Goal: Use online tool/utility: Use online tool/utility

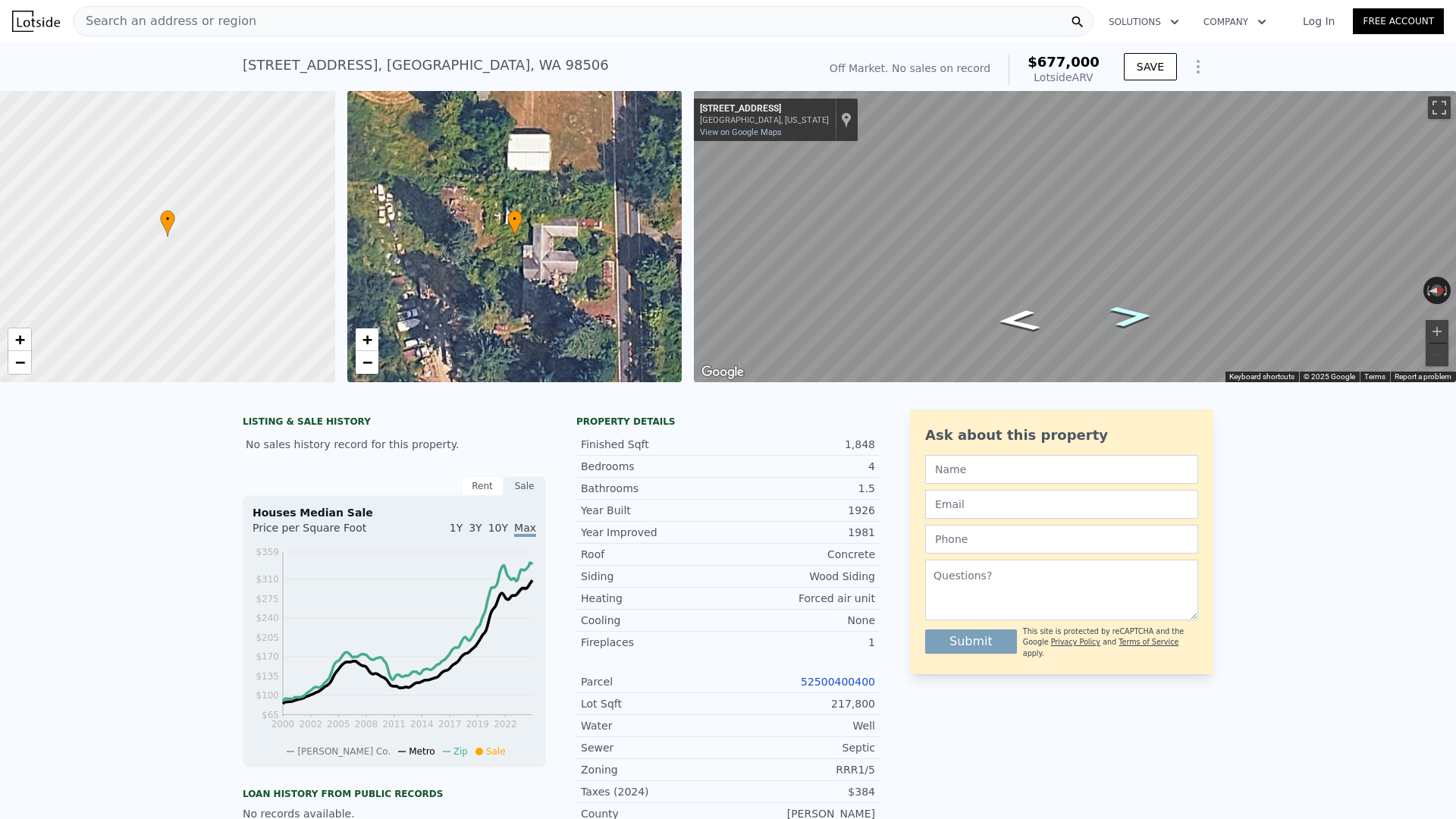
click at [1128, 314] on icon "Go North, Gull Harbor Rd NE" at bounding box center [1131, 315] width 79 height 31
click at [1128, 314] on icon "Go North, Gull Harbor Rd NE" at bounding box center [1131, 315] width 79 height 31
click at [1146, 309] on icon "Go North, Gull Harbor Rd NE" at bounding box center [1130, 314] width 89 height 34
click at [1021, 307] on icon "Go South, Gull Harbor Rd NE" at bounding box center [1020, 305] width 89 height 34
click at [1021, 307] on icon "Go South, Gull Harbor Rd NE" at bounding box center [1020, 305] width 88 height 34
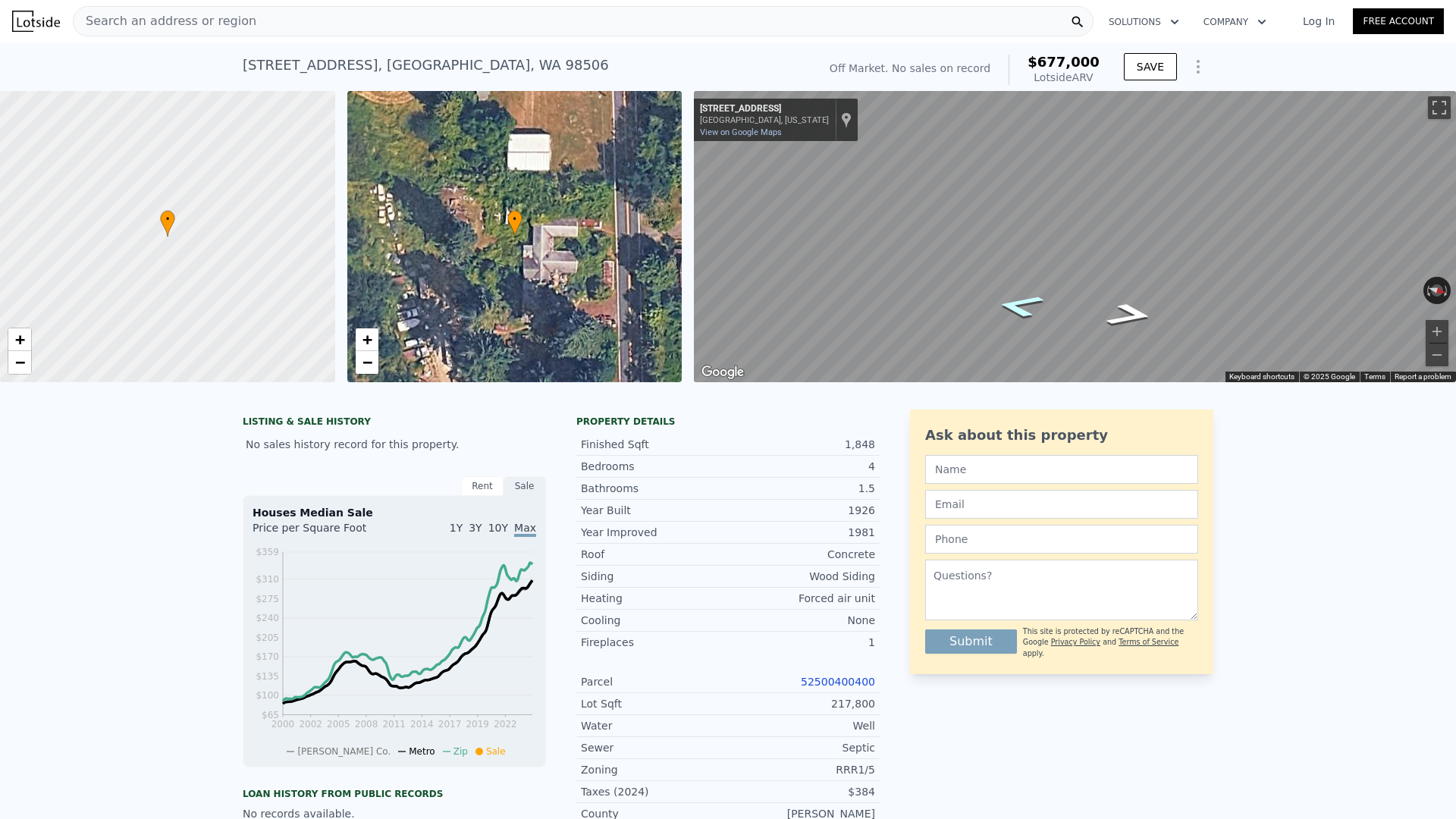
click at [1021, 307] on icon "Go South, Gull Harbor Rd NE" at bounding box center [1020, 305] width 89 height 34
click at [1021, 307] on icon "Go South, Gull Harbor Rd NE" at bounding box center [1020, 305] width 88 height 34
click at [1020, 308] on icon "Go South, Gull Harbor Rd NE" at bounding box center [1020, 305] width 89 height 34
click at [1032, 292] on icon "Go South, Gull Harbor Rd NE" at bounding box center [1029, 287] width 108 height 45
click at [1088, 269] on icon "Go North, Gull Harbor Rd NE" at bounding box center [1102, 266] width 112 height 38
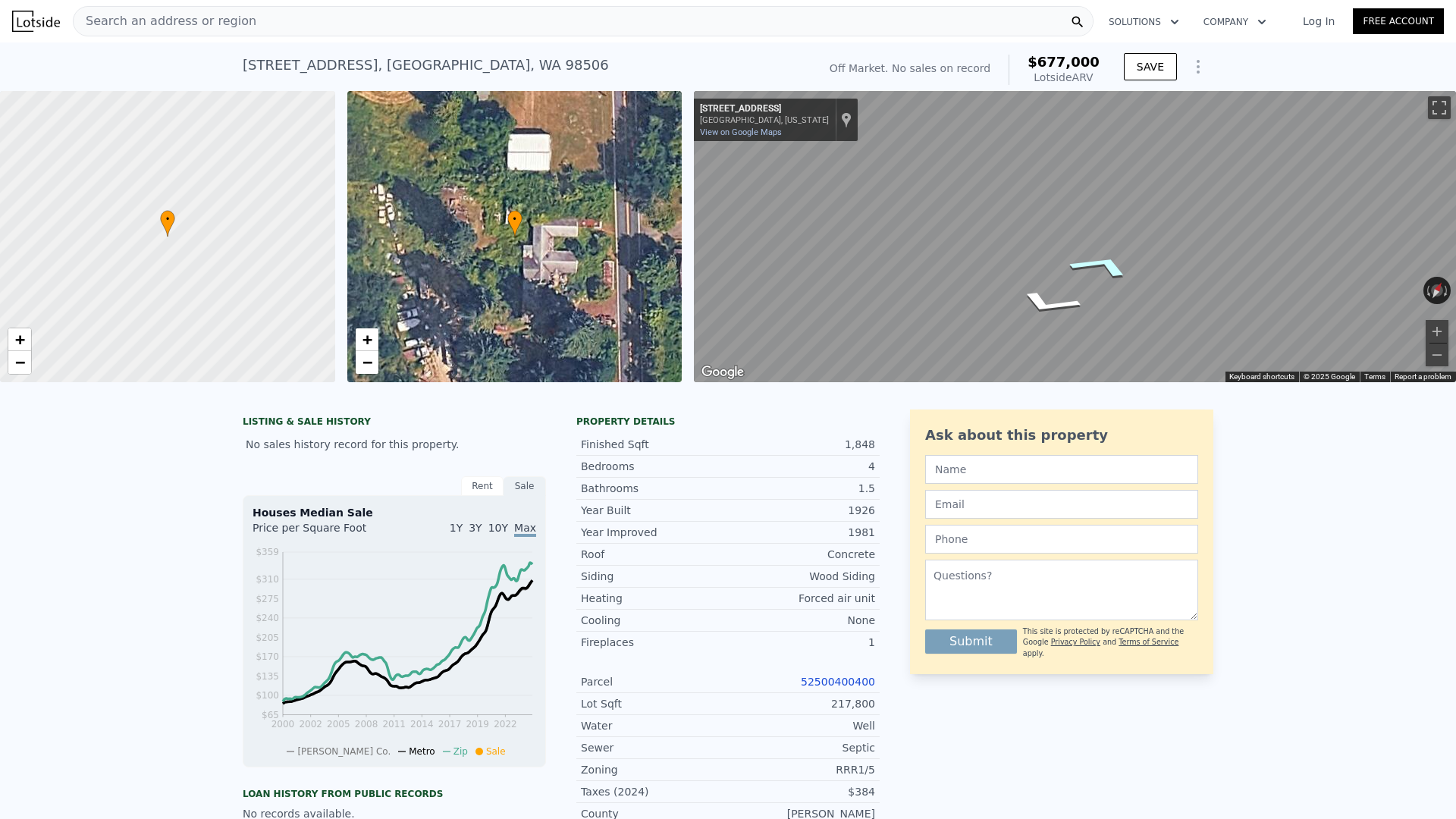
click at [1084, 266] on icon "Go North, Gull Harbor Rd NE" at bounding box center [1102, 266] width 112 height 38
click at [1087, 260] on icon "Go North, Gull Harbor Rd NE" at bounding box center [1102, 266] width 112 height 38
click at [1087, 264] on icon "Go North, Gull Harbor Rd NE" at bounding box center [1102, 266] width 112 height 38
click at [1132, 260] on icon "Go North, Gull Harbor Rd NE" at bounding box center [1129, 264] width 95 height 47
click at [1131, 260] on icon "Go North, Gull Harbor Rd NE" at bounding box center [1129, 264] width 95 height 47
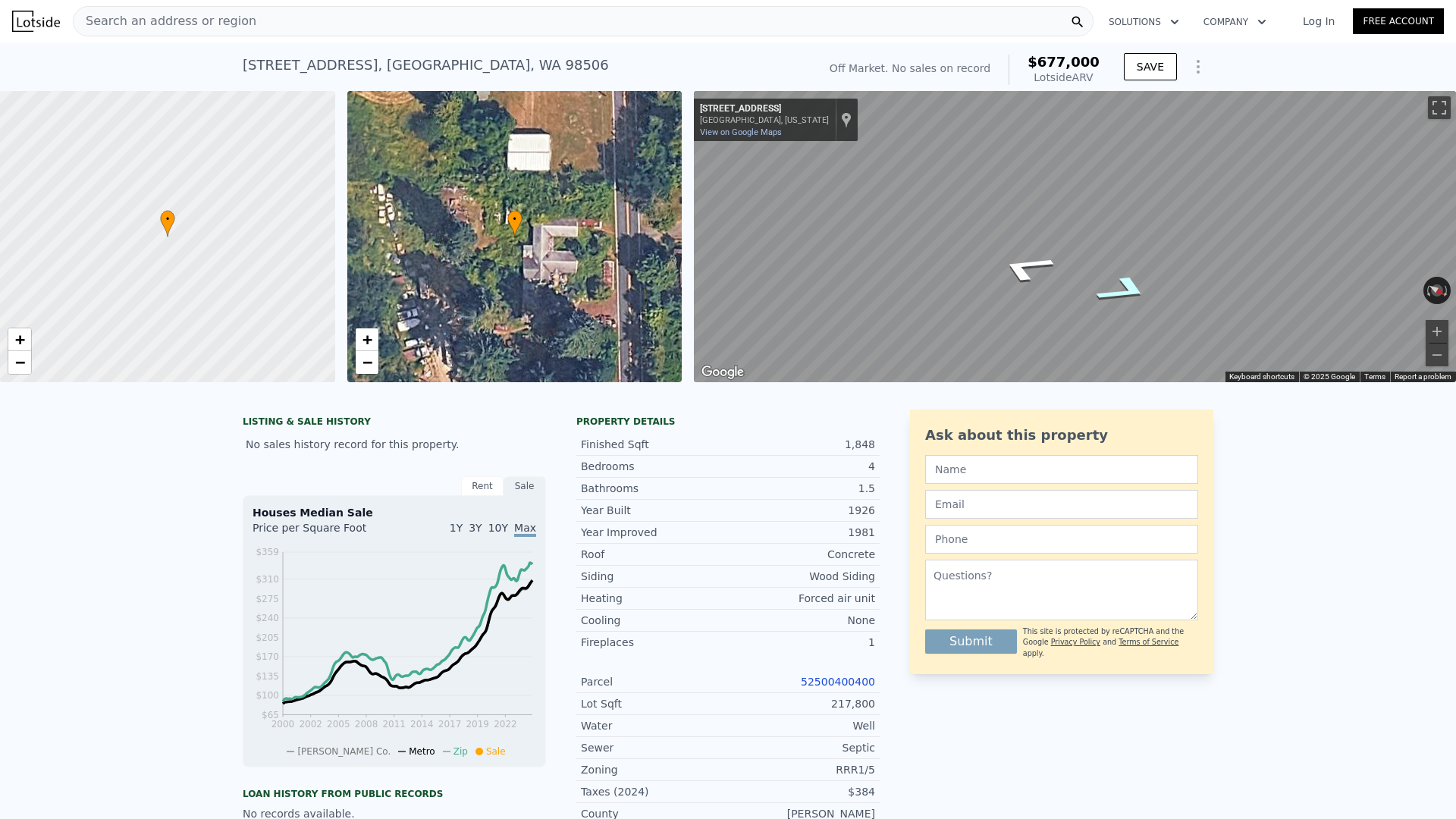
click at [1137, 282] on icon "Go North, Gull Harbor Rd NE" at bounding box center [1125, 290] width 104 height 43
click at [1012, 264] on icon "Go South, Gull Harbor Rd NE" at bounding box center [1026, 268] width 104 height 43
click at [1030, 261] on icon "Go South, Gull Harbor Rd NE" at bounding box center [1020, 267] width 80 height 40
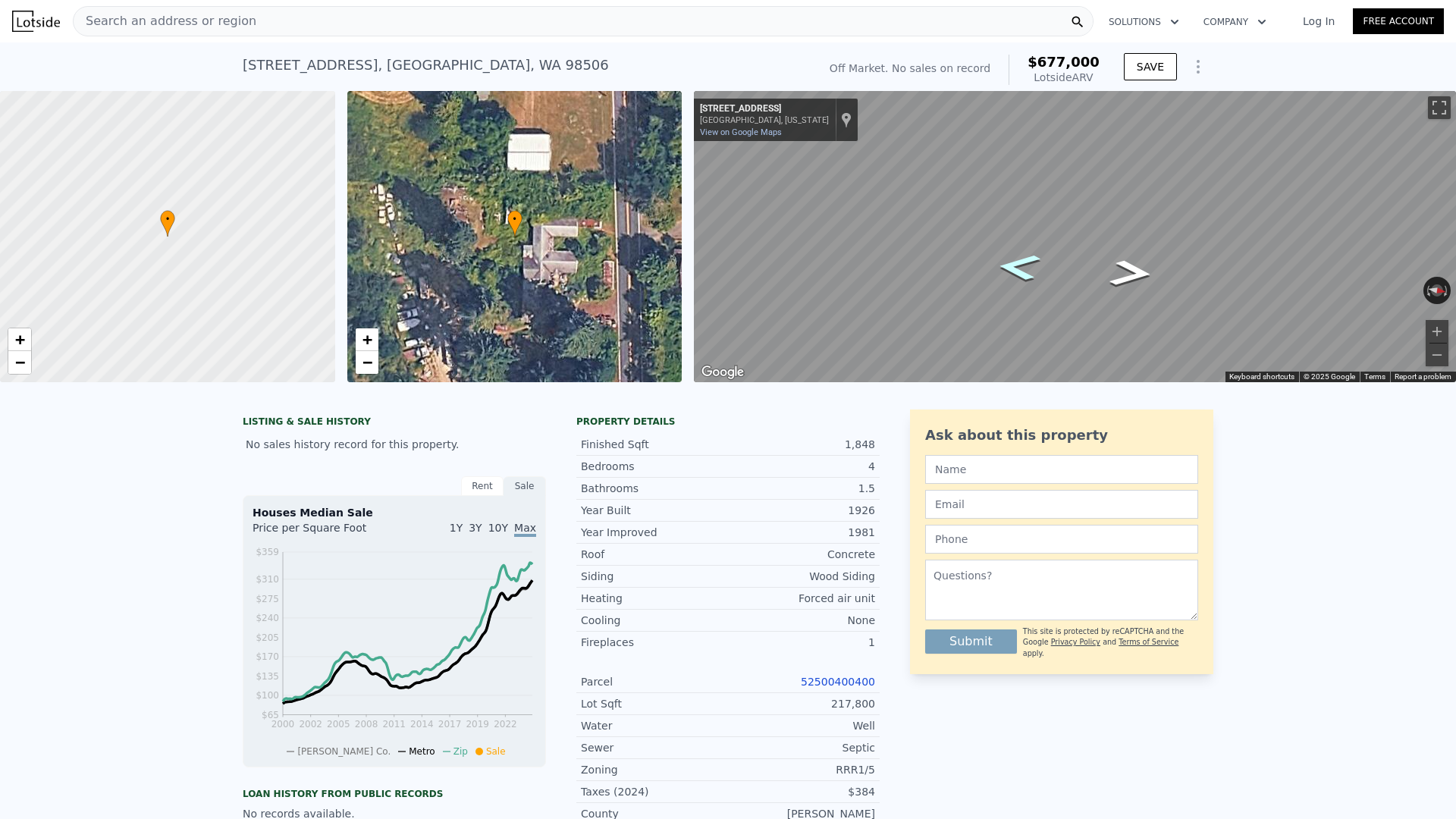
click at [1022, 260] on icon "Go South, Gull Harbor Rd NE" at bounding box center [1020, 267] width 80 height 40
click at [1130, 256] on icon "Go North, Gull Harbor Rd NE" at bounding box center [1131, 258] width 78 height 41
click at [1130, 256] on icon "Go North, Gull Harbor Rd NE" at bounding box center [1131, 259] width 78 height 42
click at [1129, 255] on icon "Go North, Gull Harbor Rd NE" at bounding box center [1131, 259] width 78 height 42
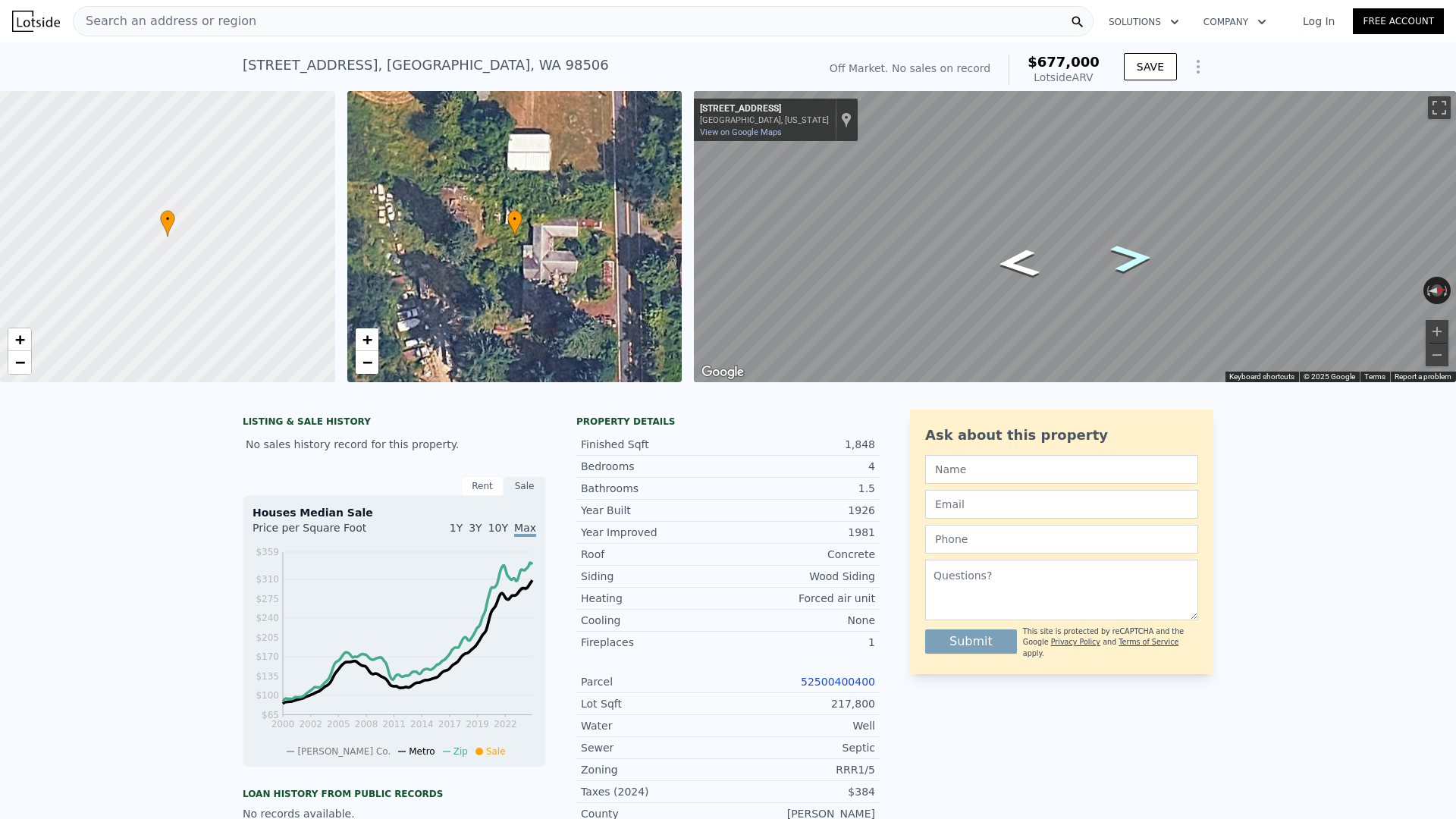
click at [1124, 254] on icon "Go North, Gull Harbor Rd NE" at bounding box center [1131, 258] width 78 height 41
click at [1124, 255] on icon "Go North, Gull Harbor Rd NE" at bounding box center [1131, 259] width 78 height 42
click at [1060, 221] on icon "Go South, Gull Harbor Rd NE" at bounding box center [1057, 231] width 108 height 41
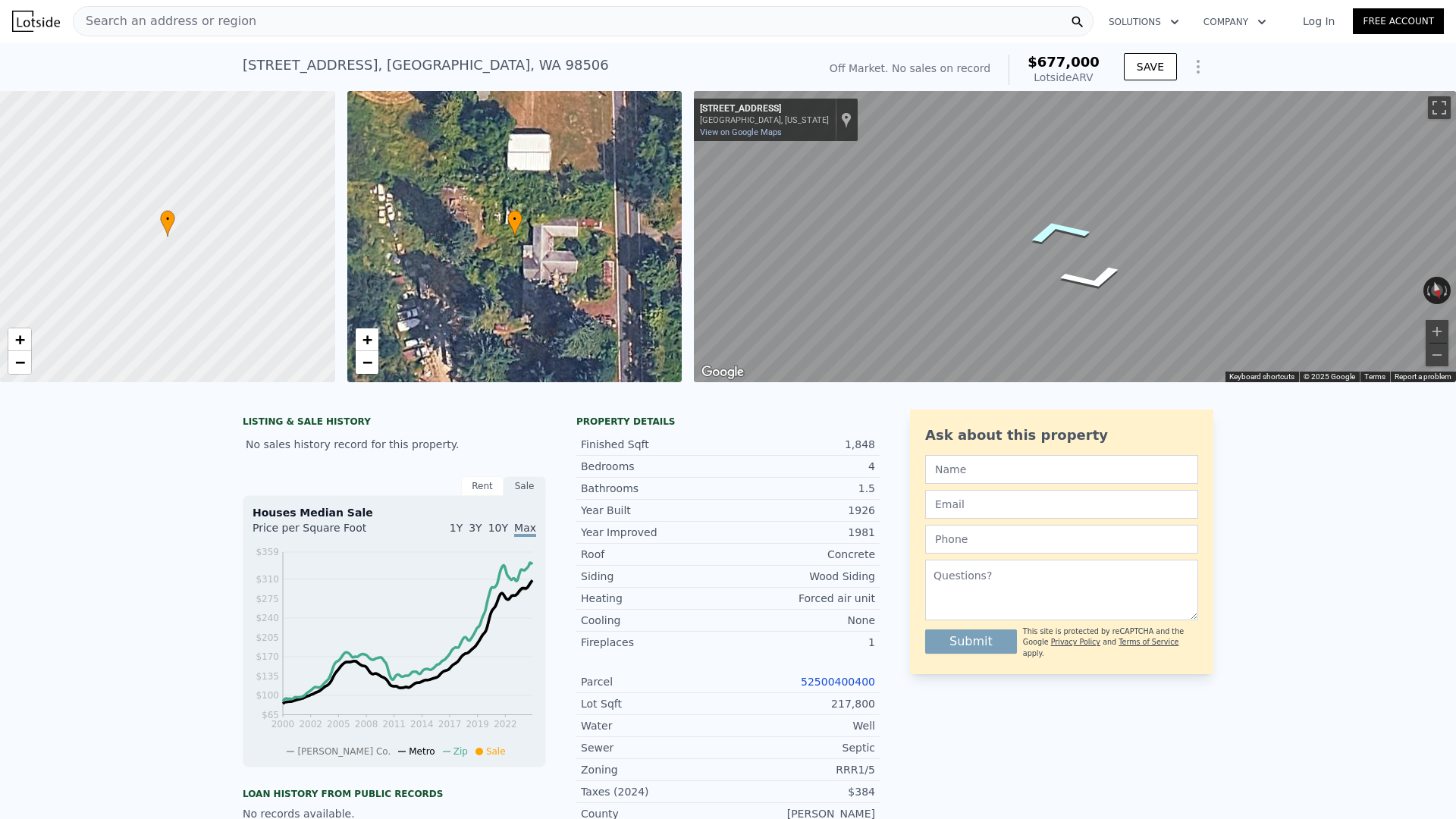
click at [1060, 221] on icon "Go South, Gull Harbor Rd NE" at bounding box center [1057, 231] width 108 height 41
click at [1059, 221] on icon "Go South, Gull Harbor Rd NE" at bounding box center [1057, 231] width 108 height 41
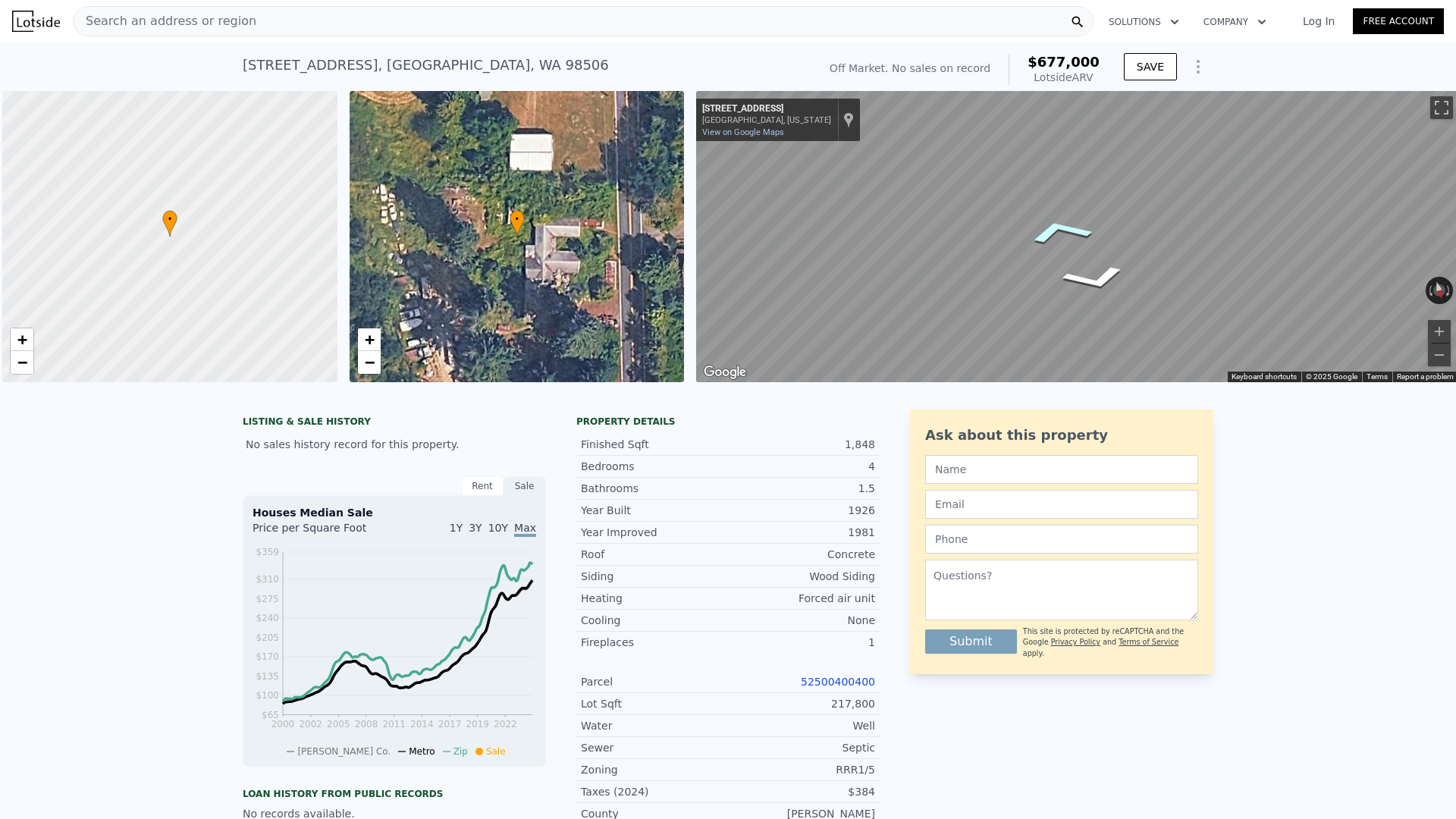
scroll to position [0, 6]
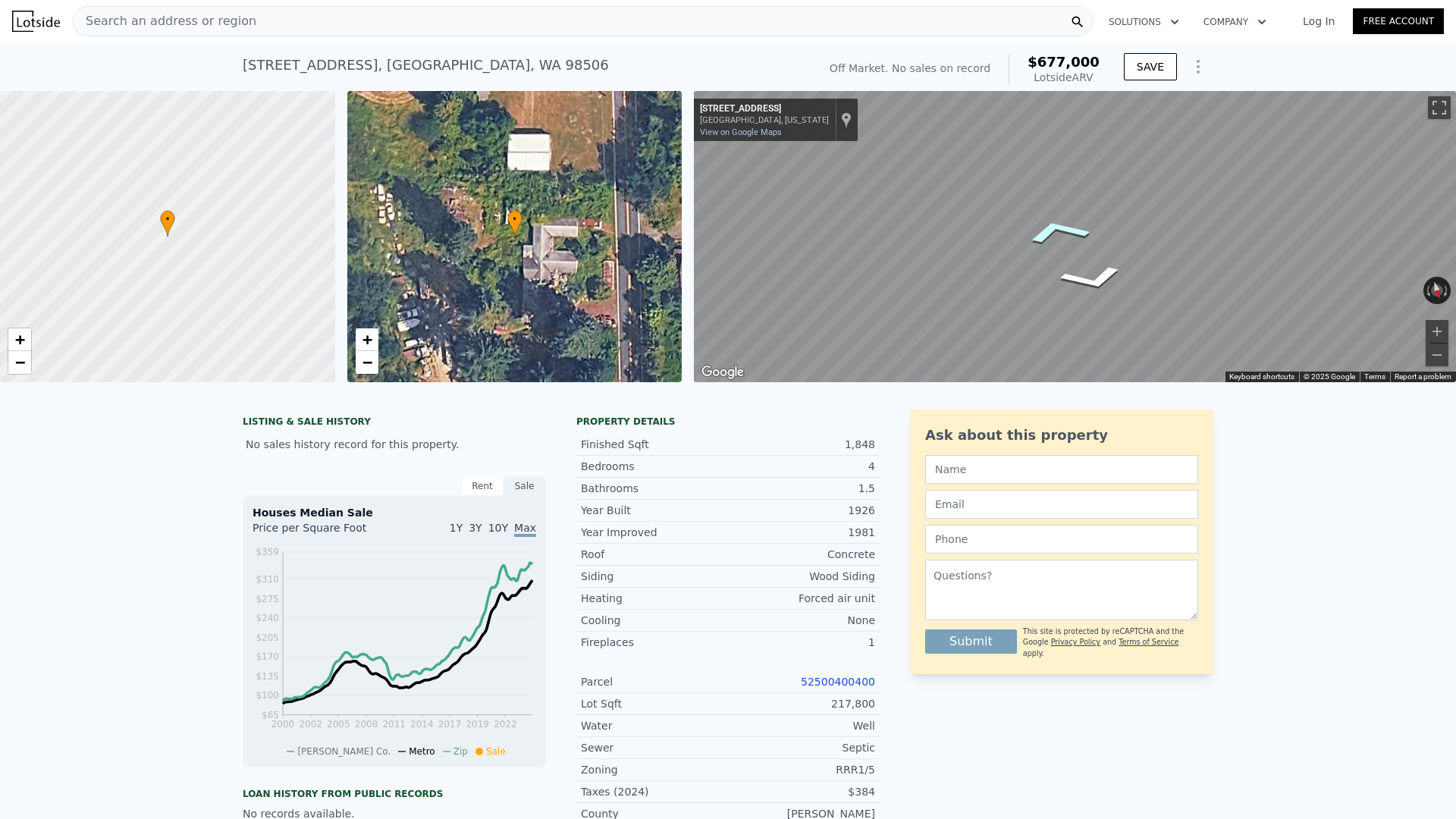
click at [1059, 221] on icon "Go South, Gull Harbor Rd NE" at bounding box center [1057, 231] width 108 height 41
click at [1030, 251] on icon "Go South, Gull Harbor Rd NE" at bounding box center [1022, 250] width 96 height 52
click at [1043, 239] on icon "Go South, Gull Harbor Rd NE" at bounding box center [1022, 236] width 95 height 51
click at [1108, 220] on icon "Go North, Gull Harbor Rd NE" at bounding box center [1114, 223] width 113 height 53
click at [1083, 247] on icon "Go North, Gull Harbor Rd NE" at bounding box center [1099, 250] width 112 height 40
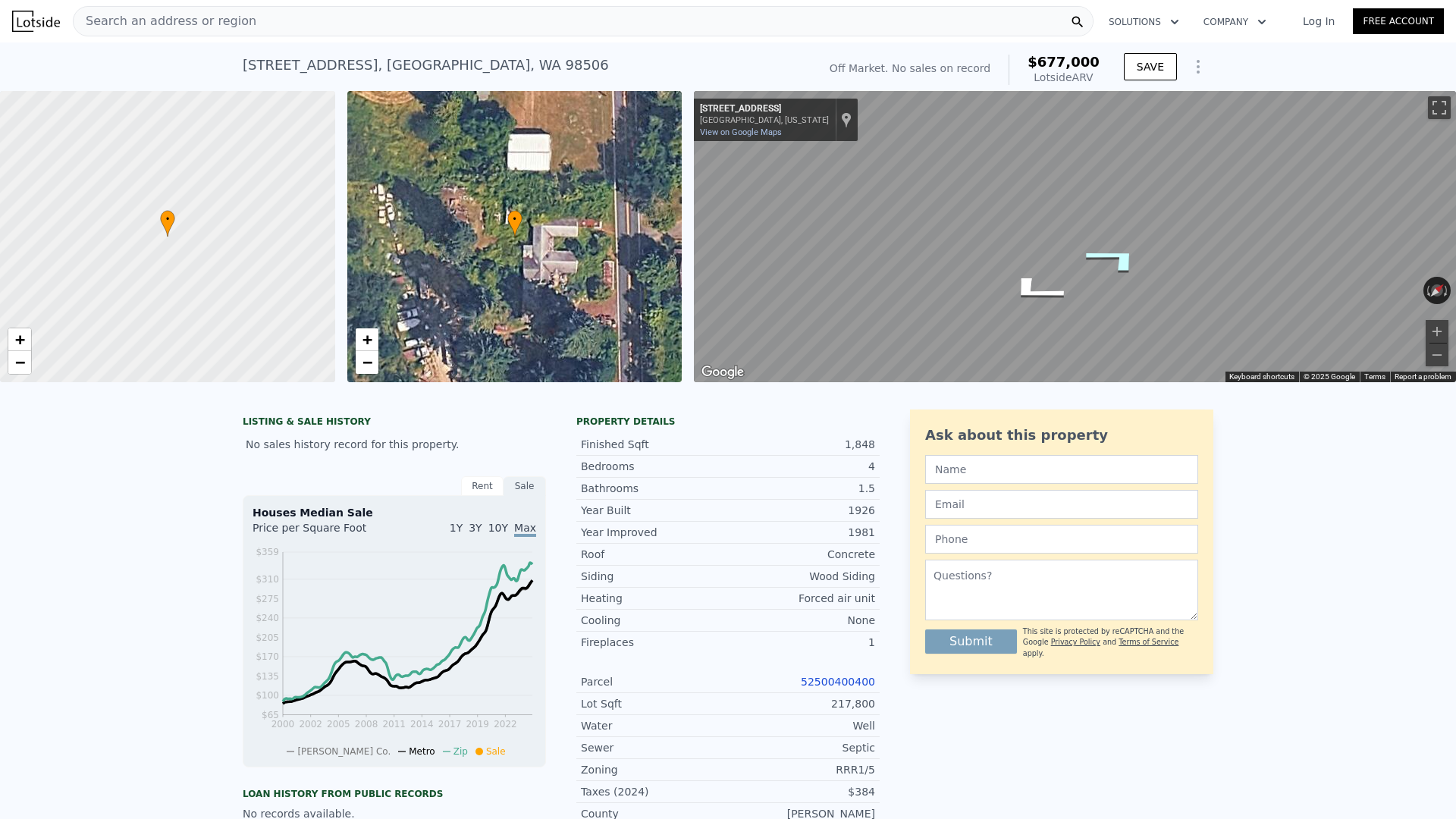
click at [1118, 254] on icon "Go North, Gull Harbor Rd NE" at bounding box center [1116, 259] width 112 height 44
click at [1130, 249] on icon "Go North, Gull Harbor Rd NE" at bounding box center [1116, 259] width 112 height 44
click at [1119, 256] on icon "Go North, Gull Harbor Rd NE" at bounding box center [1116, 259] width 112 height 44
click at [1131, 266] on icon "Go North, Gull Harbor Rd NE" at bounding box center [1129, 273] width 94 height 45
click at [1044, 259] on icon "Go South, Gull Harbor Rd NE" at bounding box center [1022, 258] width 94 height 45
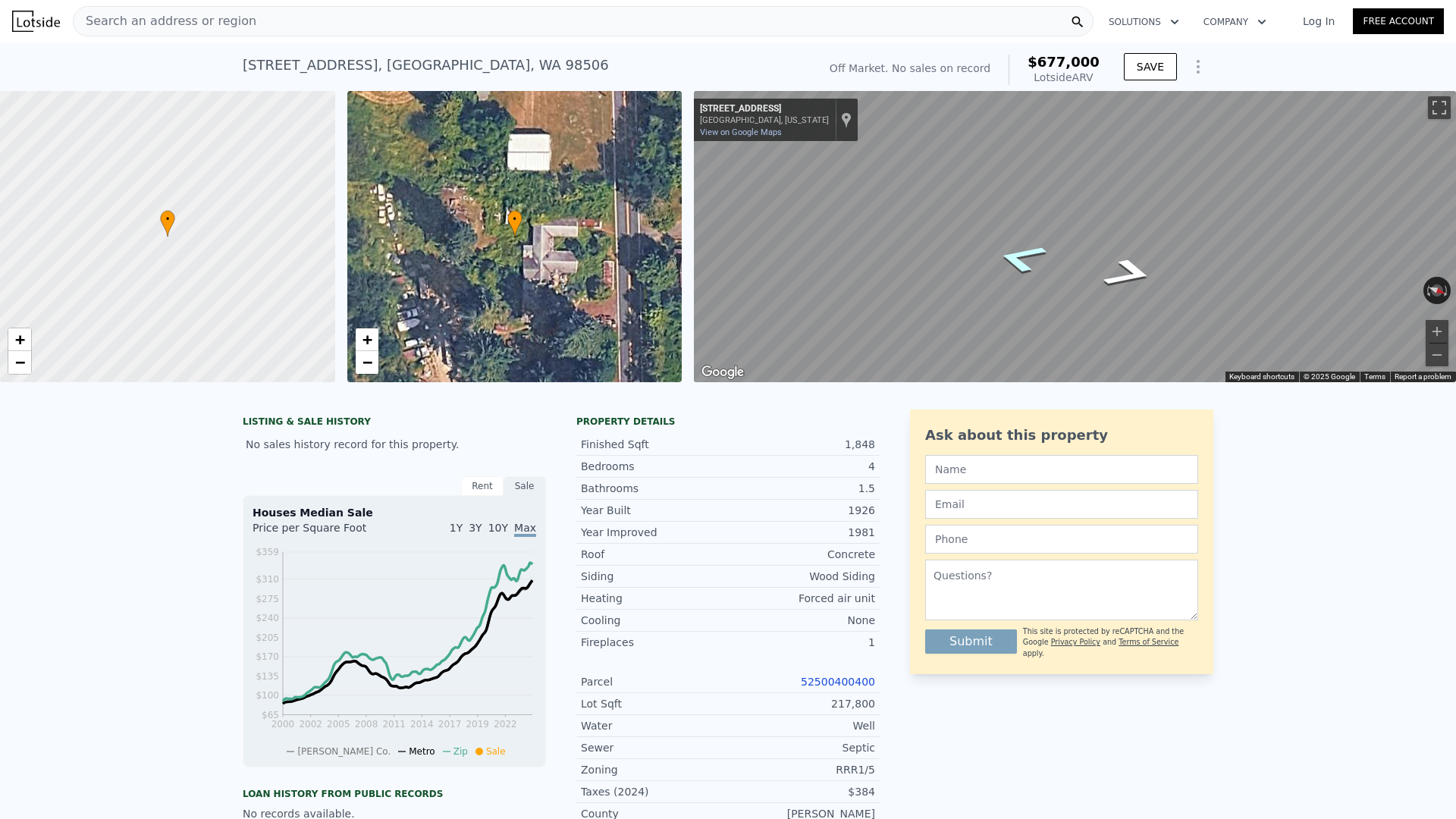
click at [1044, 259] on icon "Go South, Gull Harbor Rd NE" at bounding box center [1022, 258] width 94 height 45
click at [1028, 257] on icon "Go South, Gull Harbor Rd NE" at bounding box center [1022, 258] width 94 height 45
click at [1036, 256] on icon "Go South, Gull Harbor Rd NE" at bounding box center [1022, 258] width 94 height 45
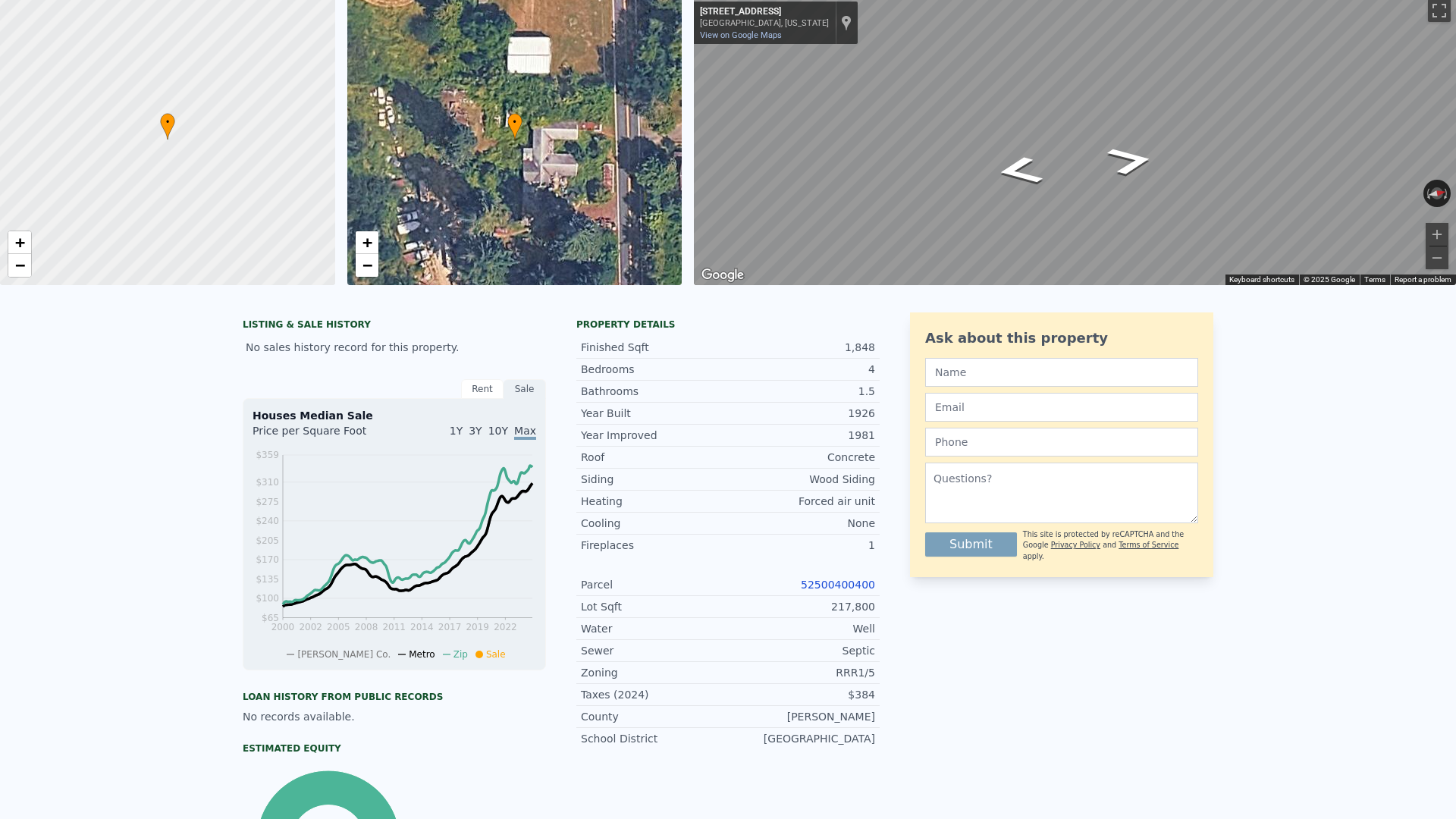
scroll to position [0, 0]
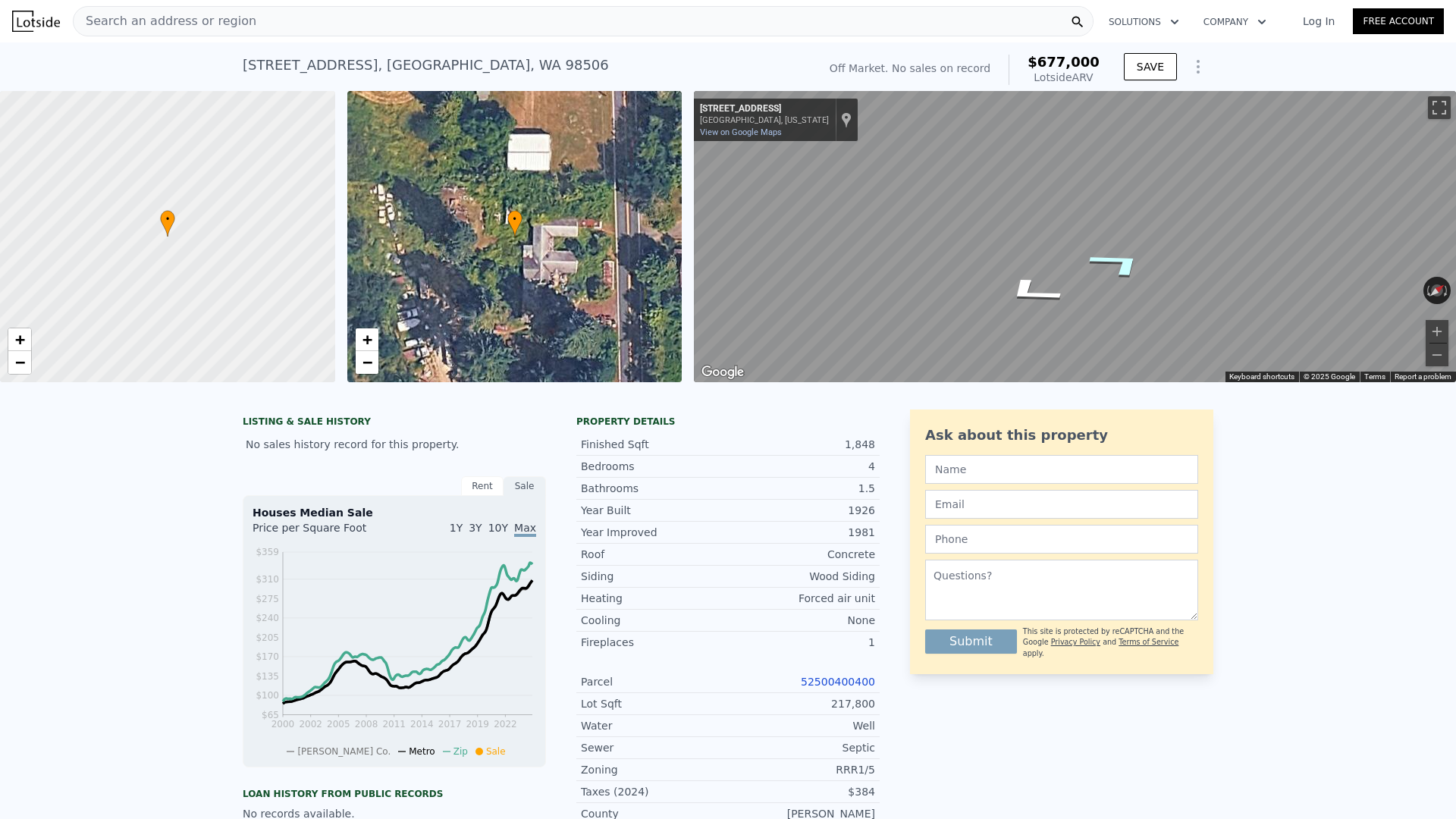
click at [1110, 259] on icon "Go North, Gull Harbor Rd NE" at bounding box center [1119, 263] width 111 height 44
click at [1131, 280] on icon "Go North, Gull Harbor Rd NE" at bounding box center [1132, 275] width 73 height 37
click at [1014, 276] on icon "Go South, Gull Harbor Rd NE" at bounding box center [1018, 278] width 73 height 37
click at [1015, 277] on icon "Go South, Gull Harbor Rd NE" at bounding box center [1018, 278] width 73 height 37
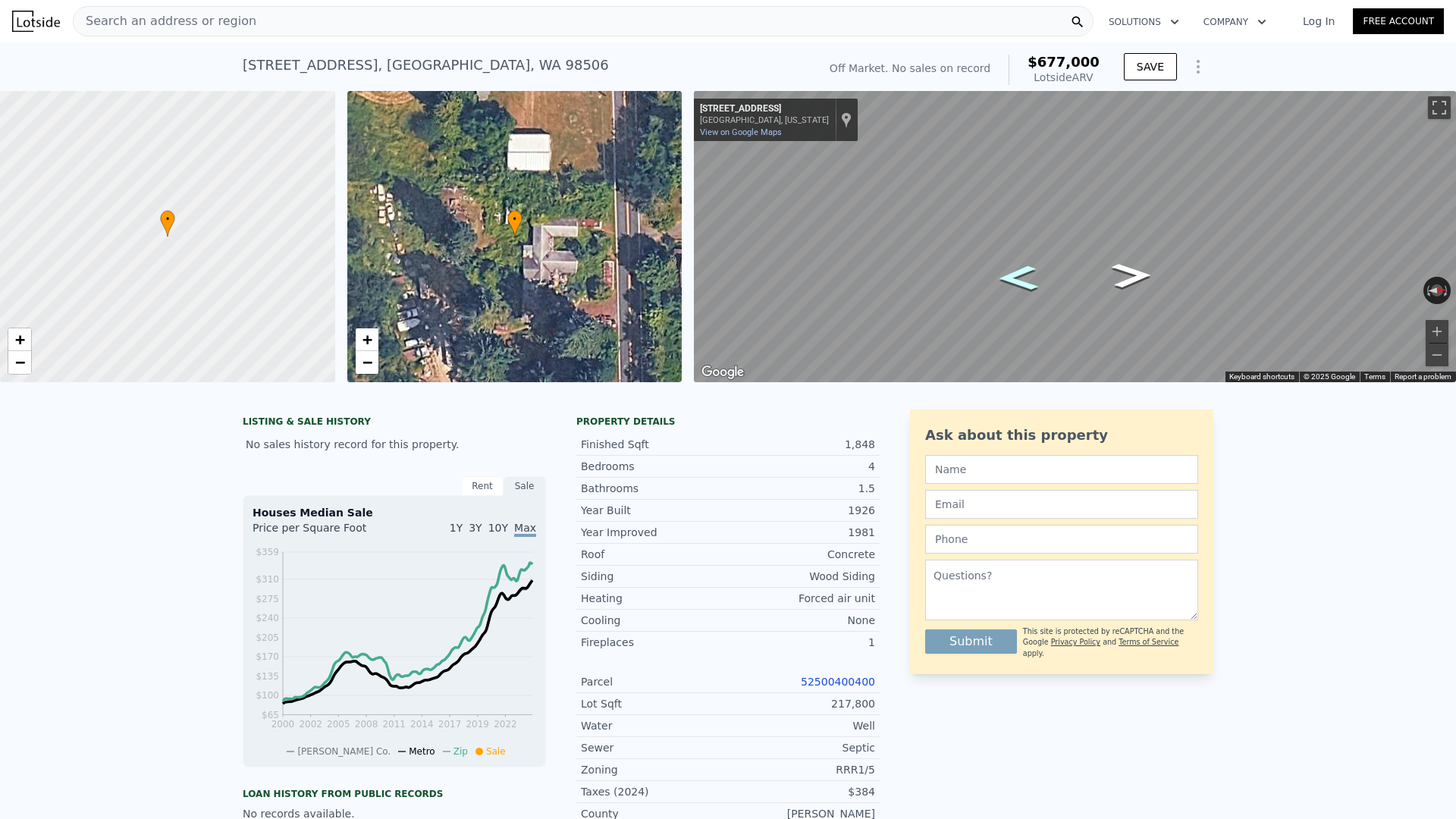
click at [1014, 277] on icon "Go South, Gull Harbor Rd NE" at bounding box center [1018, 278] width 73 height 37
click at [1096, 250] on icon "Go North, Gull Harbor Rd NE" at bounding box center [1108, 250] width 113 height 43
click at [1124, 260] on icon "Go North, Gull Harbor Rd NE" at bounding box center [1130, 267] width 87 height 42
click at [1026, 279] on icon "Go South, Gull Harbor Rd NE" at bounding box center [1019, 277] width 87 height 42
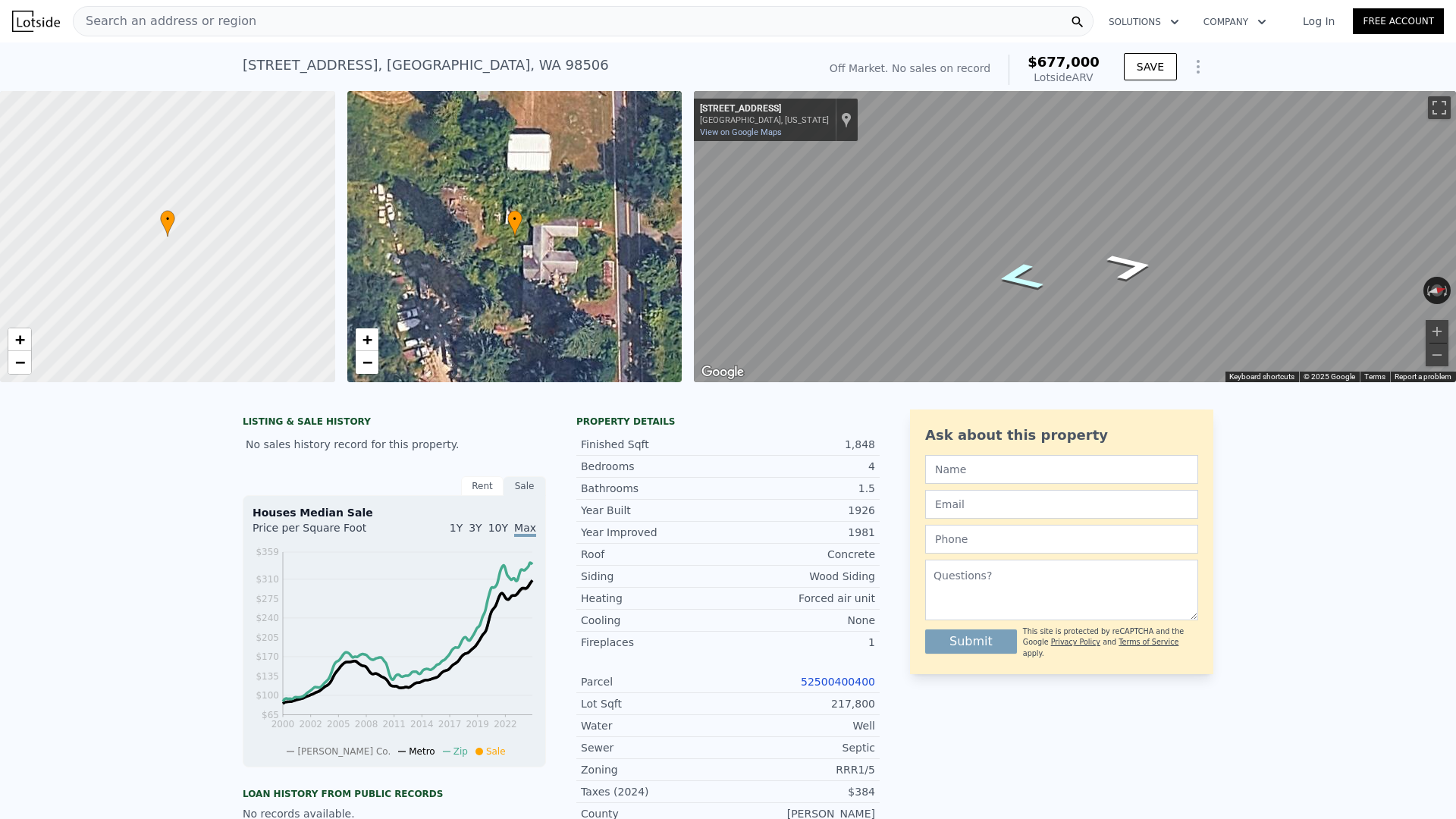
click at [1026, 279] on icon "Go South, Gull Harbor Rd NE" at bounding box center [1019, 277] width 87 height 42
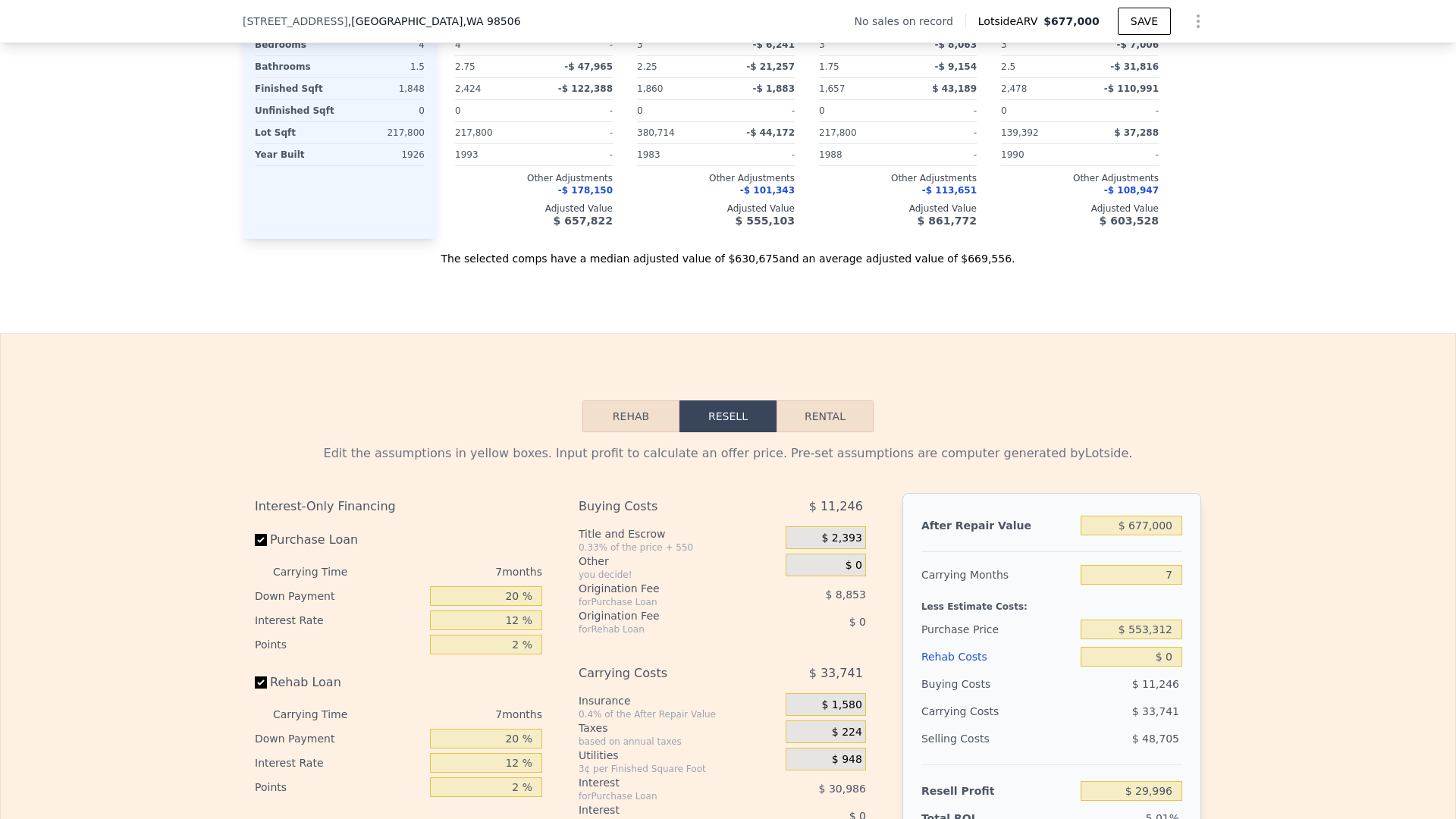
scroll to position [2028, 0]
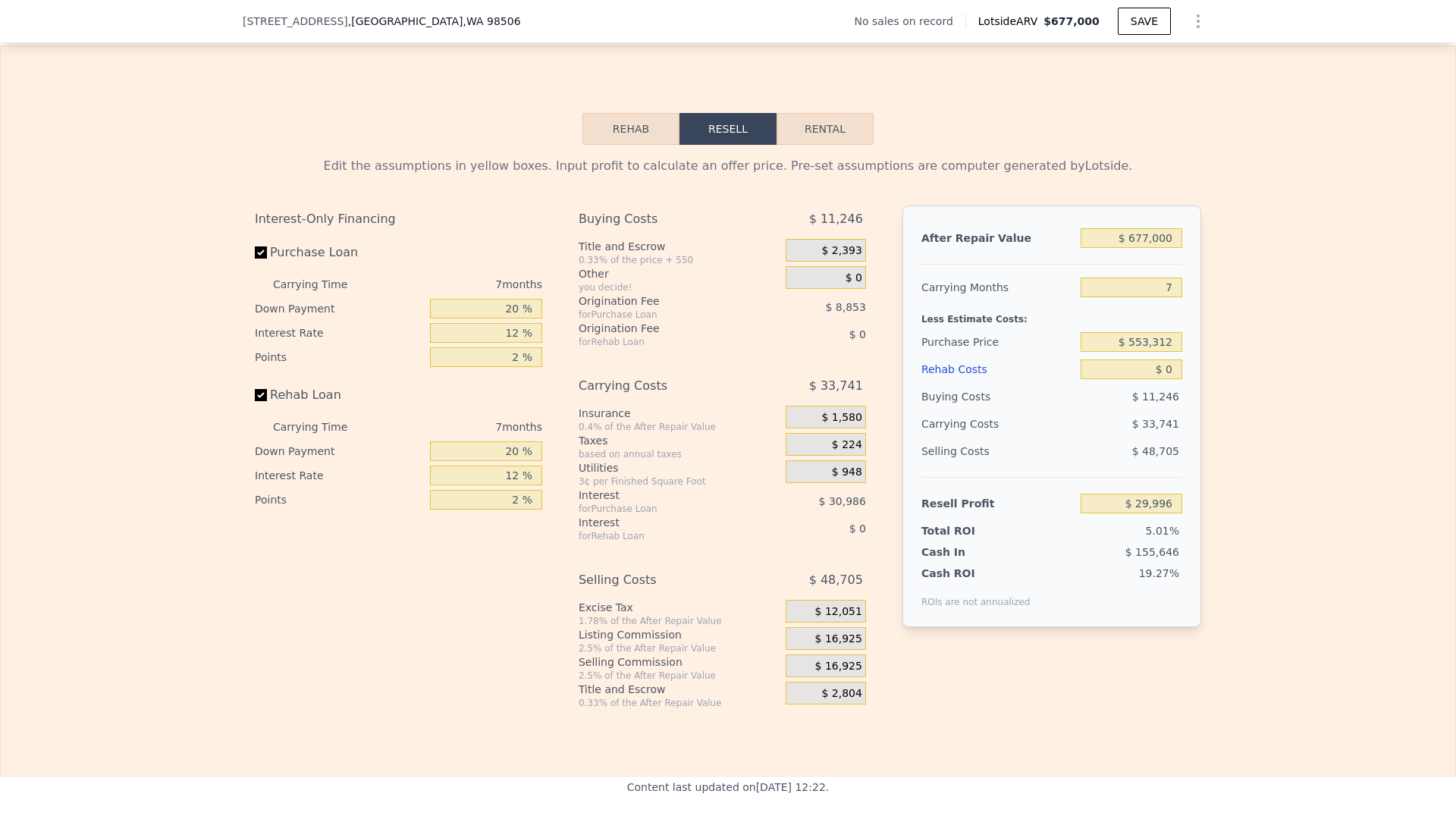
click at [657, 122] on button "Rehab" at bounding box center [631, 129] width 97 height 32
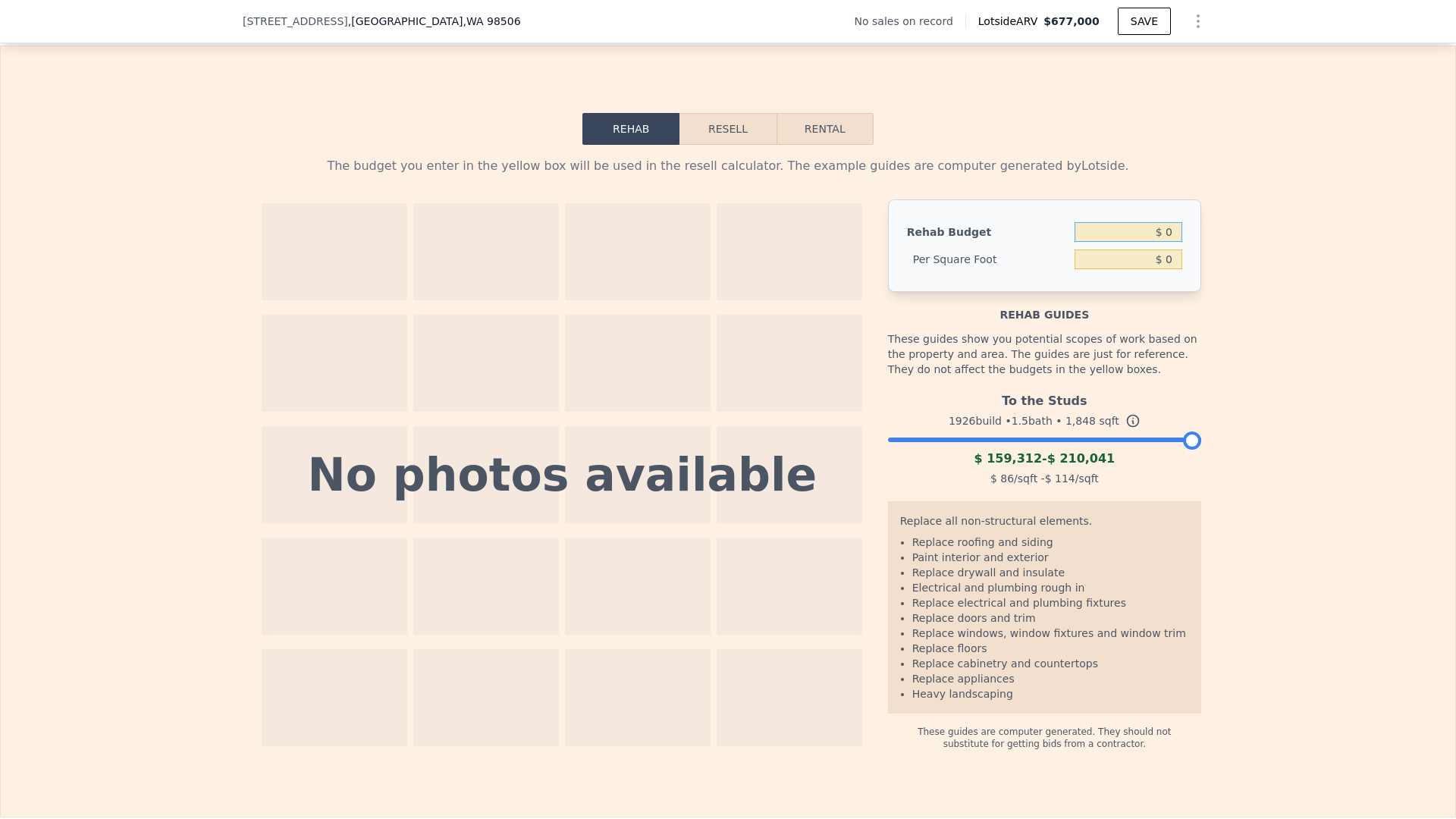
click at [1172, 236] on input "$ 0" at bounding box center [1129, 232] width 108 height 20
click at [1152, 255] on input "$ 0" at bounding box center [1129, 260] width 108 height 20
click at [1175, 260] on input "$ 0" at bounding box center [1129, 260] width 108 height 20
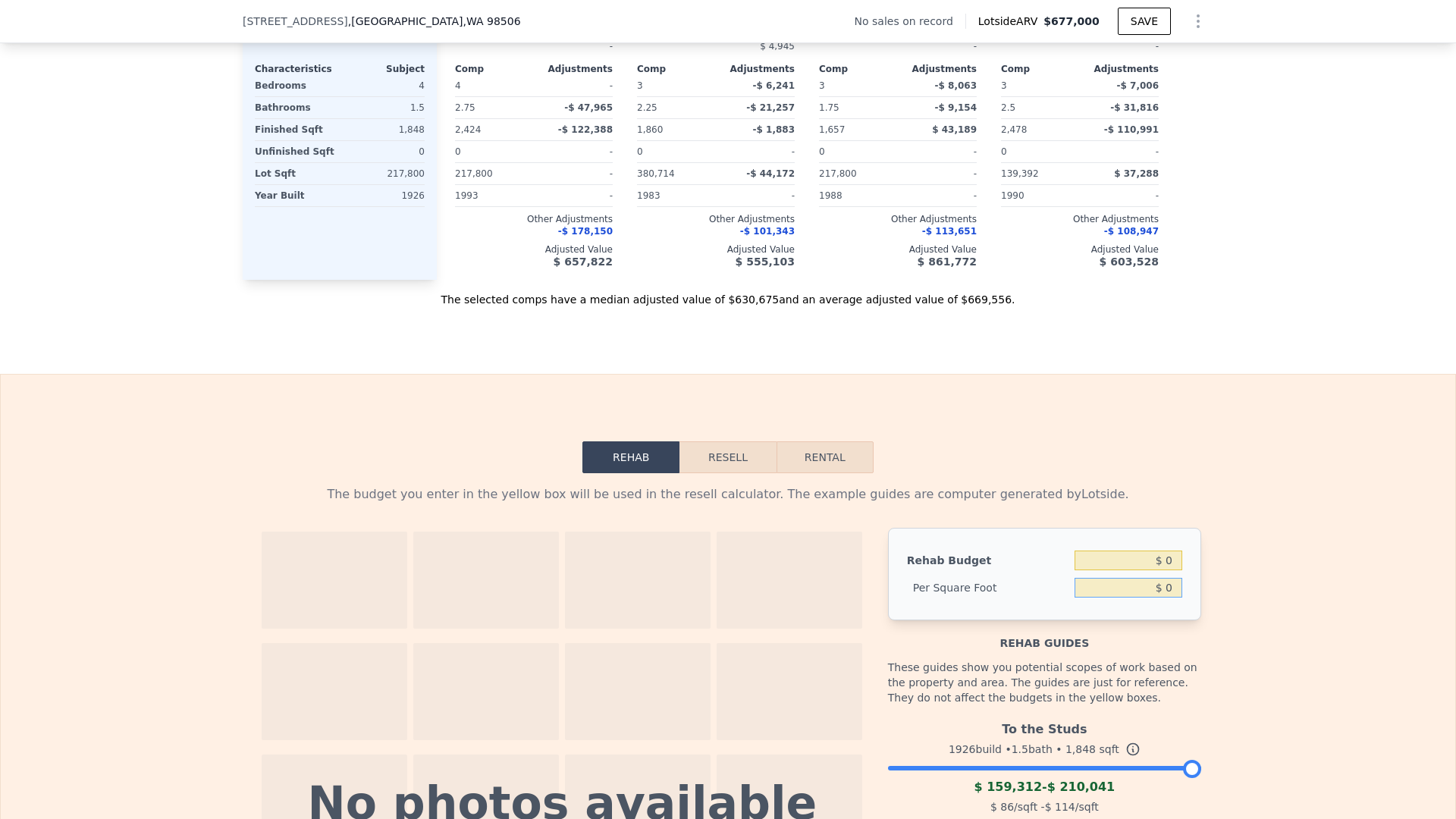
scroll to position [1698, 0]
click at [706, 464] on button "Resell" at bounding box center [727, 459] width 96 height 32
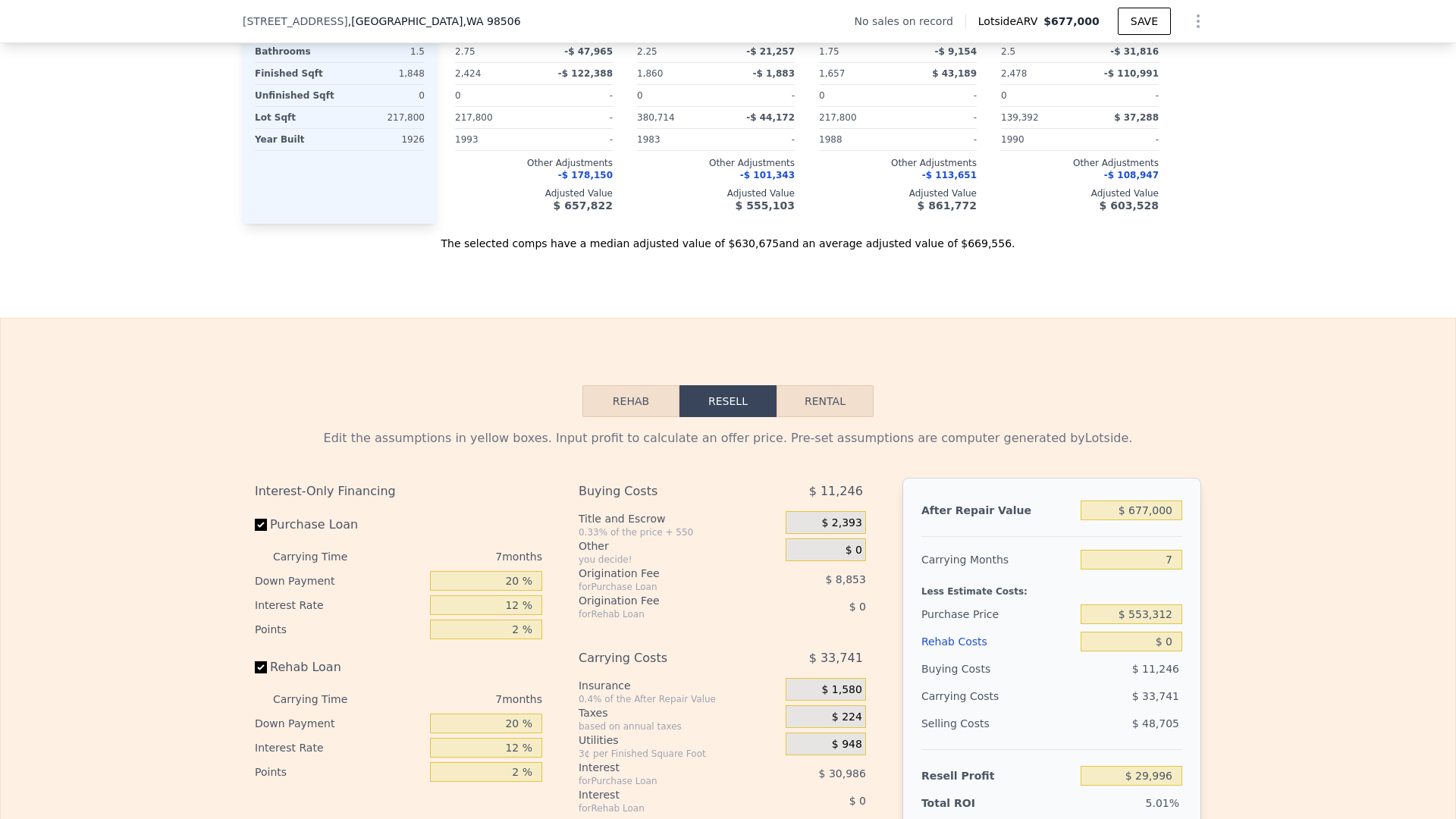
scroll to position [1759, 0]
click at [1151, 508] on input "$ 677,000" at bounding box center [1131, 508] width 102 height 20
type input "$ 4"
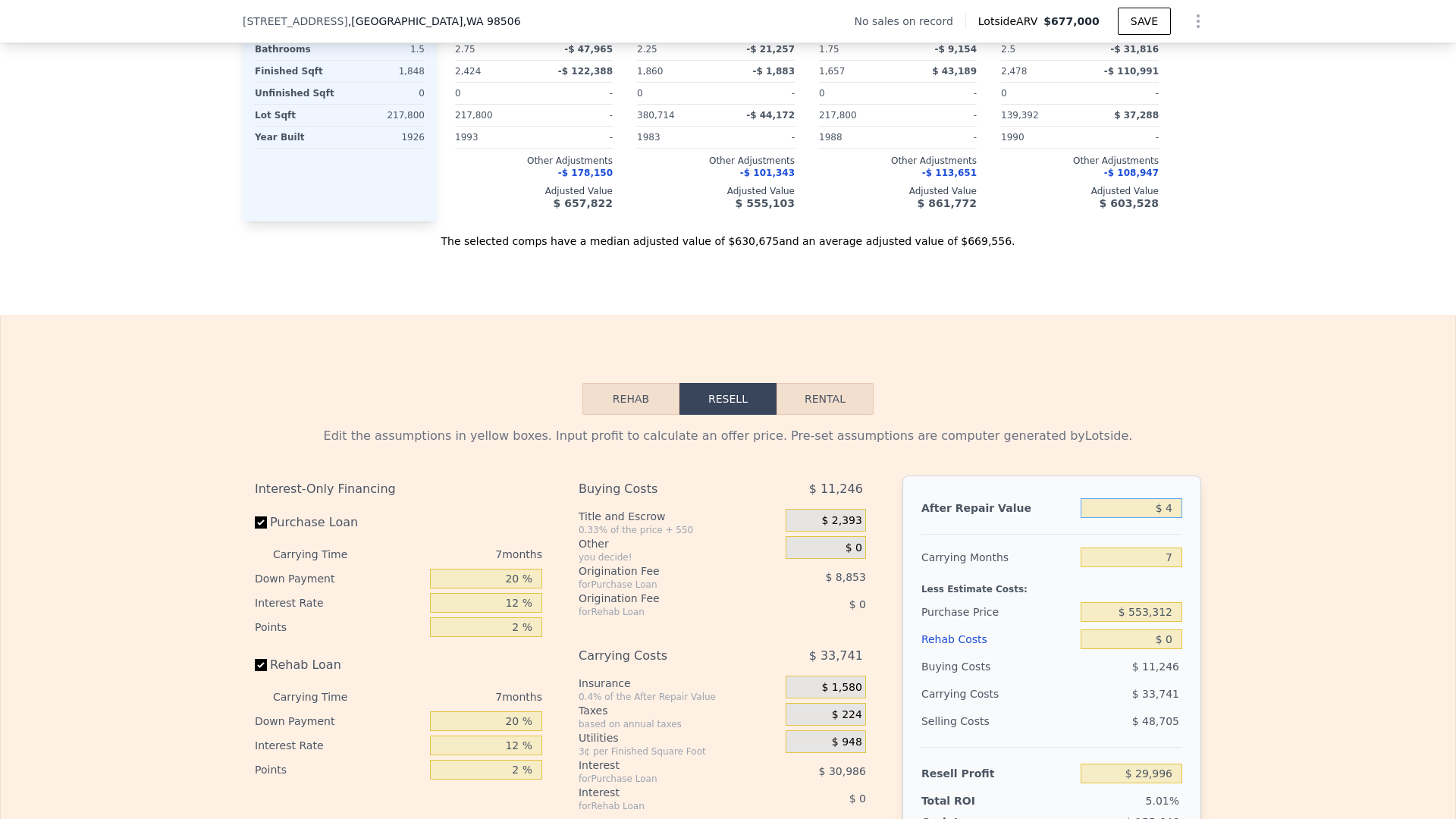
type input "-$ 597,265"
type input "$ 45"
type input "-$ 597,227"
type input "$ 450"
type input "-$ 596,851"
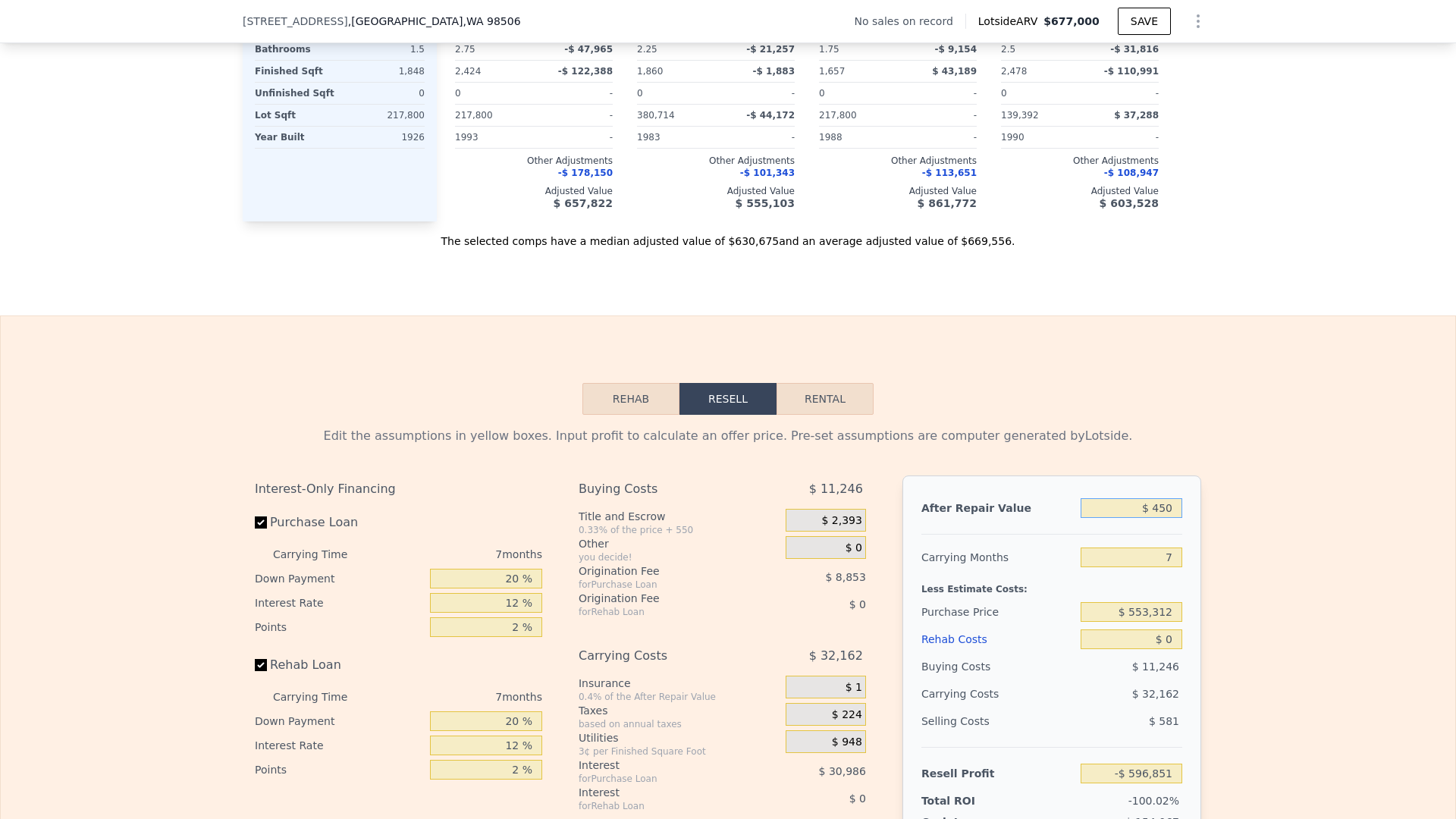
type input "$ 4,500"
type input "-$ 593,101"
type input "$ 45,000"
type input "-$ 555,575"
type input "$ 450,000"
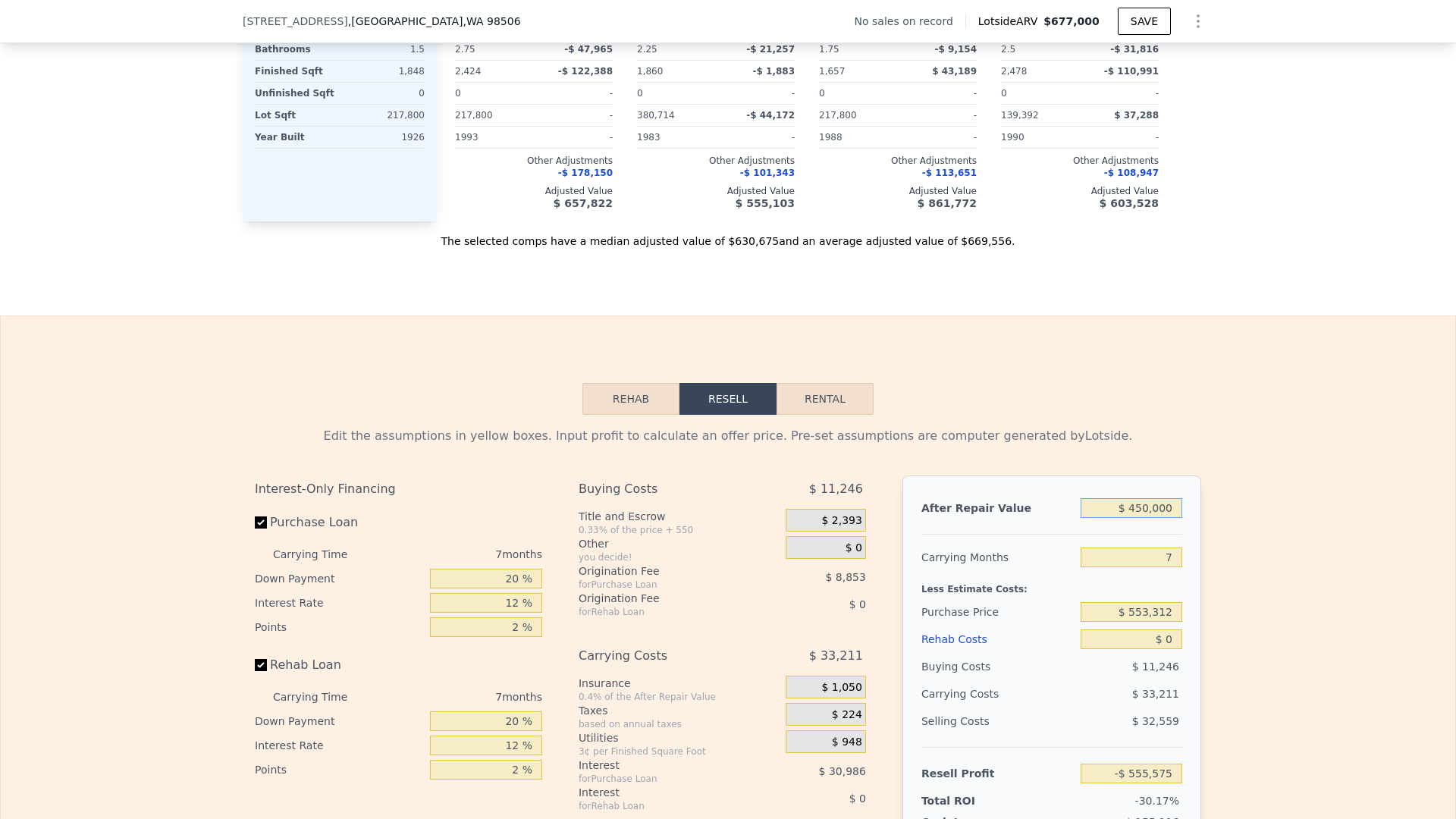
type input "-$ 180,328"
type input "$ 450,000"
click at [1176, 558] on input "7" at bounding box center [1131, 558] width 102 height 20
type input "6"
type input "-$ 175,584"
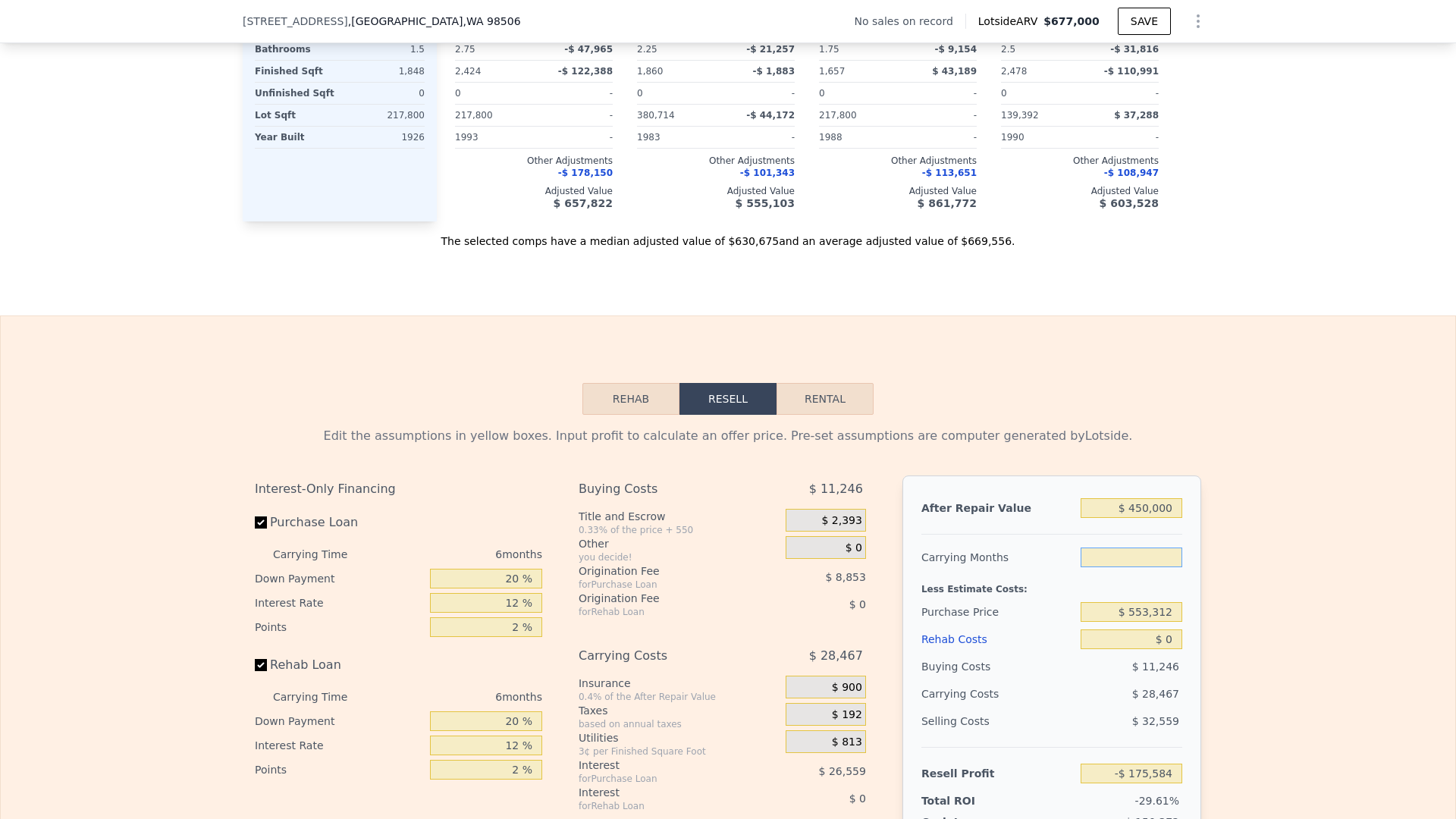
type input "7"
type input "-$ 180,328"
click at [1162, 613] on input "$ 553,312" at bounding box center [1131, 612] width 102 height 20
type input "$ 150,000"
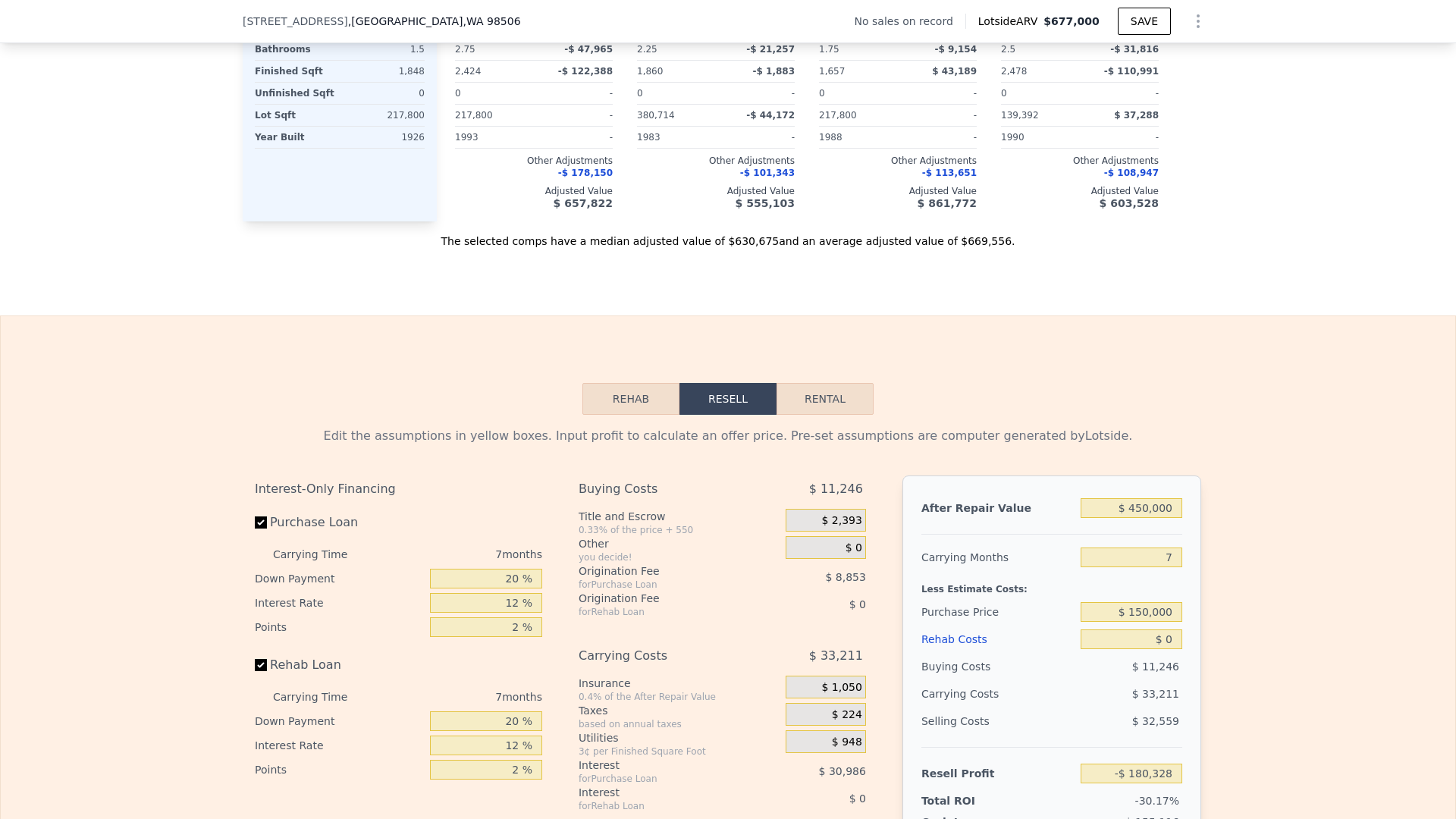
click at [1061, 687] on div "$ 33,211" at bounding box center [1102, 694] width 160 height 27
type input "$ 253,369"
click at [1172, 640] on input "$ 0" at bounding box center [1131, 639] width 102 height 20
click at [1170, 611] on input "$ 150,000" at bounding box center [1131, 612] width 102 height 20
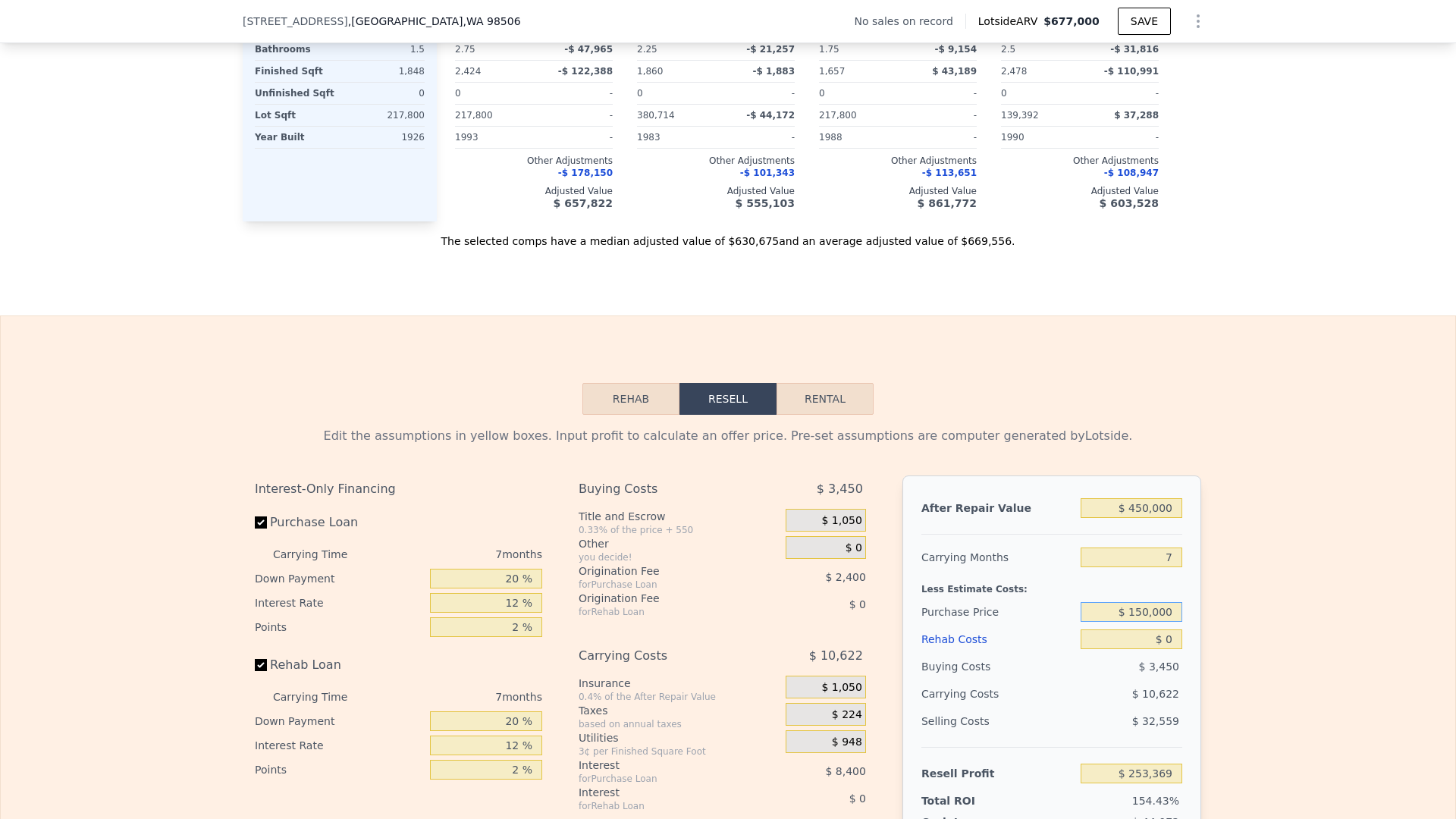
click at [1170, 611] on input "$ 150,000" at bounding box center [1131, 612] width 102 height 20
click at [1172, 631] on input "$ 0" at bounding box center [1131, 639] width 102 height 20
click at [1172, 636] on input "$ 0" at bounding box center [1131, 639] width 102 height 20
type input "$ 01"
type input "$ 150,000"
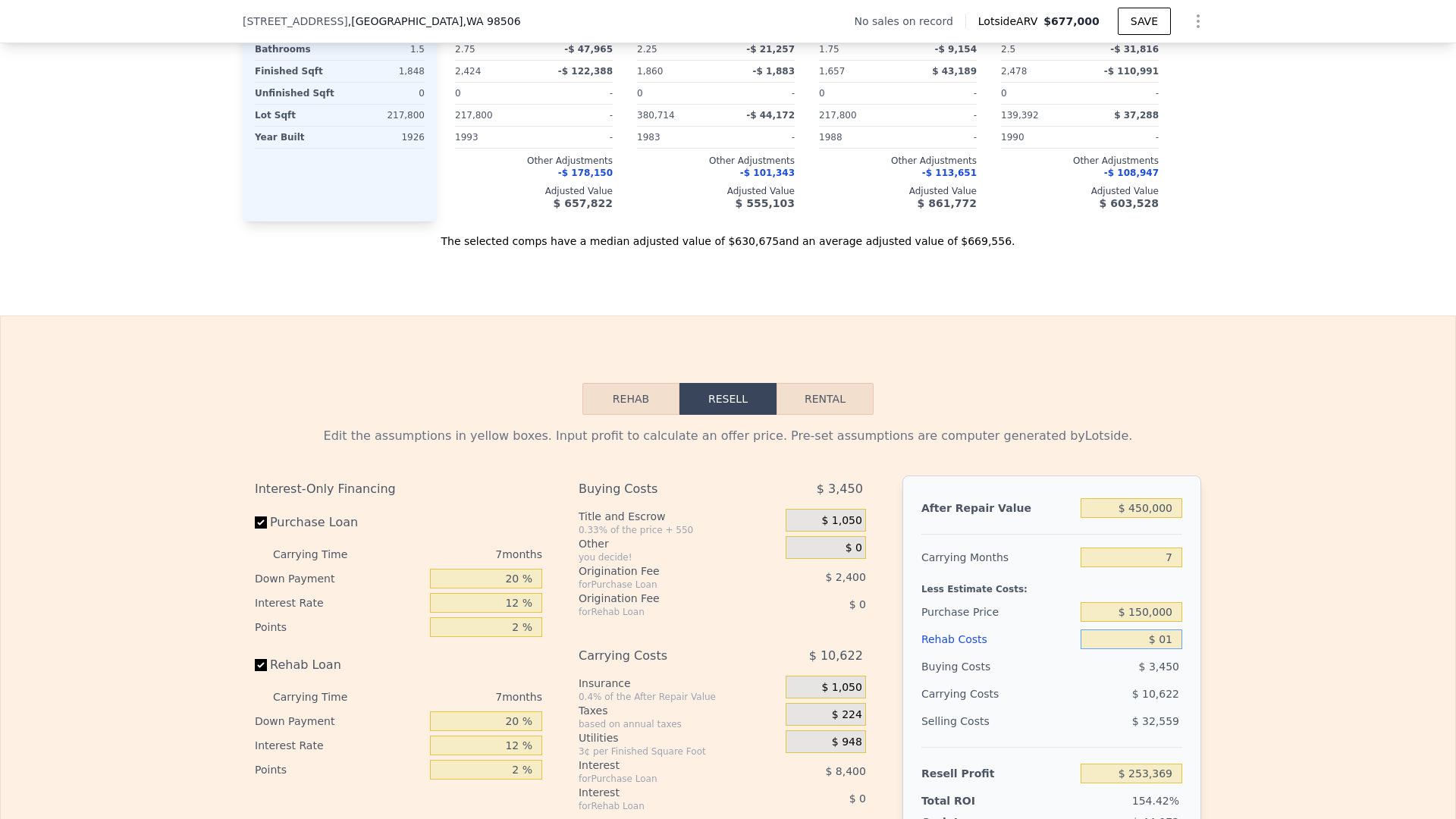
type input "$ 253,368"
type input "$ 0"
type input "$ 253,369"
type input "$ 1"
type input "$ 253,368"
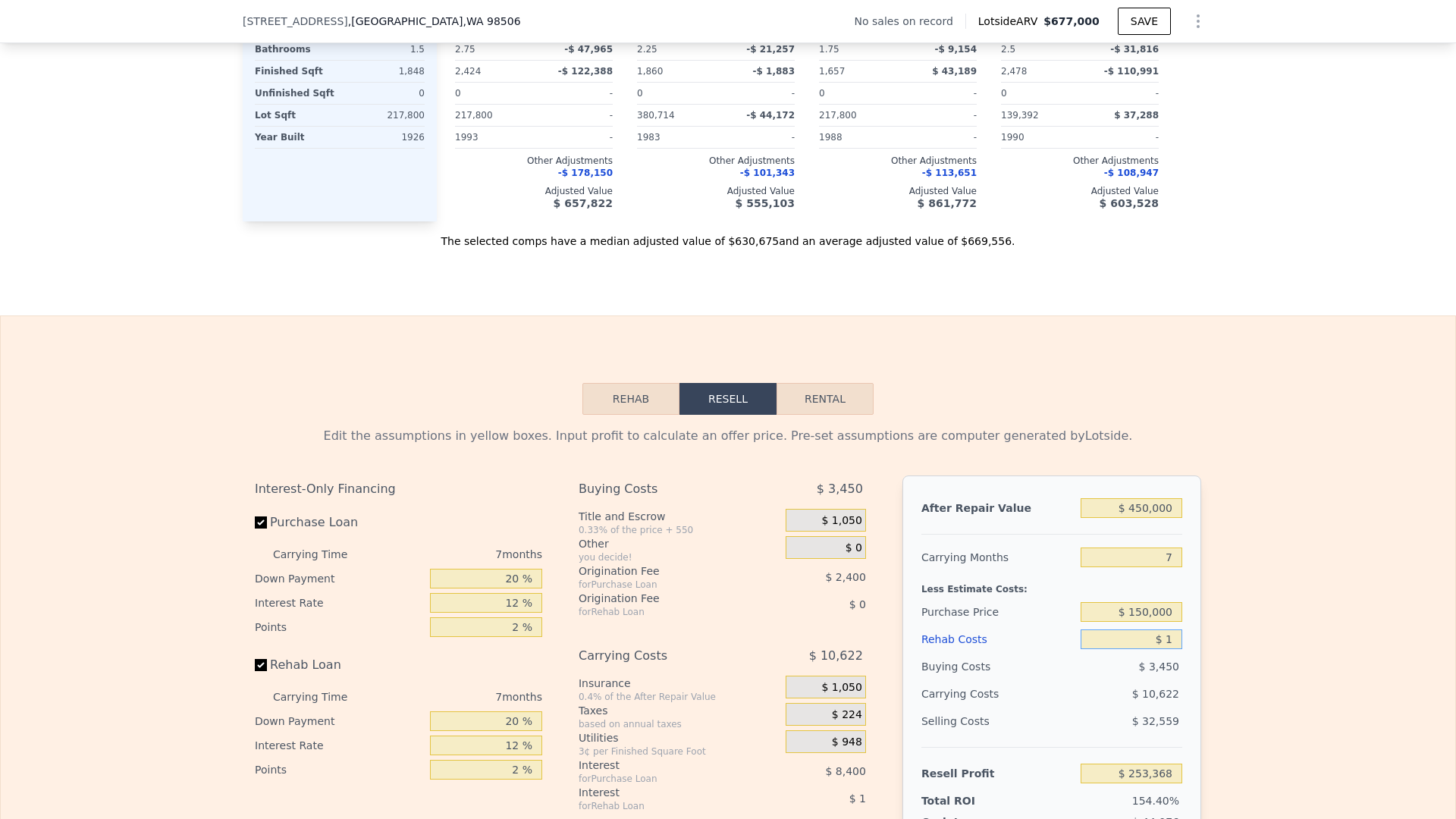
type input "$ 15"
type input "$ 253,354"
type input "$ 150"
type input "$ 253,210"
type input "$ 1,500"
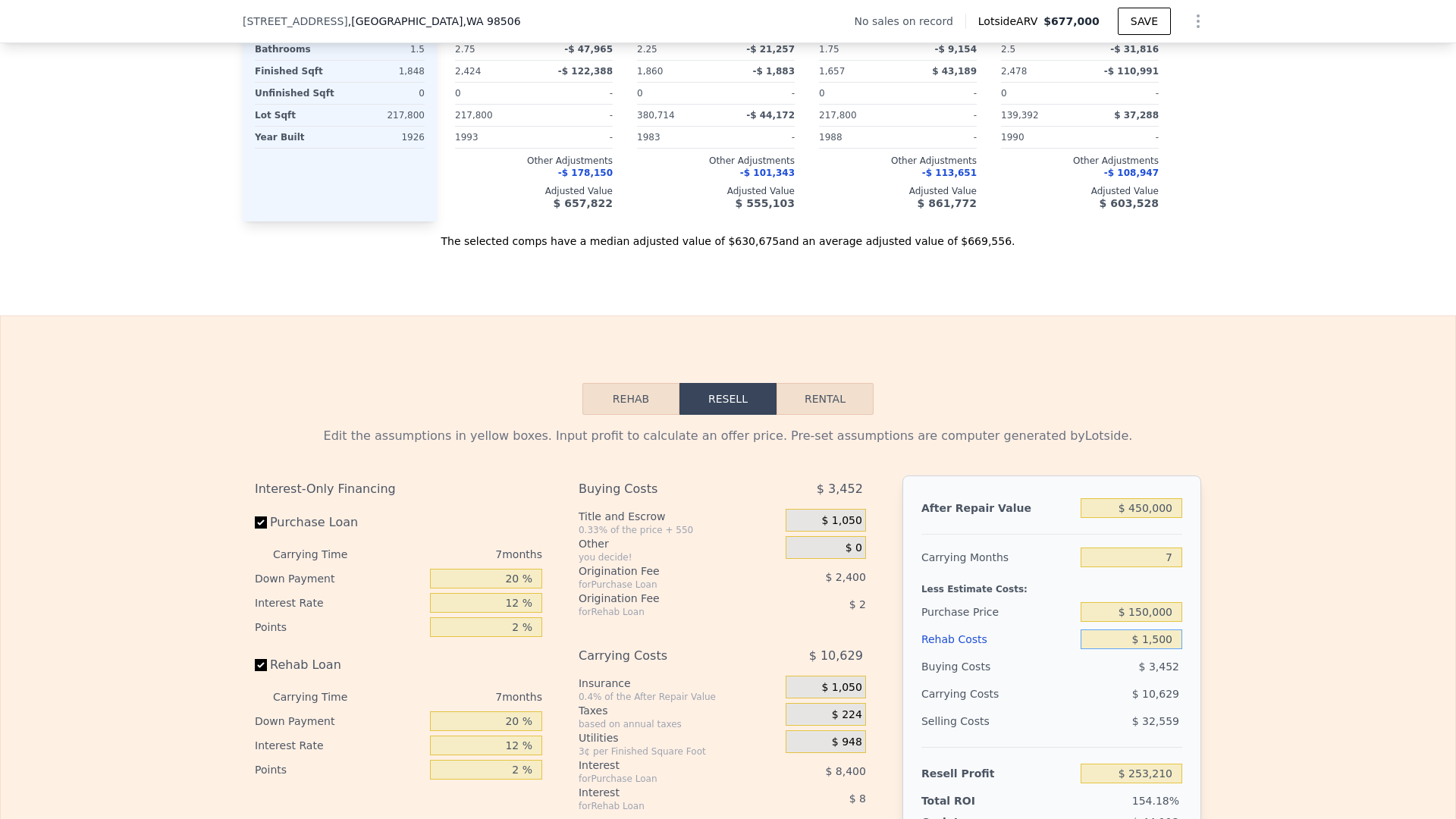
type input "$ 251,761"
type input "$ 15,000"
type input "$ 237,289"
type input "$ 150,000"
type input "$ 92,569"
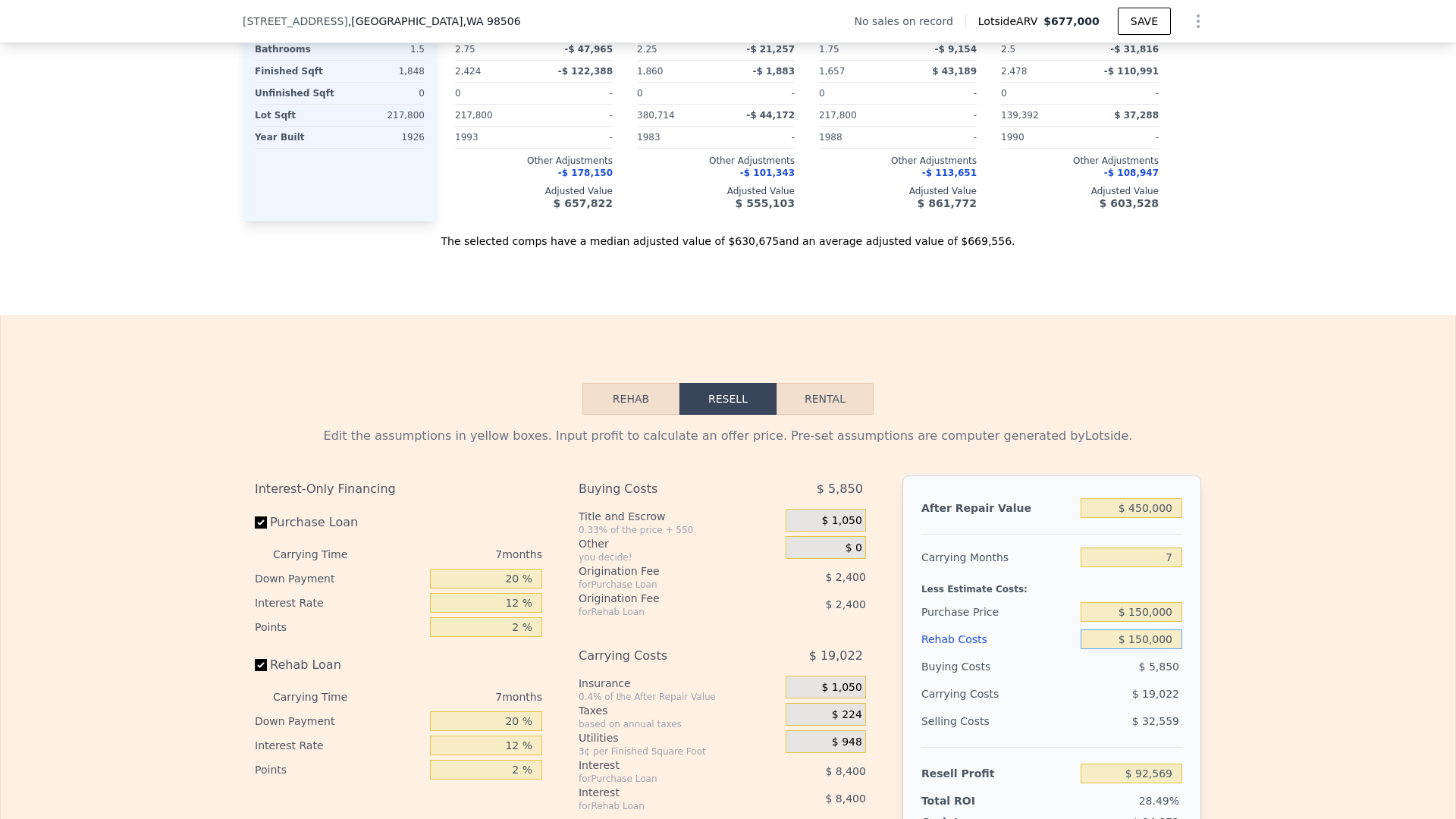
type input "$ 150,000"
click at [1168, 612] on input "$ 150,000" at bounding box center [1131, 612] width 102 height 20
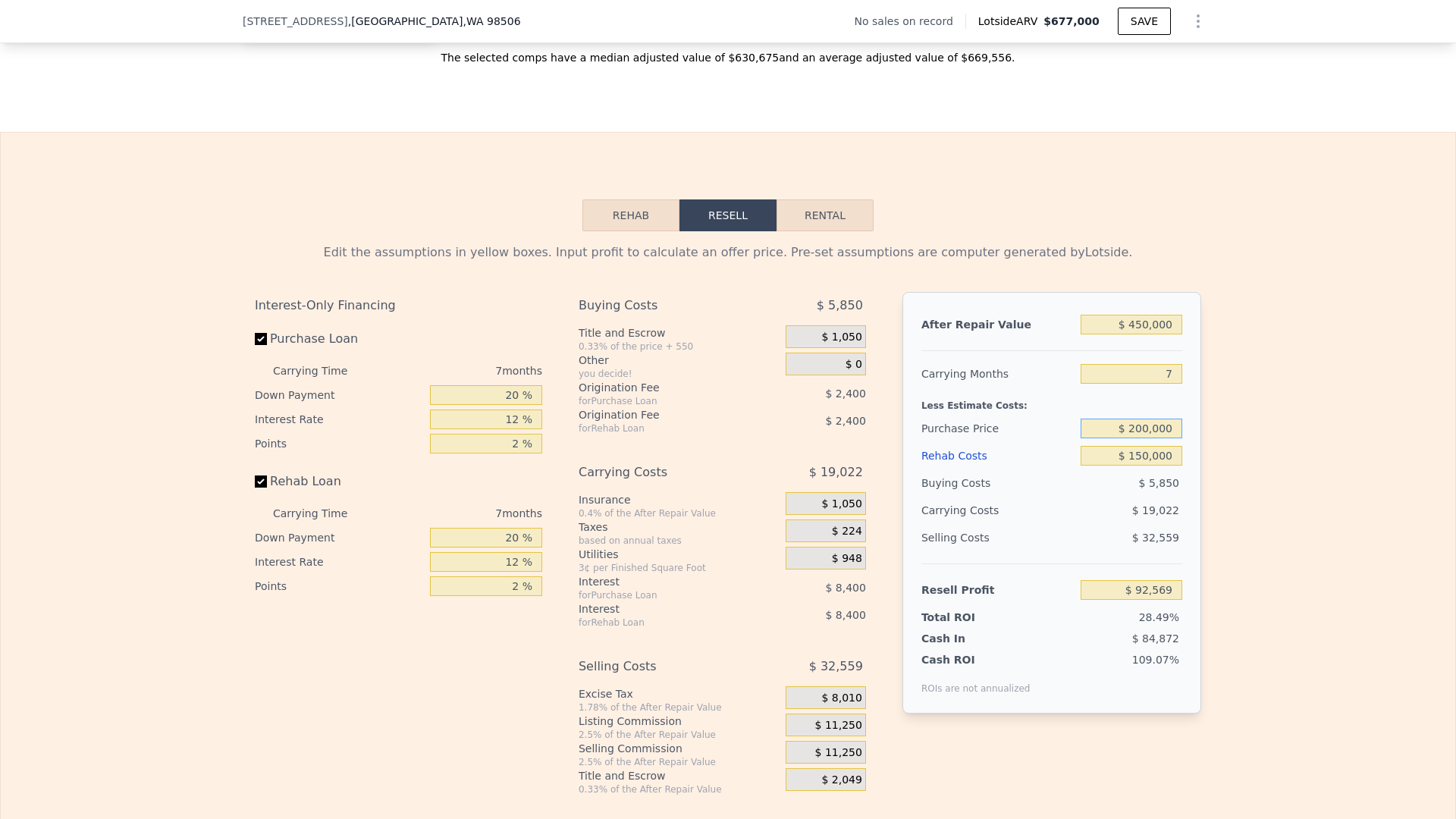
scroll to position [1944, 0]
type input "$ 200,000"
type input "$ 38,803"
click at [1076, 518] on div "$ 21,822" at bounding box center [1102, 508] width 160 height 27
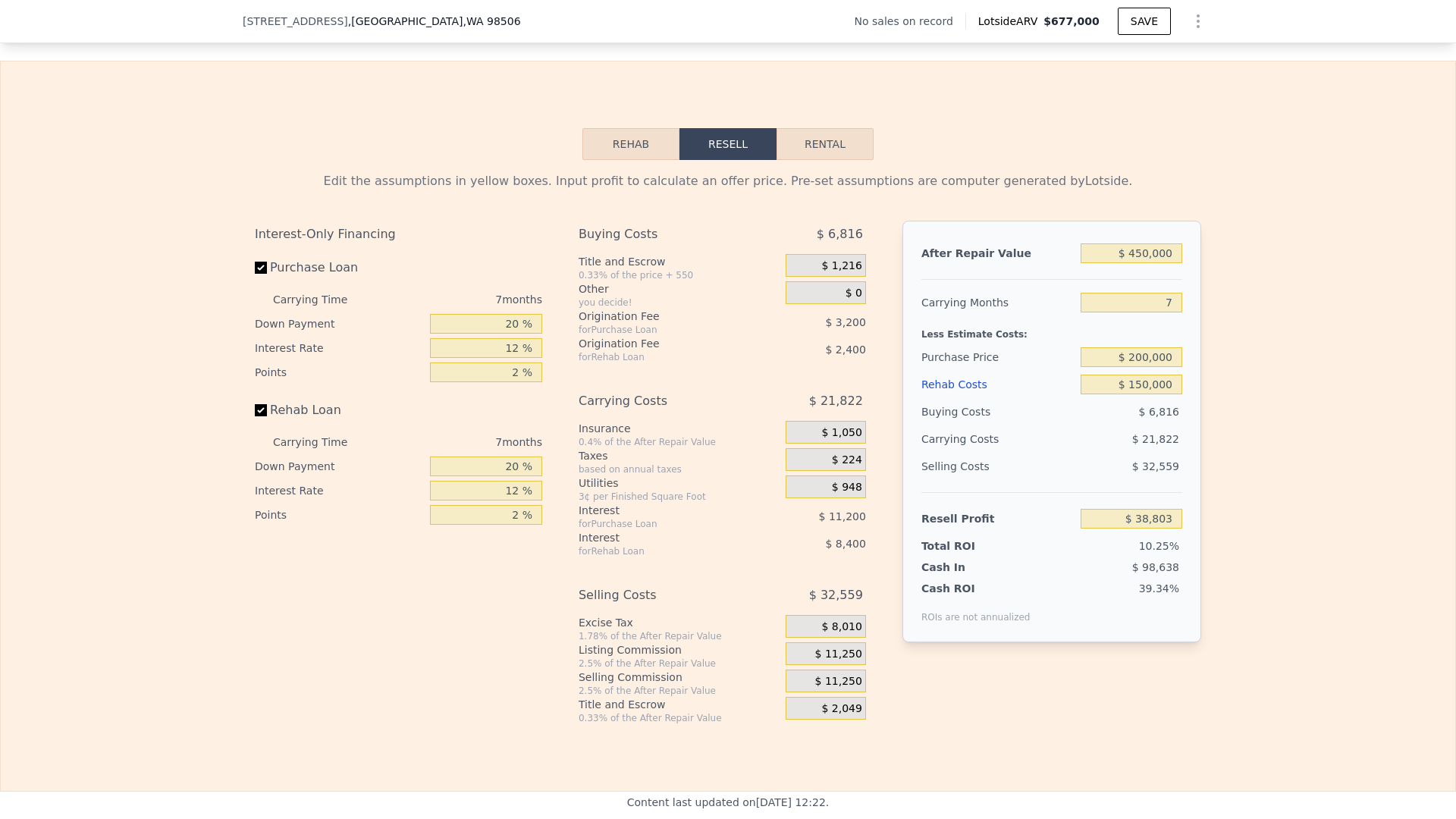
scroll to position [2043, 0]
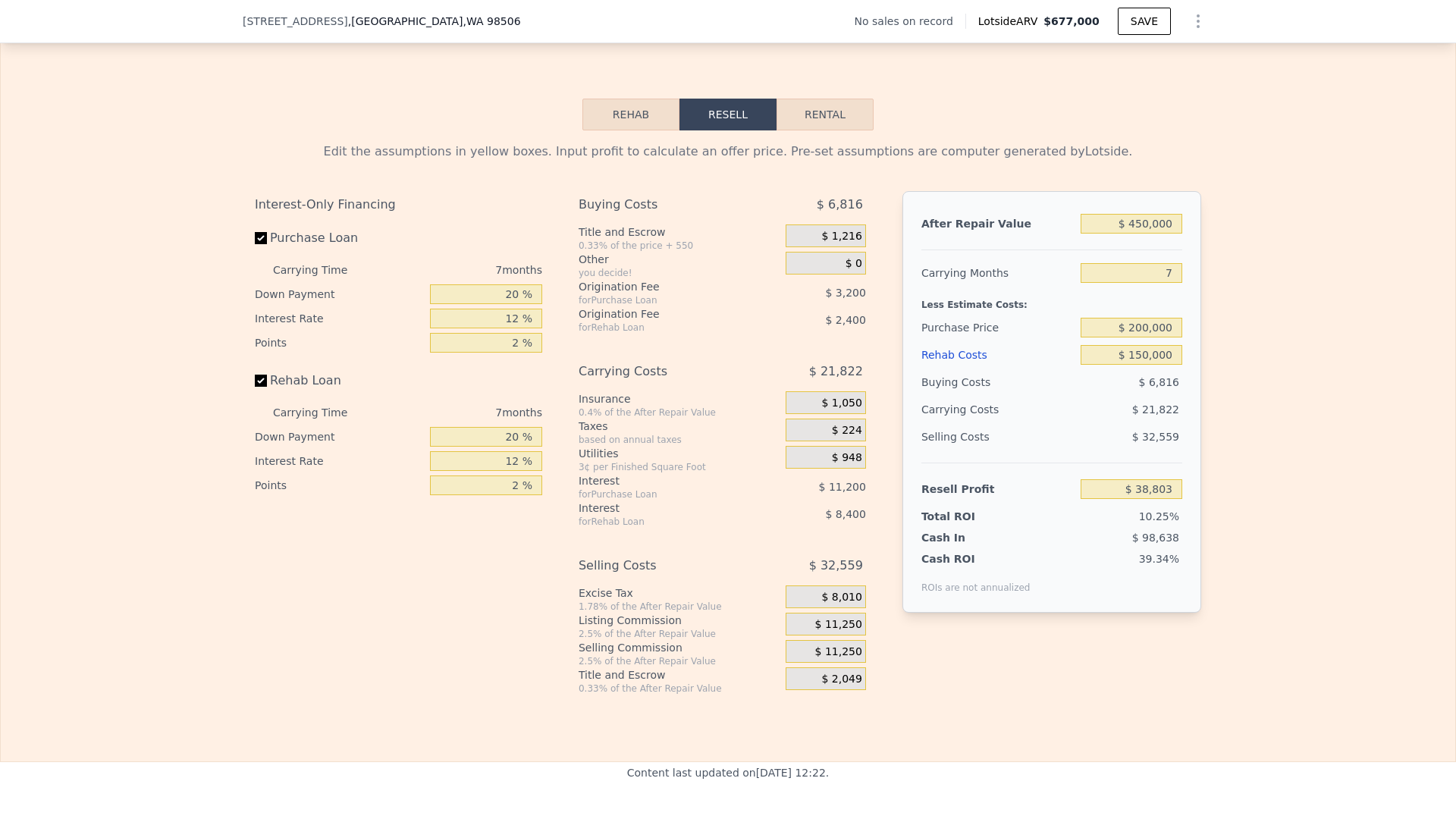
click at [613, 118] on button "Rehab" at bounding box center [631, 114] width 97 height 32
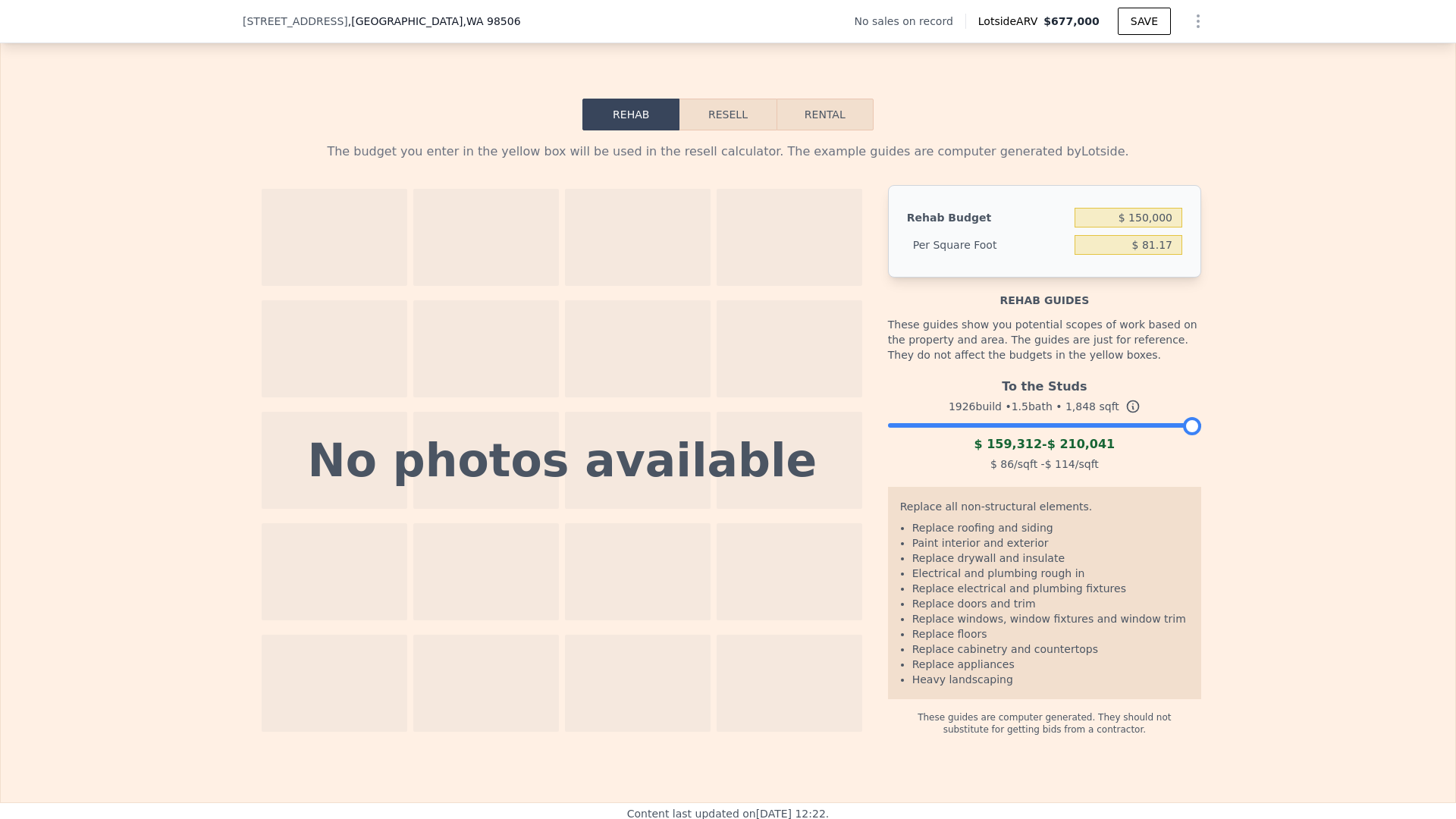
click at [728, 118] on button "Resell" at bounding box center [727, 114] width 96 height 32
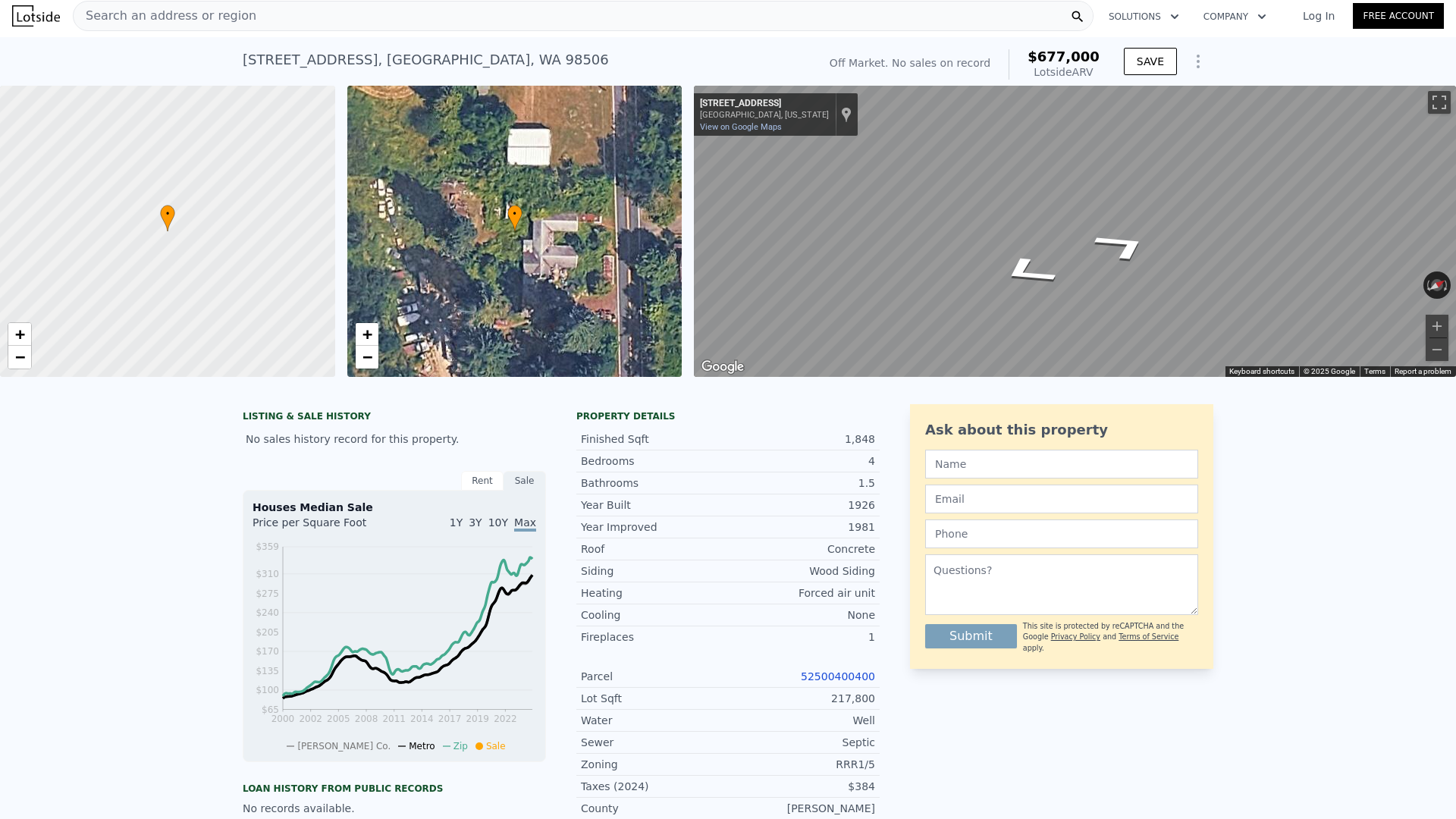
scroll to position [0, 0]
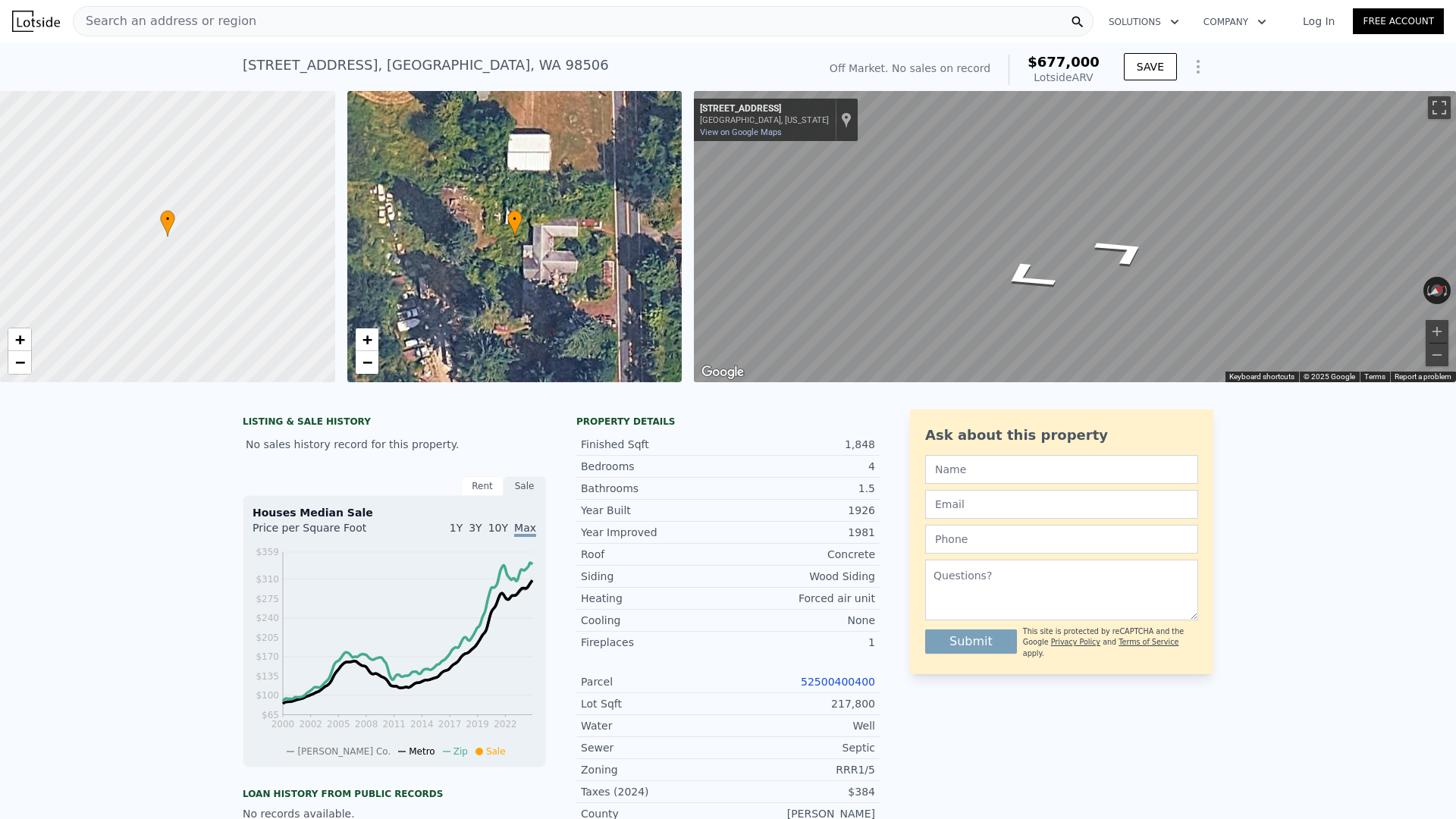
type input "$ 677,000"
type input "$ 0"
type input "$ 29,996"
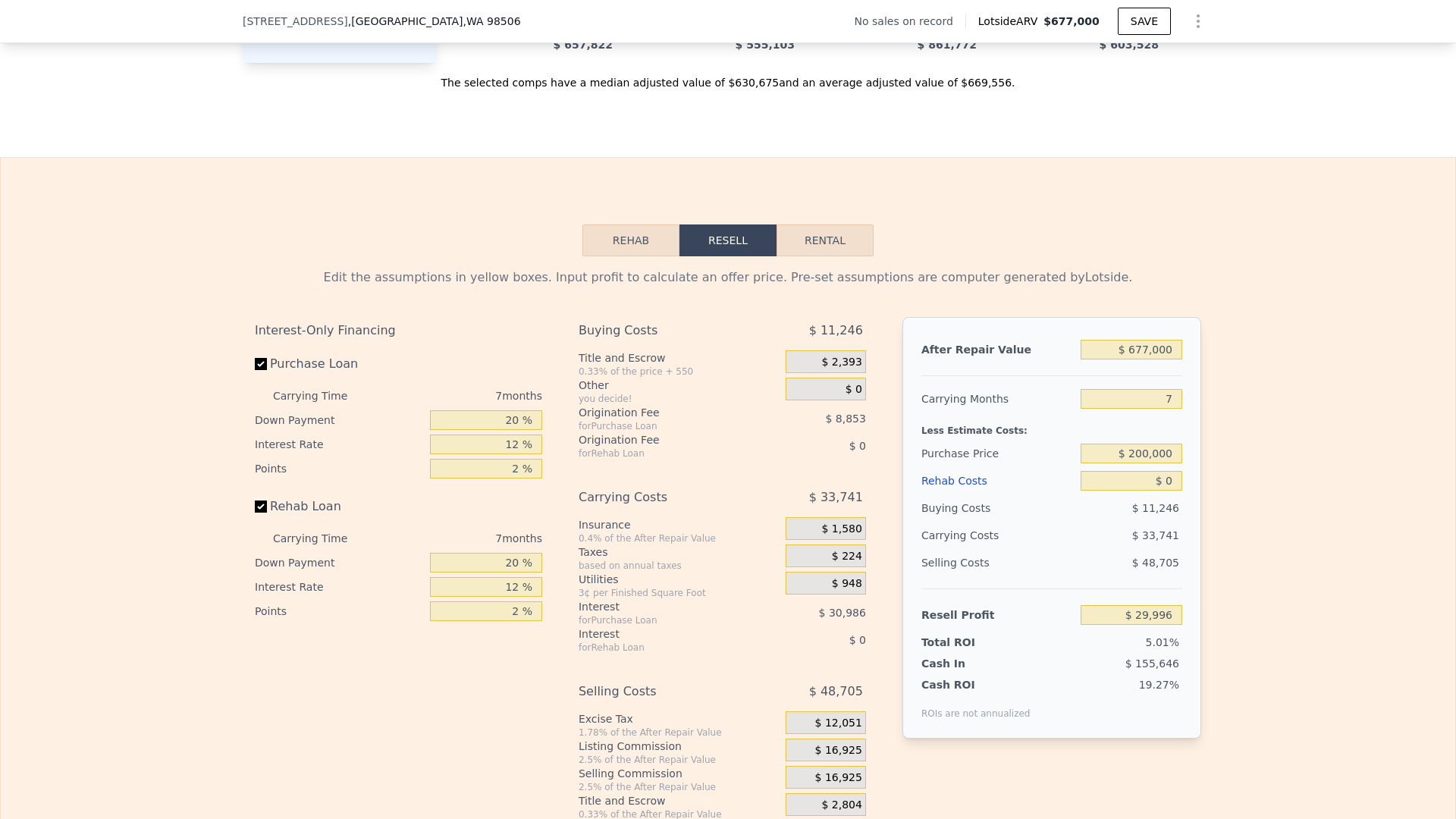
scroll to position [1914, 0]
click at [1156, 354] on input "$ 677,000" at bounding box center [1131, 353] width 102 height 20
type input "$ 4"
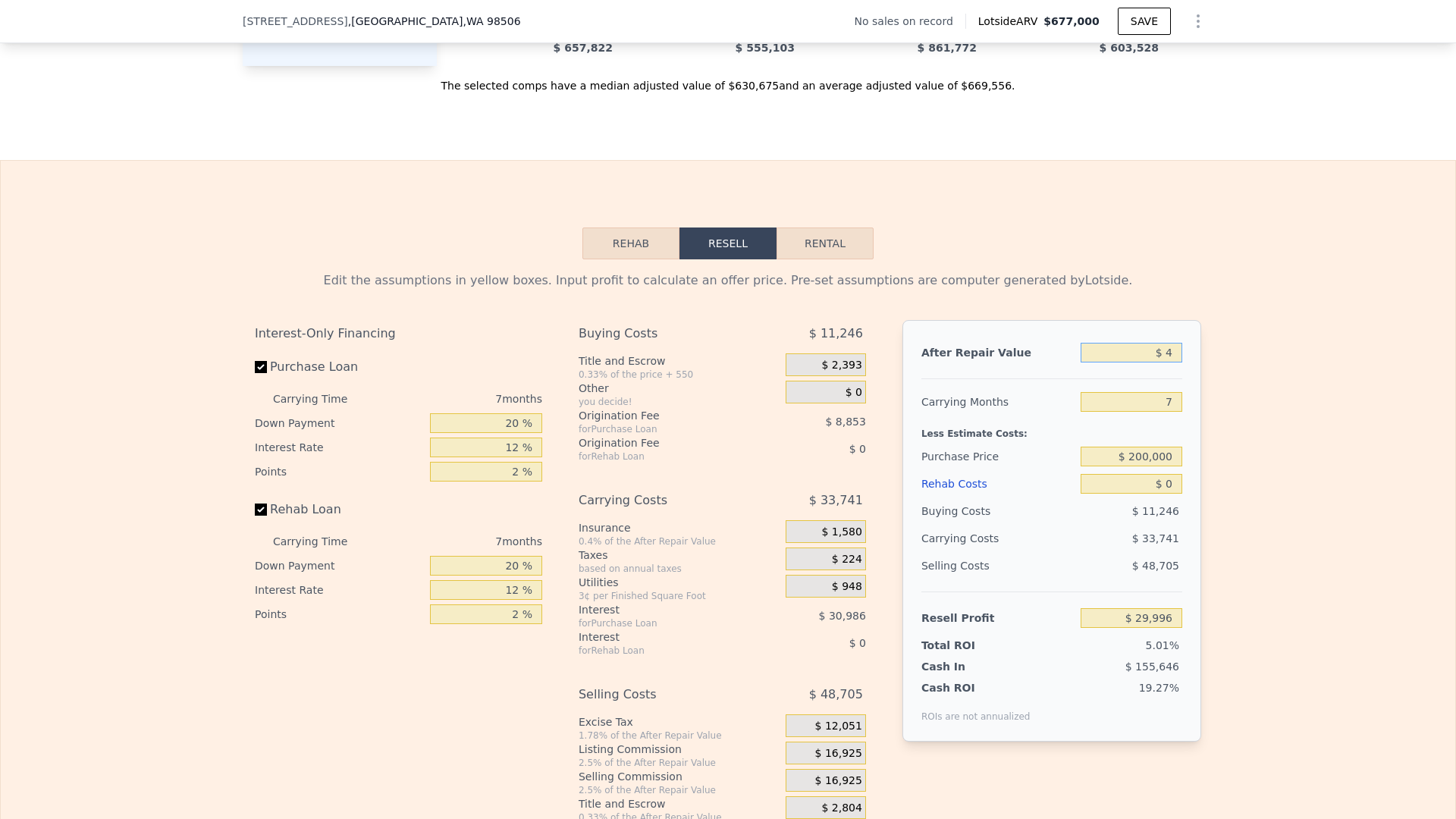
type input "-$ 597,265"
type input "$ 45"
type input "-$ 597,227"
type input "$ 450"
type input "-$ 596,851"
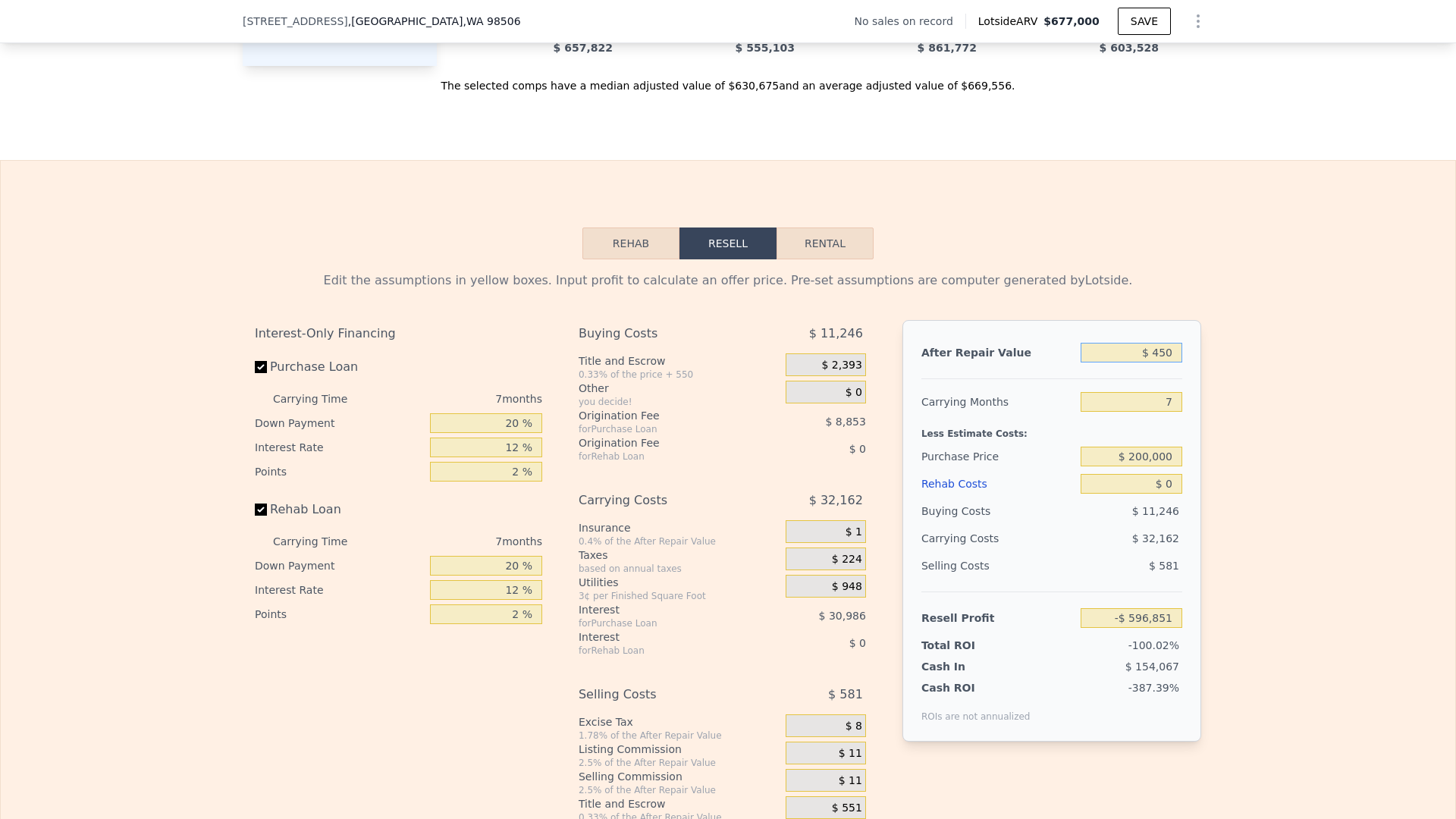
type input "$ 4,500"
type input "-$ 593,101"
type input "$ 45,000"
type input "-$ 555,575"
type input "$ 450,000"
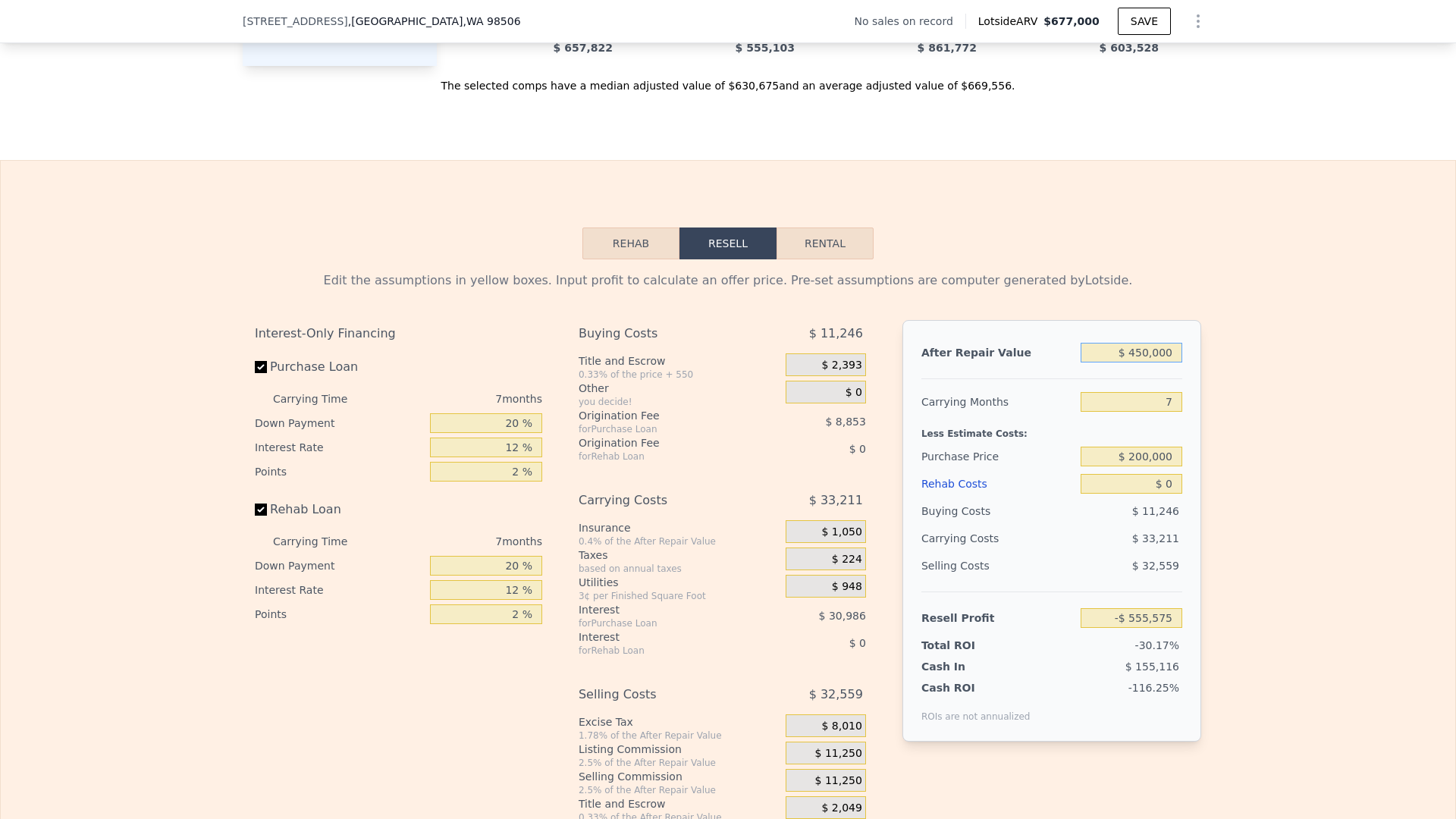
type input "-$ 180,328"
type input "$ 450,000"
click at [1172, 407] on input "7" at bounding box center [1131, 402] width 102 height 20
type input "7"
click at [1144, 452] on input "$ 200,000" at bounding box center [1131, 457] width 102 height 20
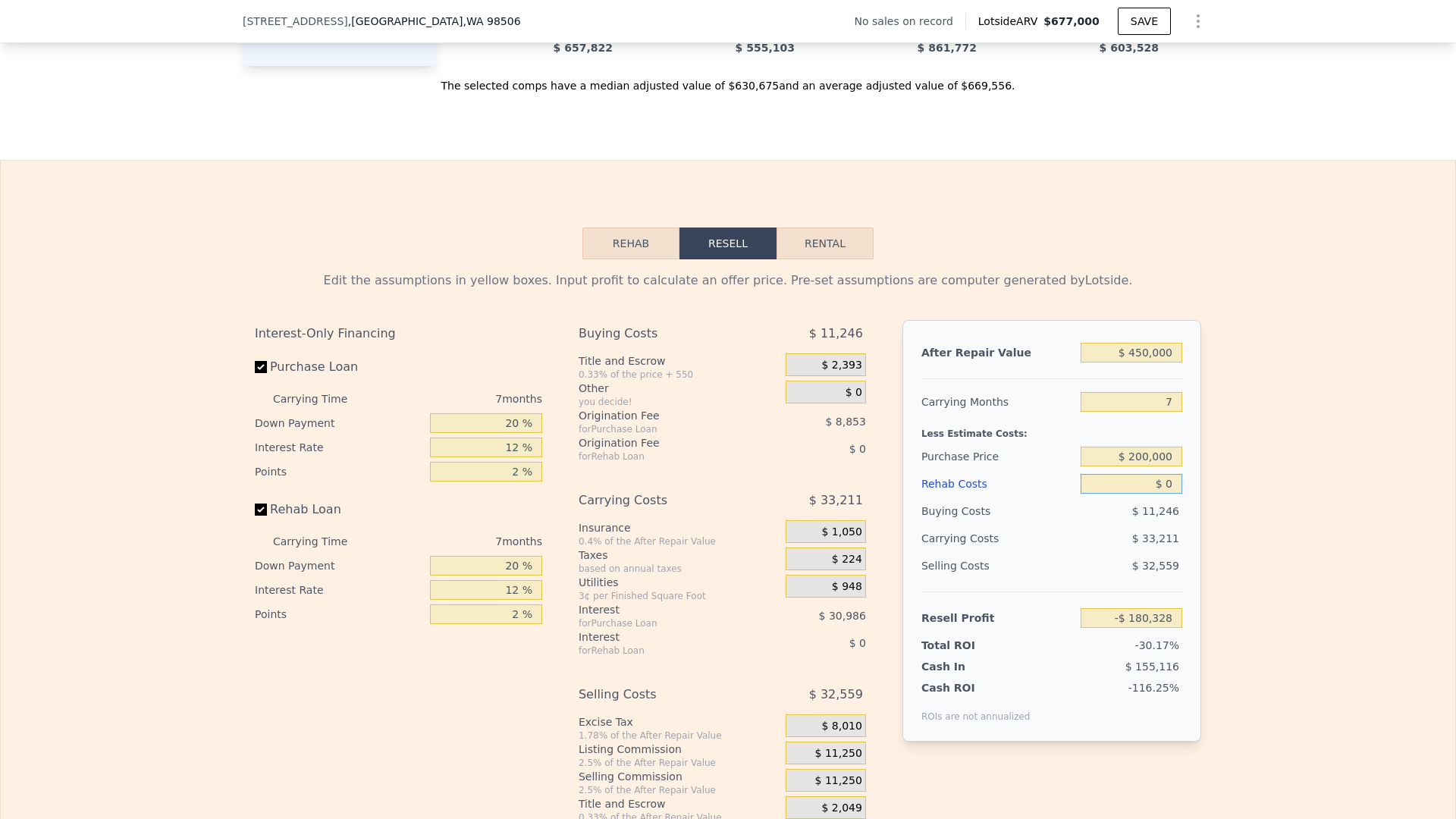
click at [1171, 482] on input "$ 0" at bounding box center [1131, 484] width 102 height 20
type input "$ 199,603"
type input "$ 01"
type input "$ 199,602"
type input "$ 015"
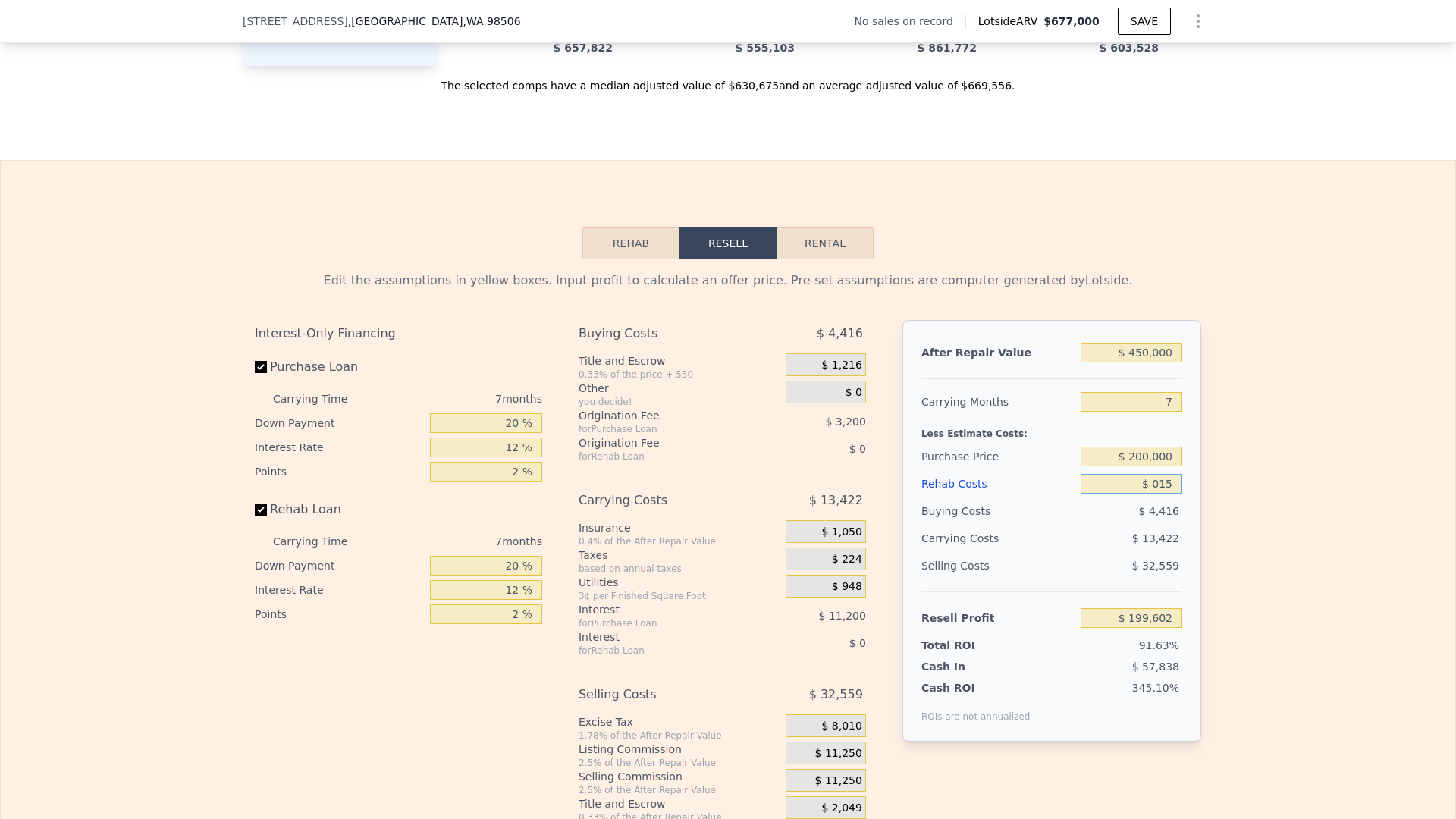
type input "$ 199,588"
type input "$ 0150"
type input "$ 199,444"
type input "$ 01,500"
type input "$ 197,995"
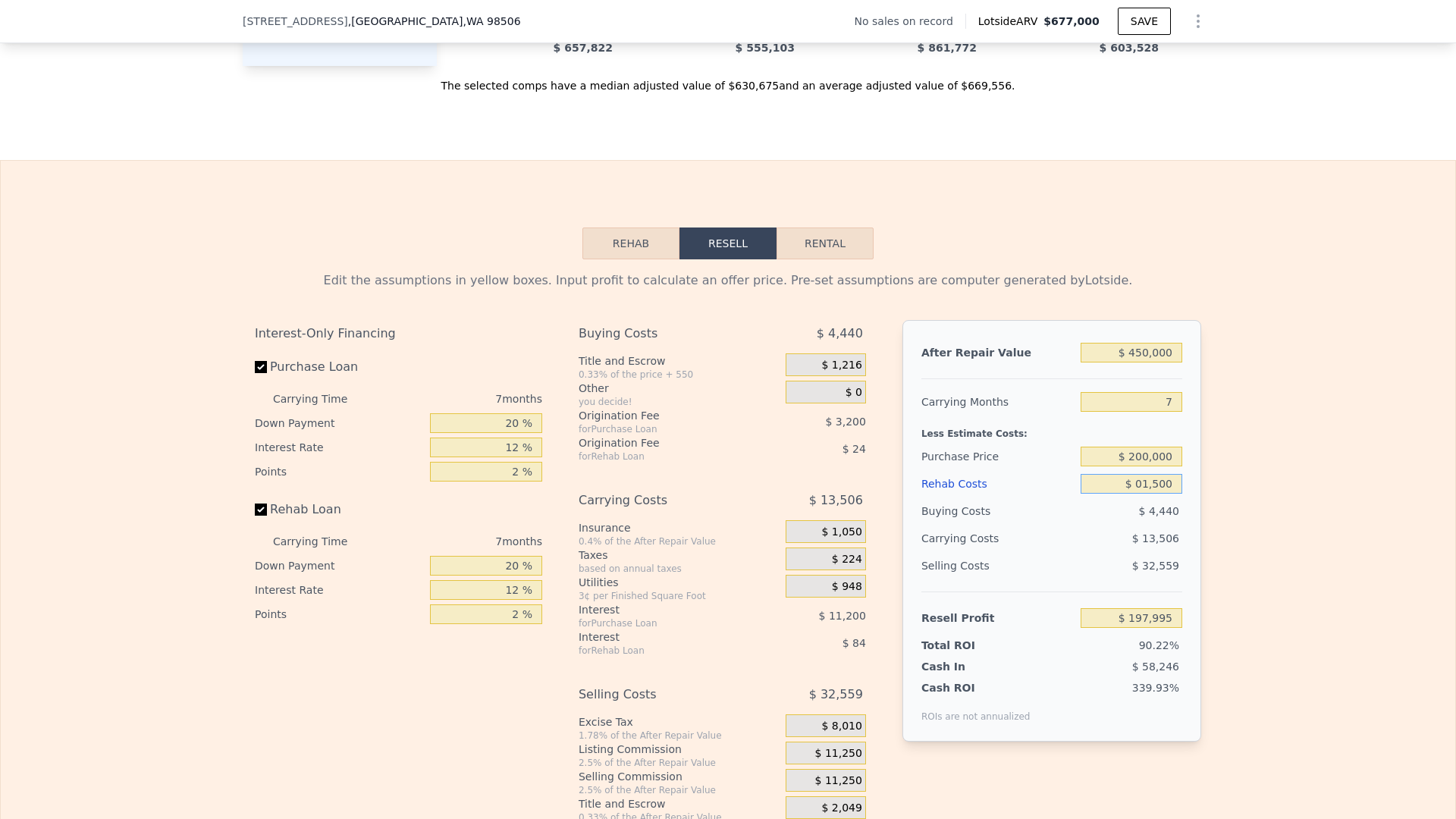
type input "$ 015,000"
type input "$ 183,523"
type input "$ 01,500"
type input "$ 197,995"
type input "$ 0150"
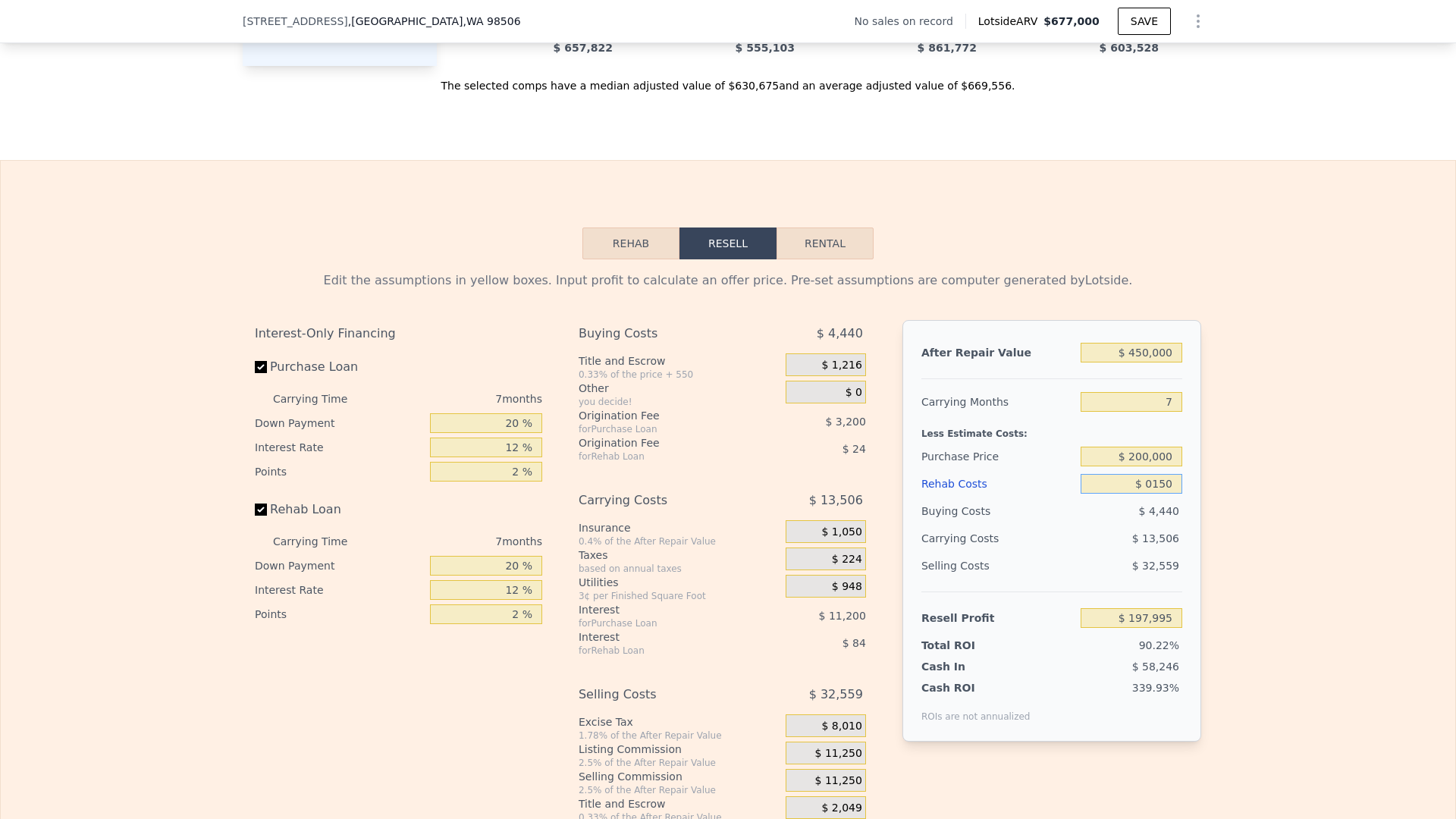
type input "$ 199,444"
type input "$ 015"
type input "$ 199,588"
type input "$ 01"
type input "$ 199,602"
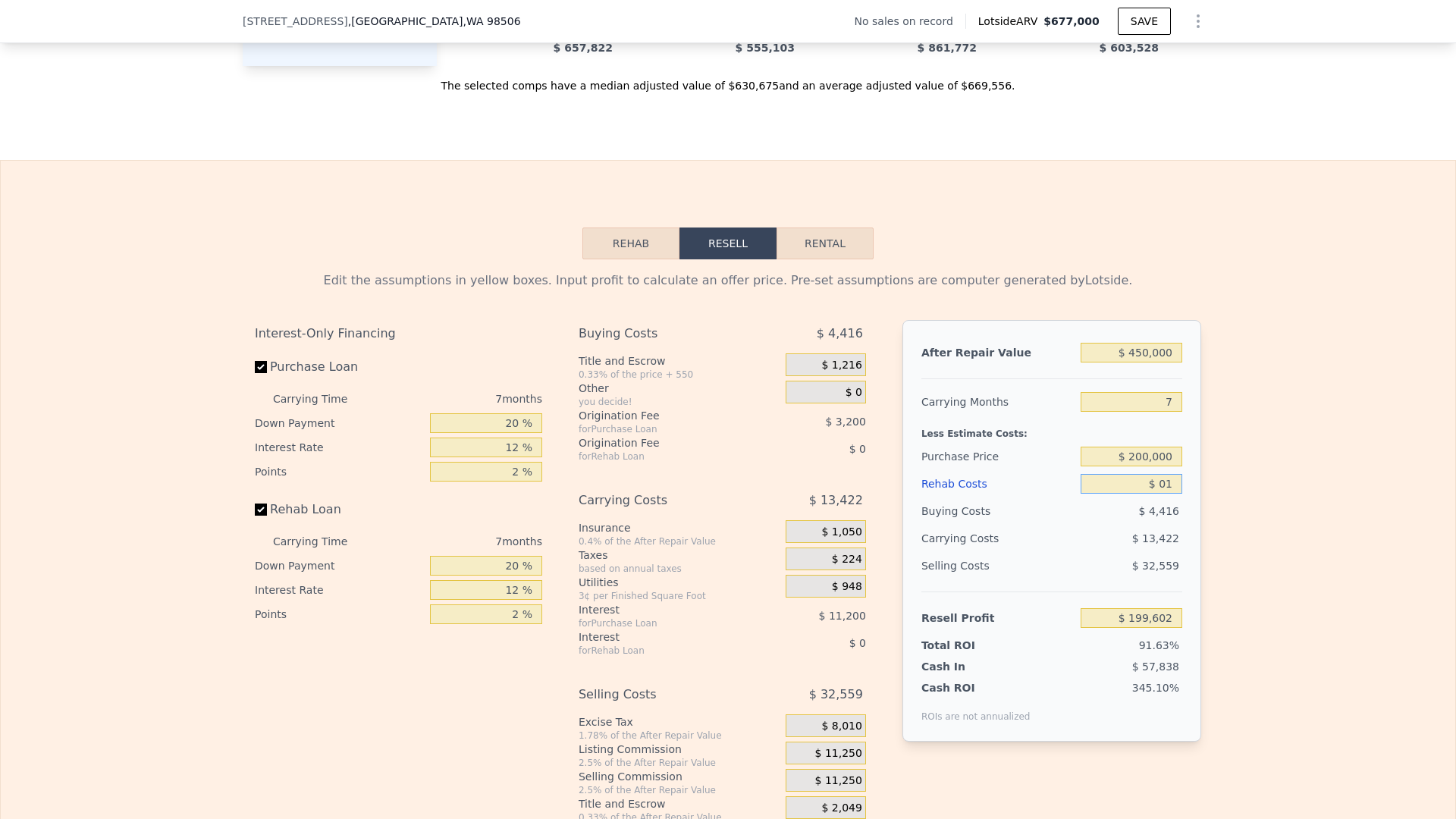
type input "$ 0"
type input "$ 199,603"
type input "$ 1"
type input "$ 199,602"
type input "$ 15"
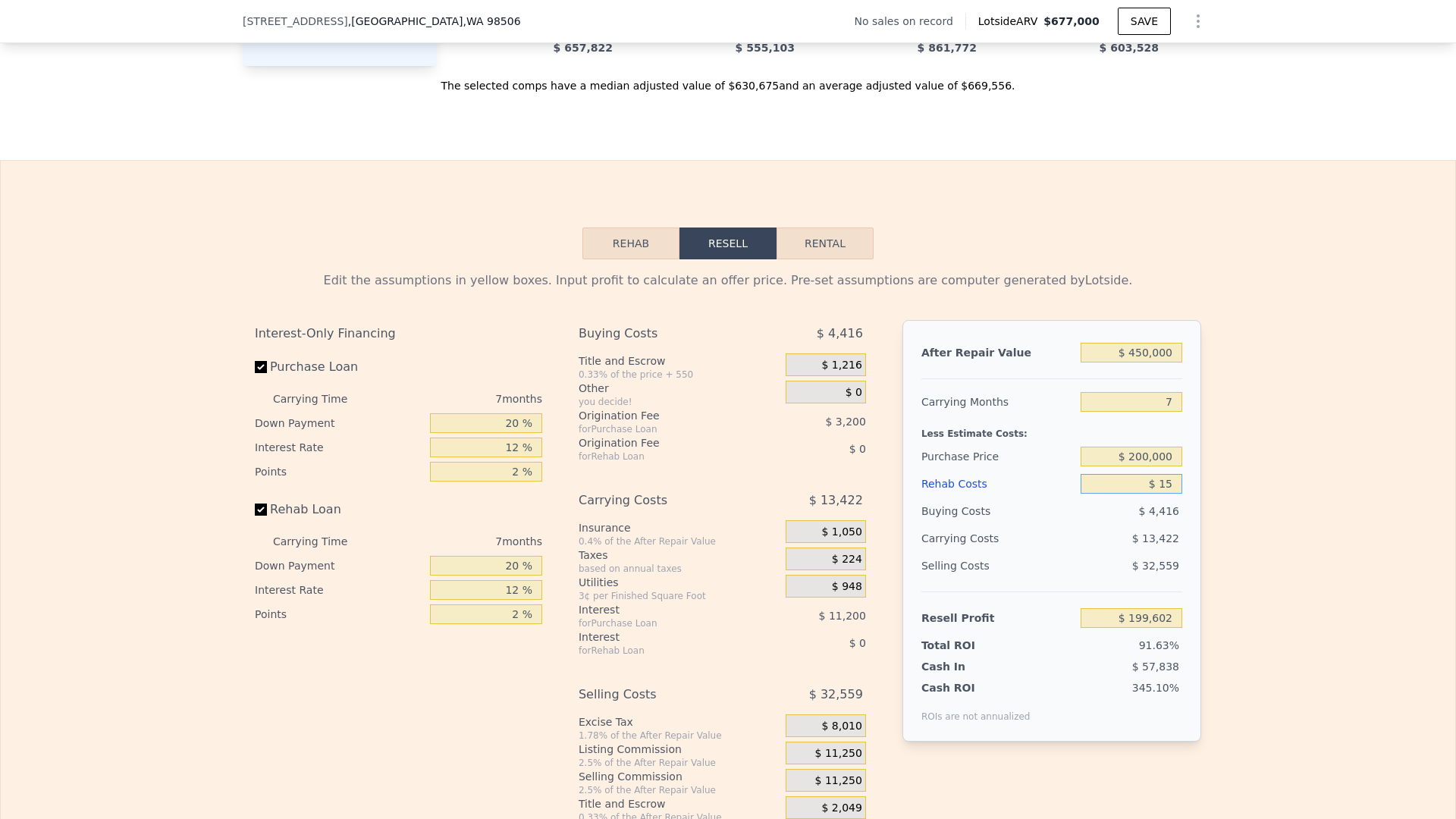
type input "$ 199,588"
type input "$ 150"
type input "$ 199,444"
type input "$ 1,500"
type input "$ 197,995"
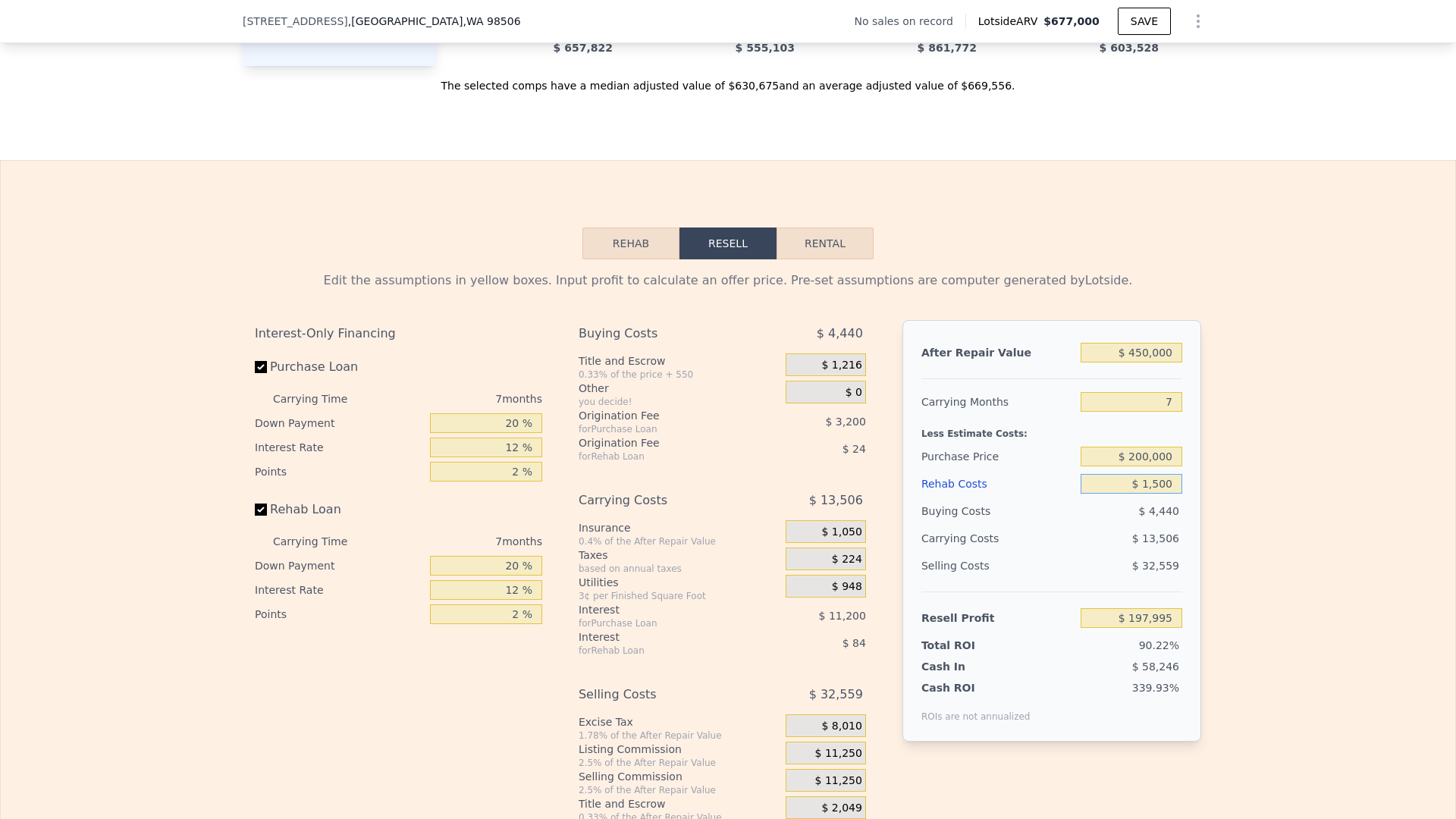
type input "$ 15,000"
type input "$ 183,523"
type input "$ 150,000"
type input "$ 38,803"
type input "$ 150,000"
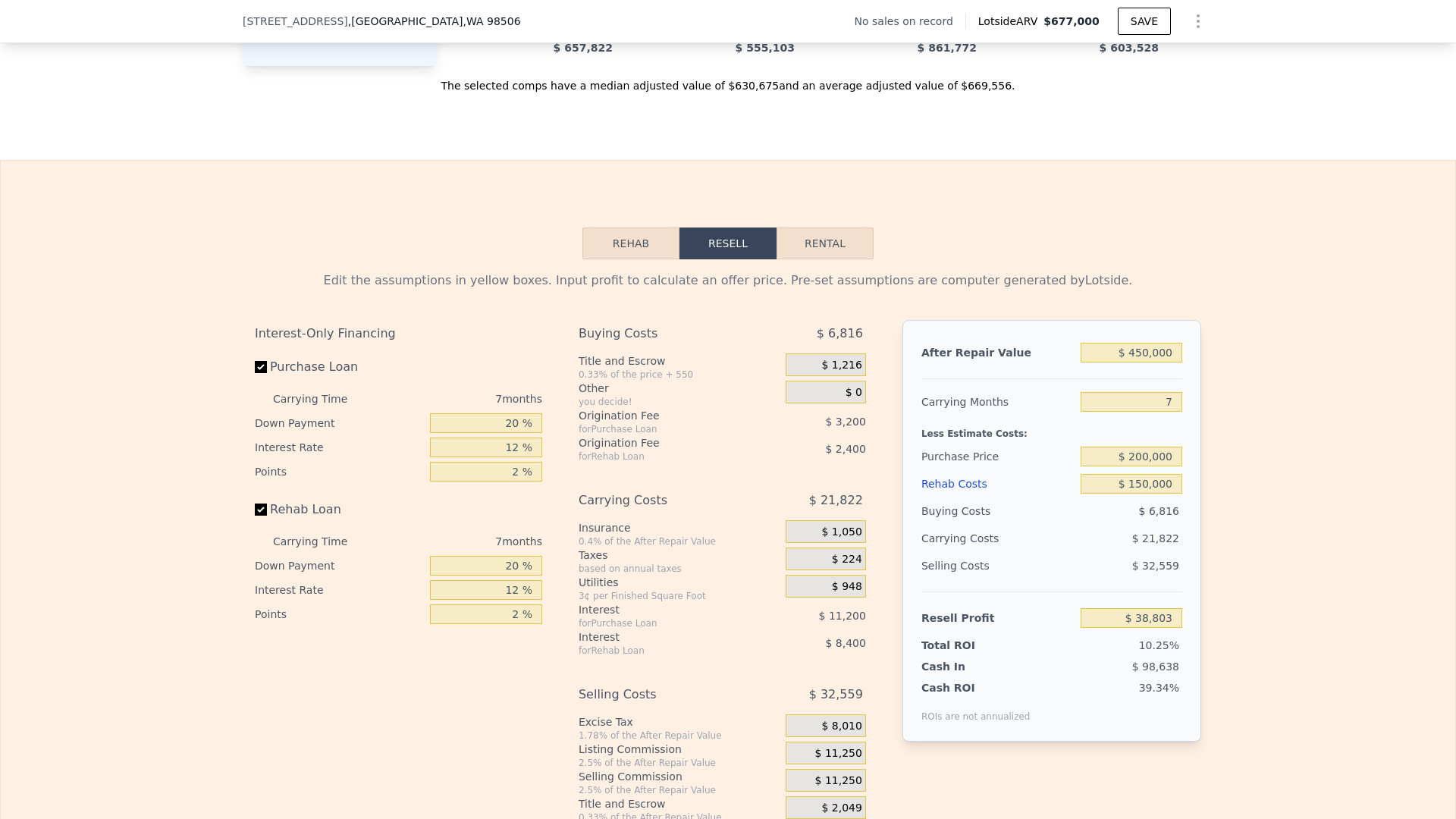
click at [1076, 436] on div "Less Estimate Costs:" at bounding box center [1052, 430] width 261 height 27
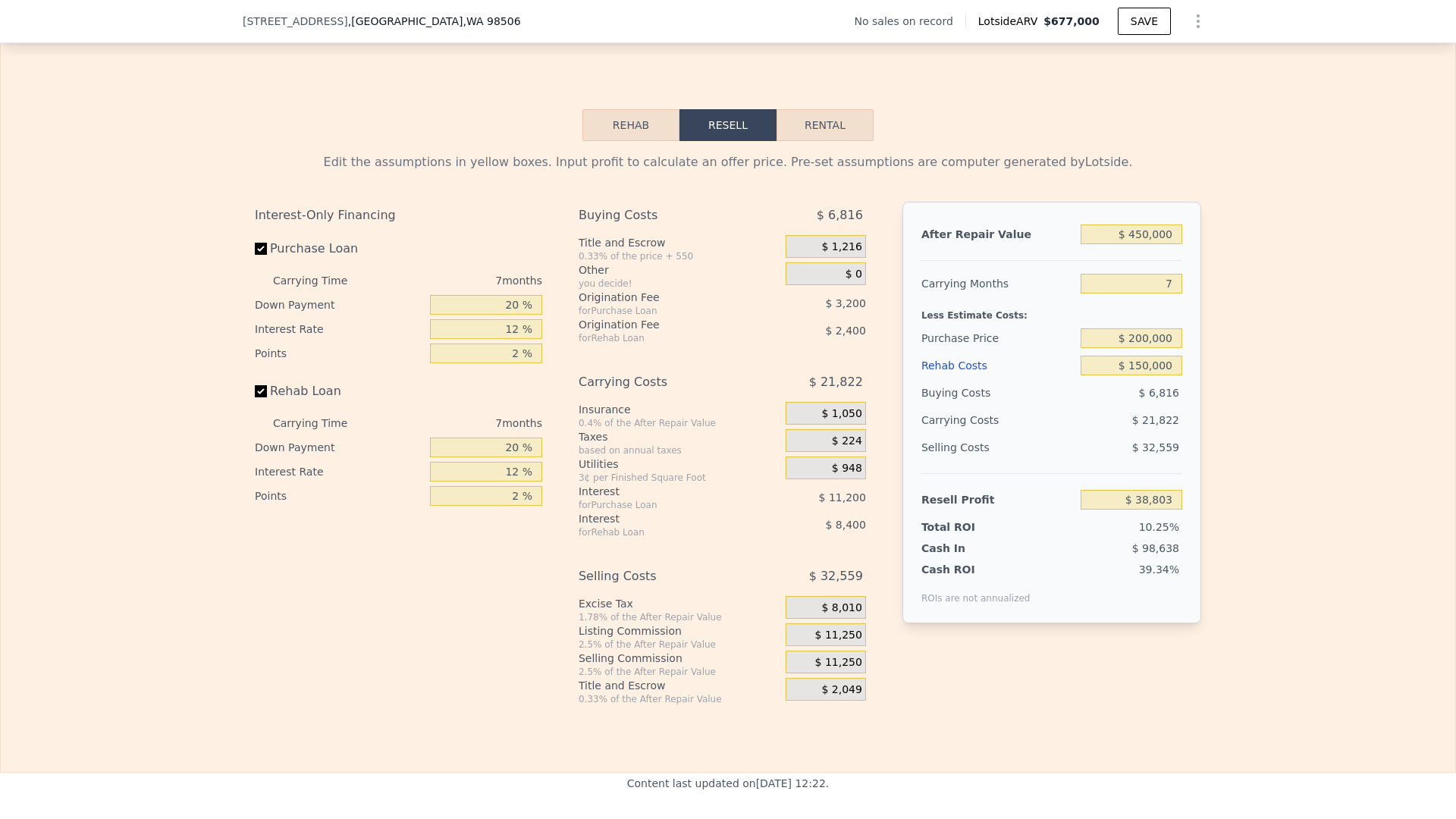
scroll to position [2037, 0]
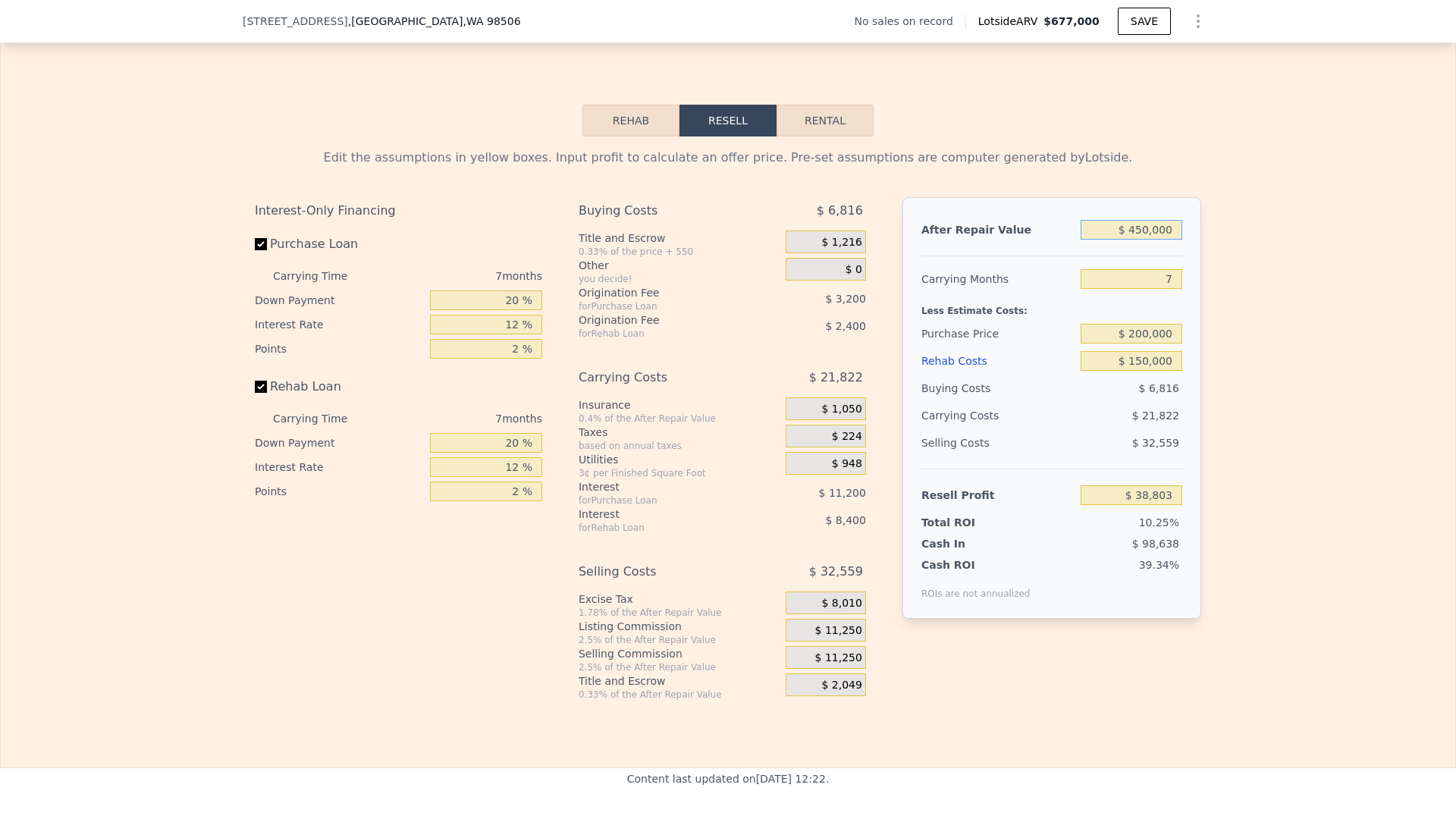
drag, startPoint x: 1140, startPoint y: 233, endPoint x: 1189, endPoint y: 238, distance: 49.3
click at [1189, 238] on div "After Repair Value $ 450,000 Carrying Months 7 Less Estimate Costs: Purchase Pr…" at bounding box center [1052, 408] width 299 height 421
click at [1141, 223] on input "$ 450,000" at bounding box center [1131, 230] width 102 height 20
click at [1142, 228] on input "$ 450,000" at bounding box center [1131, 230] width 102 height 20
click at [1141, 228] on input "$ 450,000" at bounding box center [1131, 230] width 102 height 20
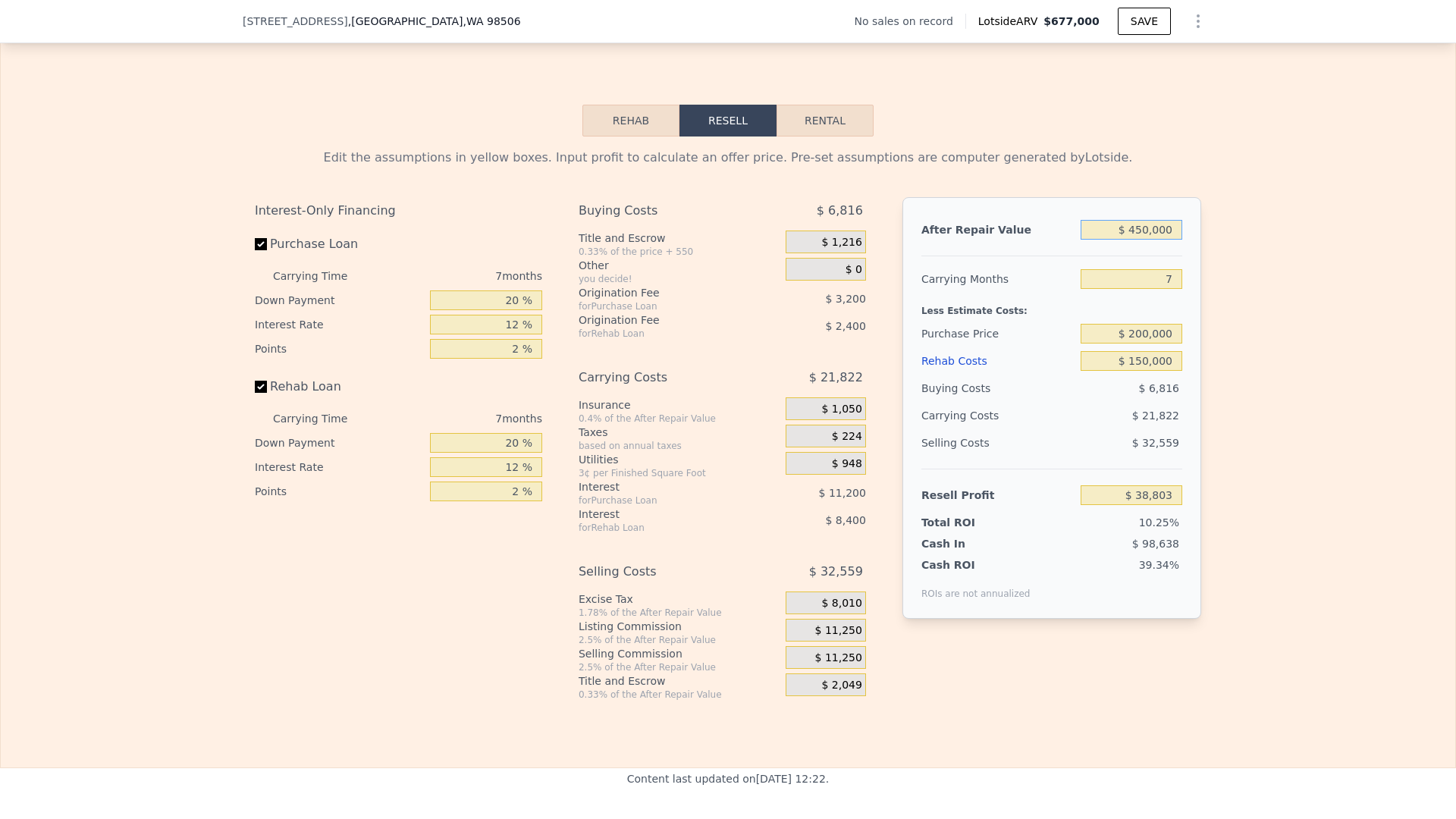
click at [1142, 228] on input "$ 450,000" at bounding box center [1131, 230] width 102 height 20
type input "$ 5"
type input "-$ 378,133"
type input "$ 52"
type input "-$ 378,089"
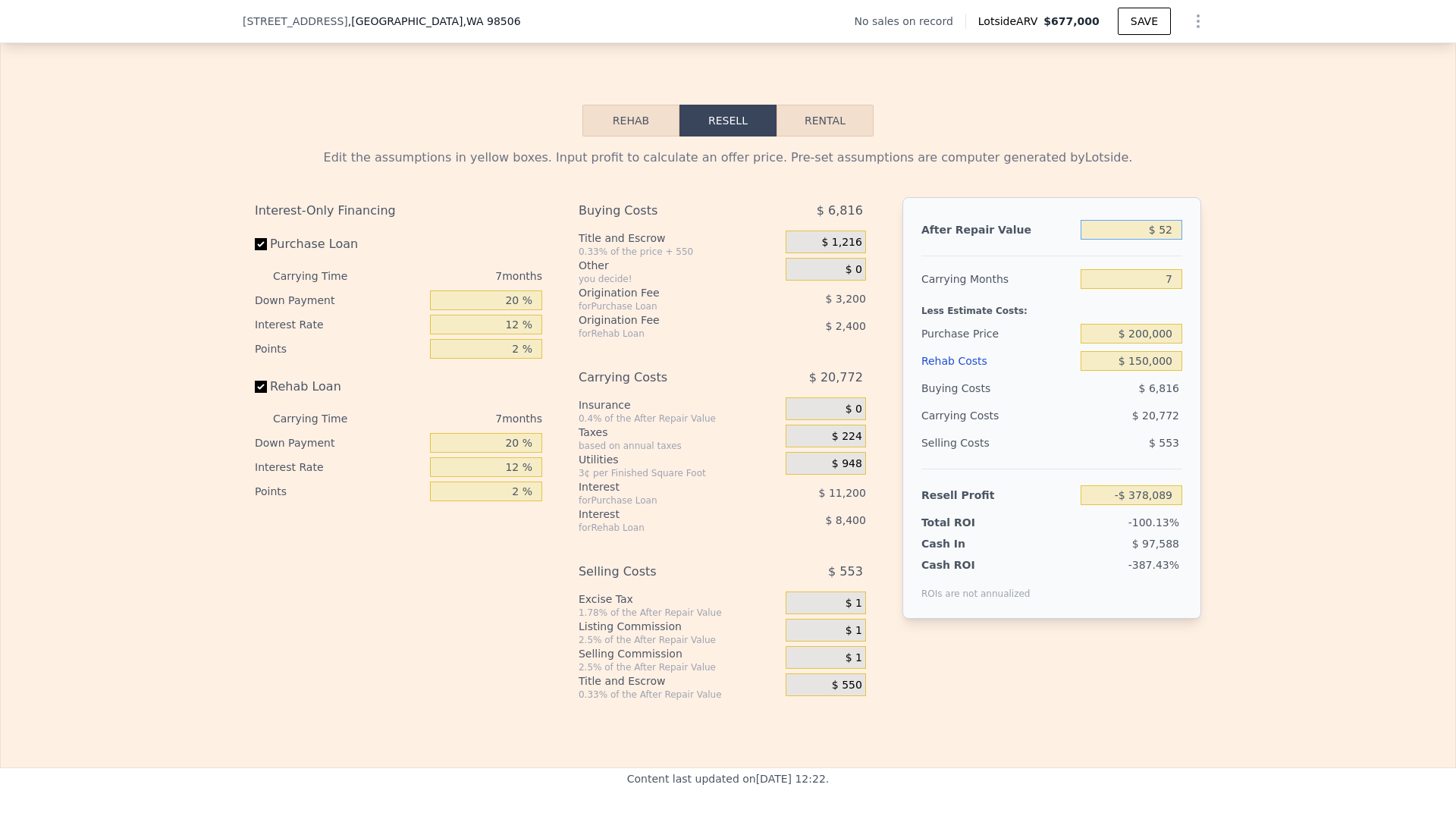
type input "$ 525"
type input "-$ 377,651"
type input "$ 5,250"
type input "-$ 373,272"
type input "$ 52,500"
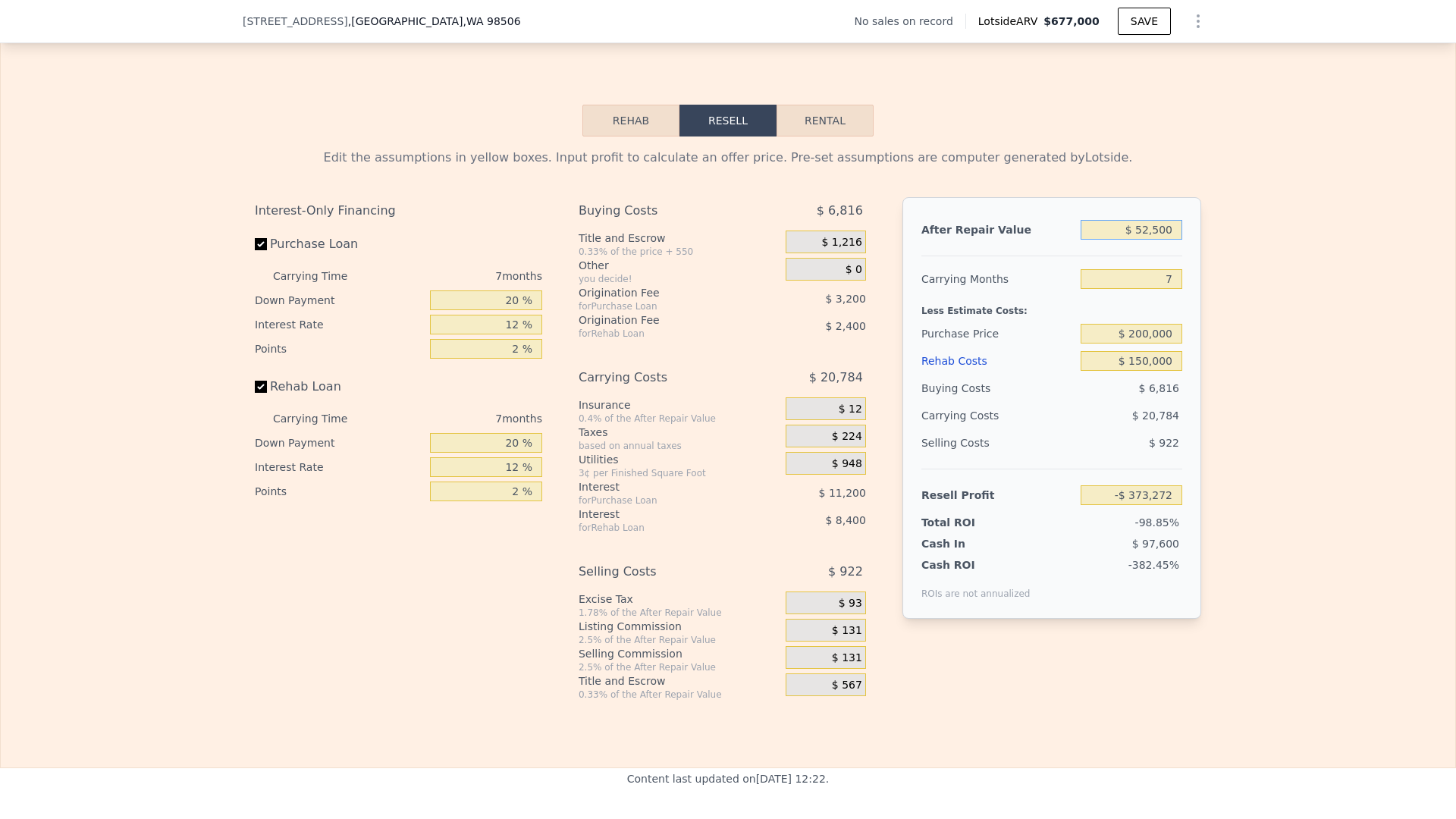
type input "-$ 329,497"
type input "$ 525,000"
type input "$ 108,294"
type input "$ 525,000"
click at [1142, 336] on input "$ 200,000" at bounding box center [1131, 334] width 102 height 20
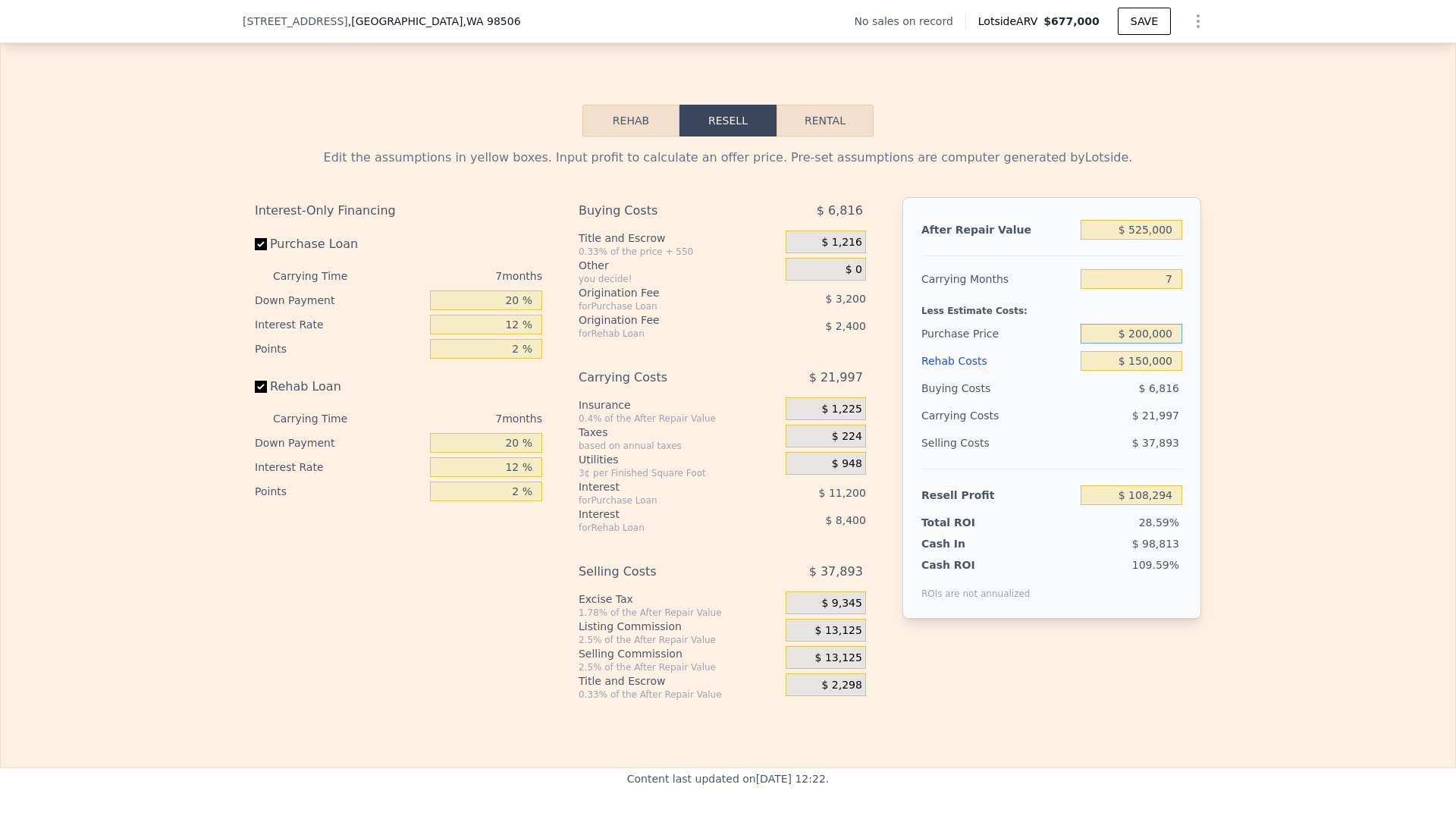
click at [1149, 335] on input "$ 200,000" at bounding box center [1131, 334] width 102 height 20
type input "$ 250,000"
click at [919, 357] on div "After Repair Value $ 525,000 Carrying Months 7 Less Estimate Costs: Purchase Pr…" at bounding box center [1052, 408] width 299 height 421
type input "$ 54,527"
drag, startPoint x: 1120, startPoint y: 281, endPoint x: 1179, endPoint y: 285, distance: 59.1
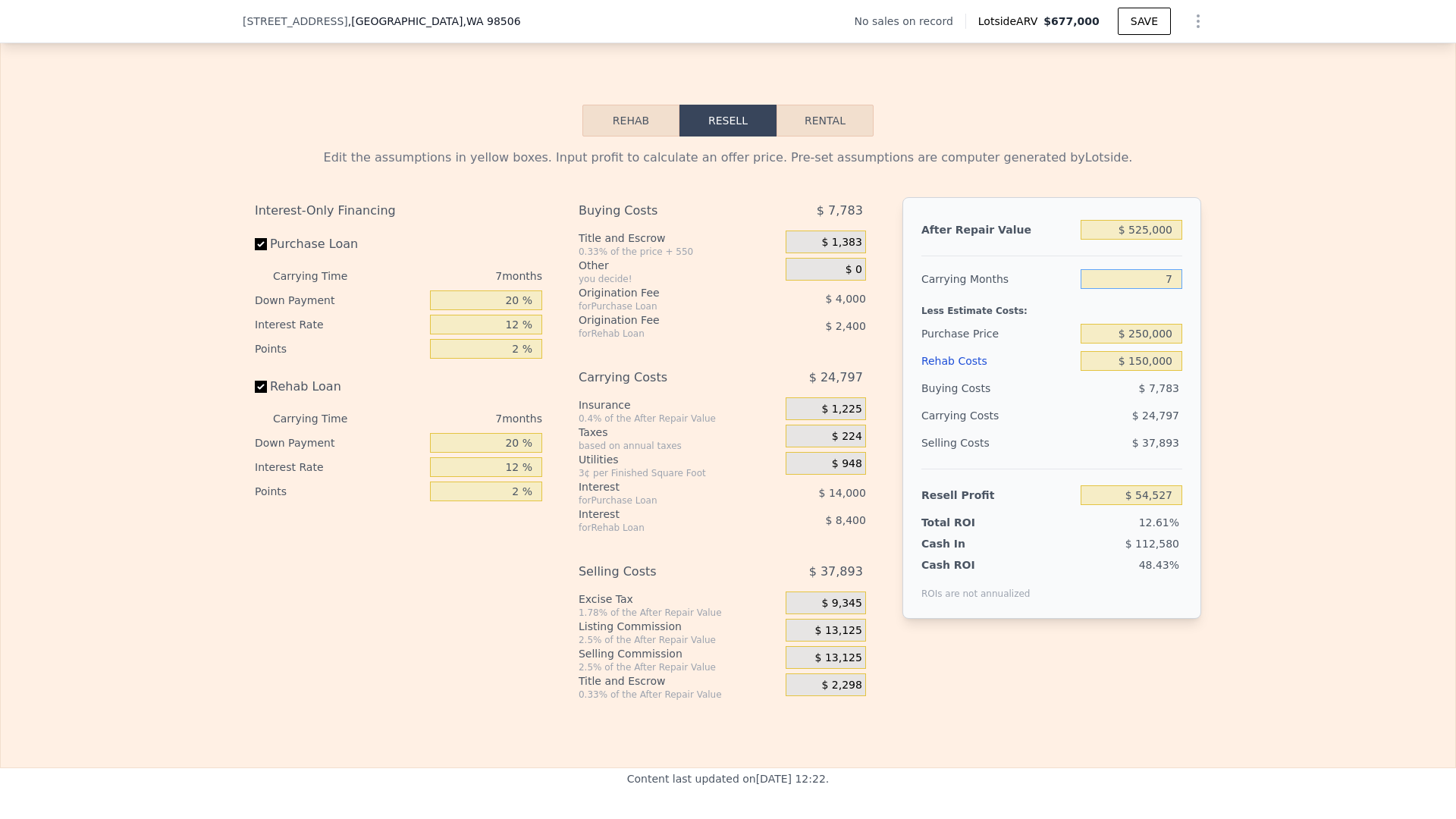
click at [1179, 285] on input "7" at bounding box center [1131, 279] width 102 height 20
type input "$ 677,000"
type input "$ 0"
type input "$ 29,996"
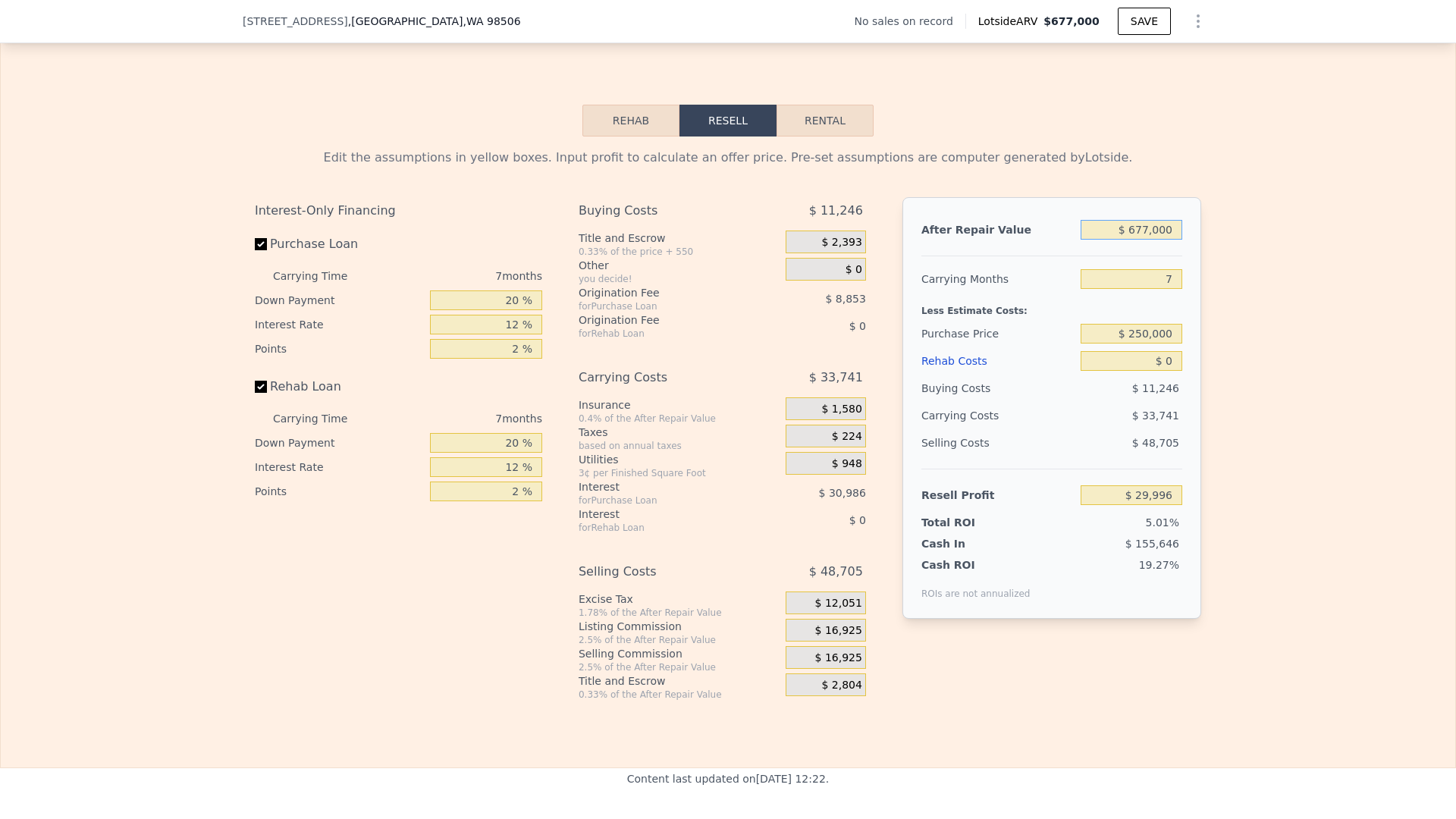
click at [1154, 233] on input "$ 677,000" at bounding box center [1131, 230] width 102 height 20
click at [1175, 229] on input "$ 677,000" at bounding box center [1131, 230] width 102 height 20
click at [1176, 229] on input "$ 677,000" at bounding box center [1131, 230] width 102 height 20
click at [1176, 230] on input "$ 677,000" at bounding box center [1131, 230] width 102 height 20
type input "$ 9"
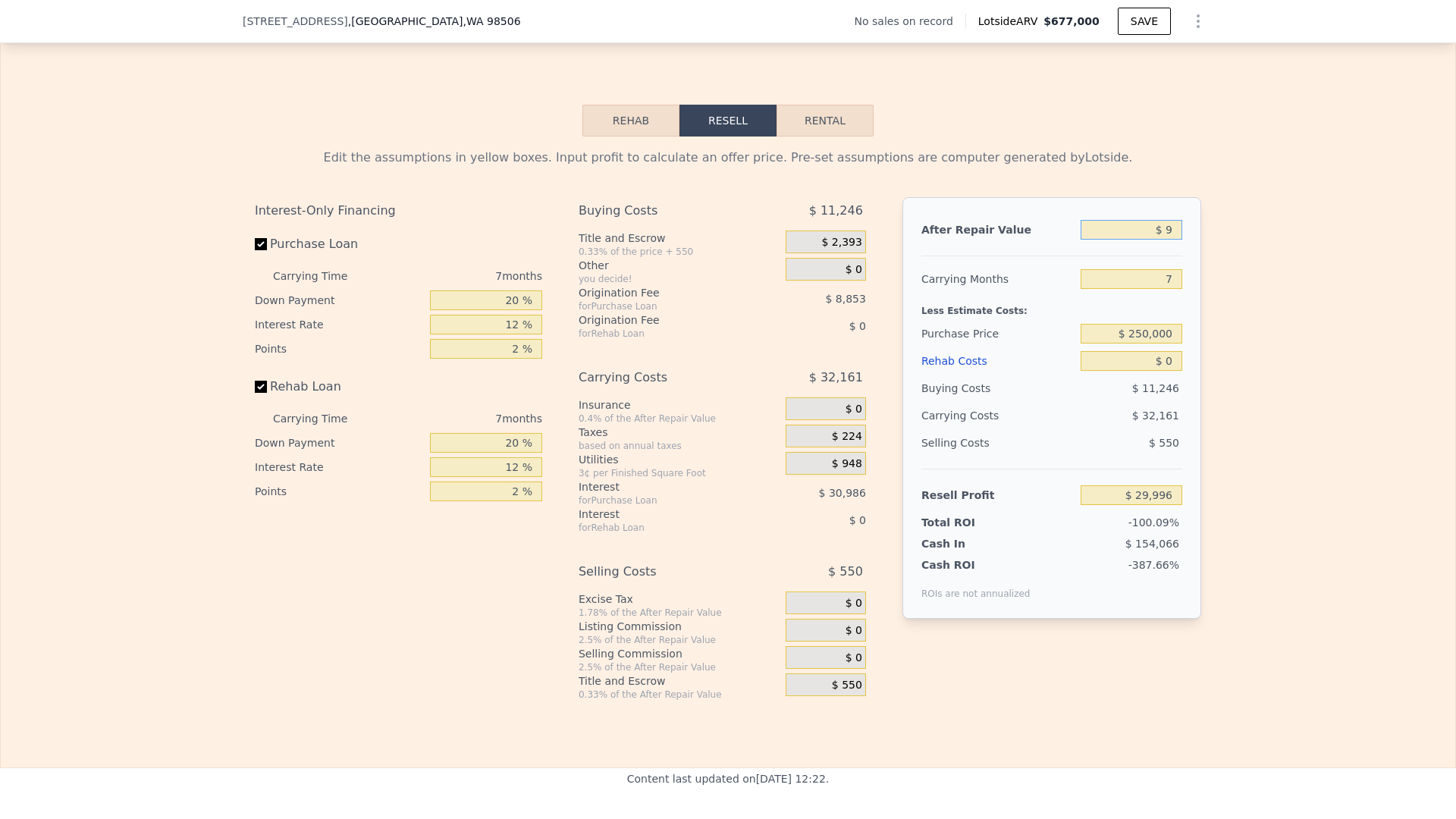
type input "-$ 597,260"
type input "$ 90"
type input "-$ 597,185"
type input "$ 900"
type input "-$ 596,436"
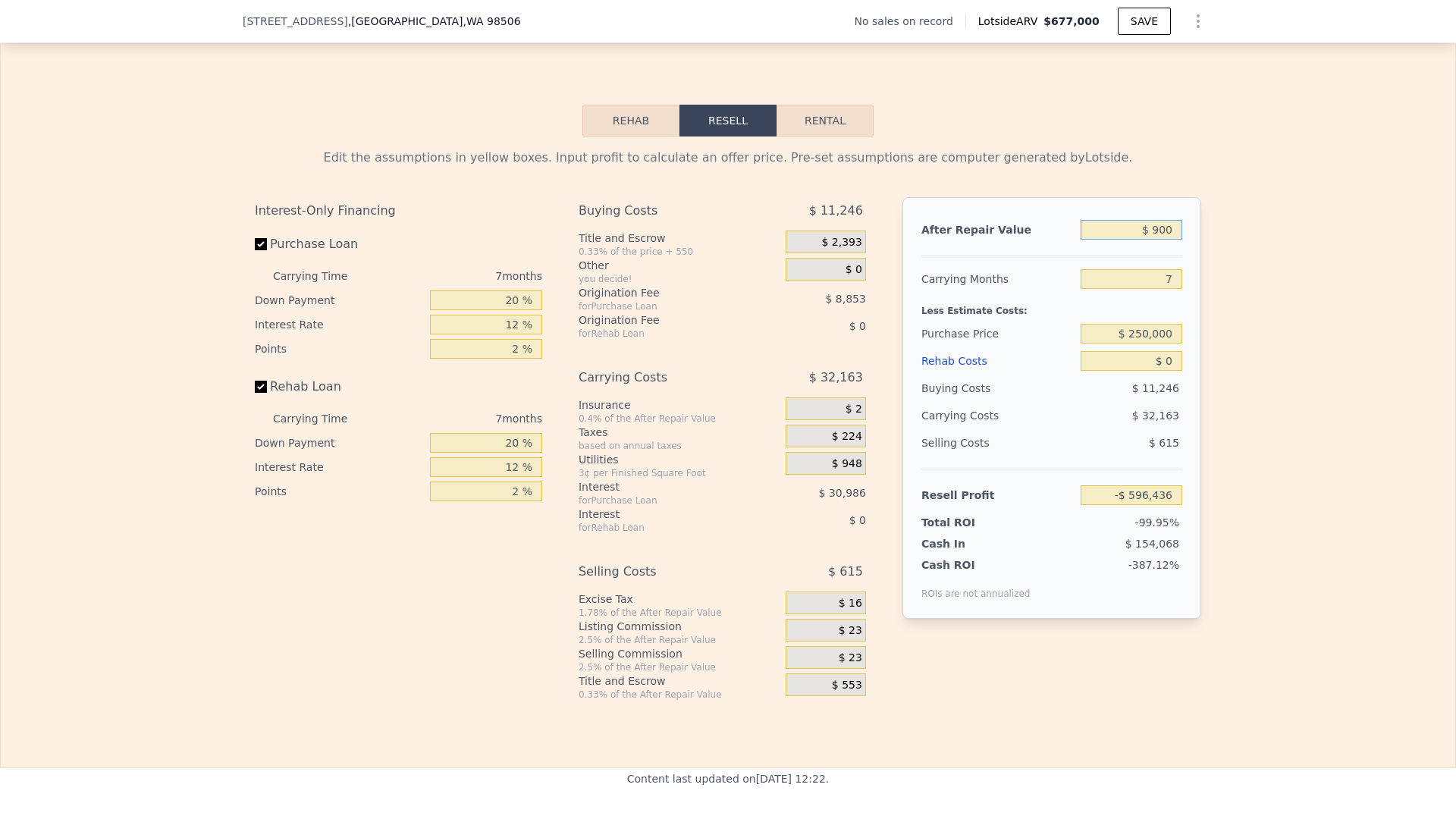
type input "$ 9,000"
type input "-$ 588,930"
type input "$ 90,000"
type input "-$ 513,881"
type input "$ 900,000"
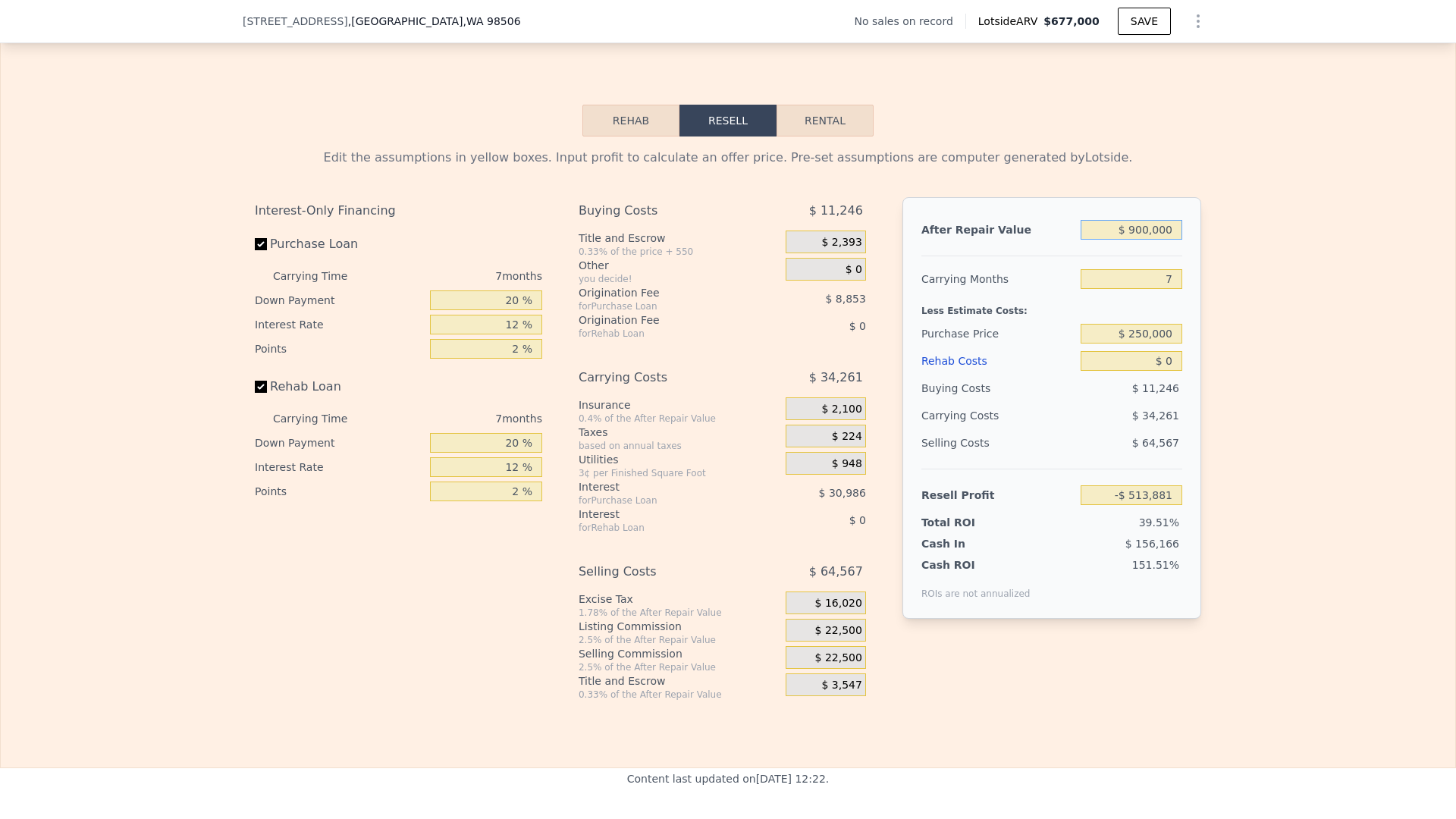
type input "$ 236,614"
type input "$ 900,000"
click at [1172, 280] on input "7" at bounding box center [1131, 279] width 102 height 20
type input "6"
type input "$ 241,508"
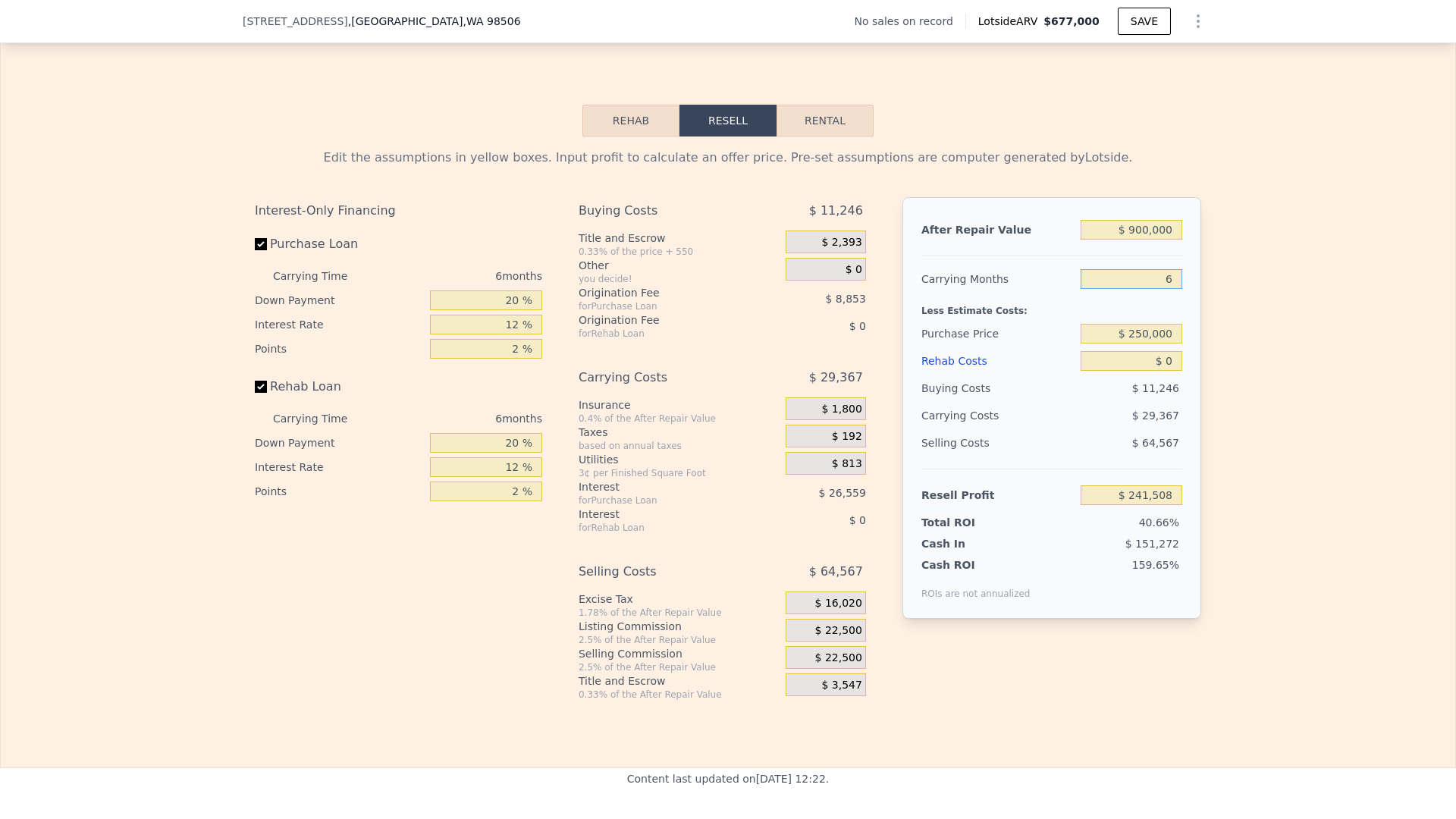
type input "6"
click at [1145, 341] on input "$ 250,000" at bounding box center [1131, 334] width 102 height 20
type input "$ 2"
type input "$ 850,000"
click at [1176, 357] on input "$ 0" at bounding box center [1131, 361] width 102 height 20
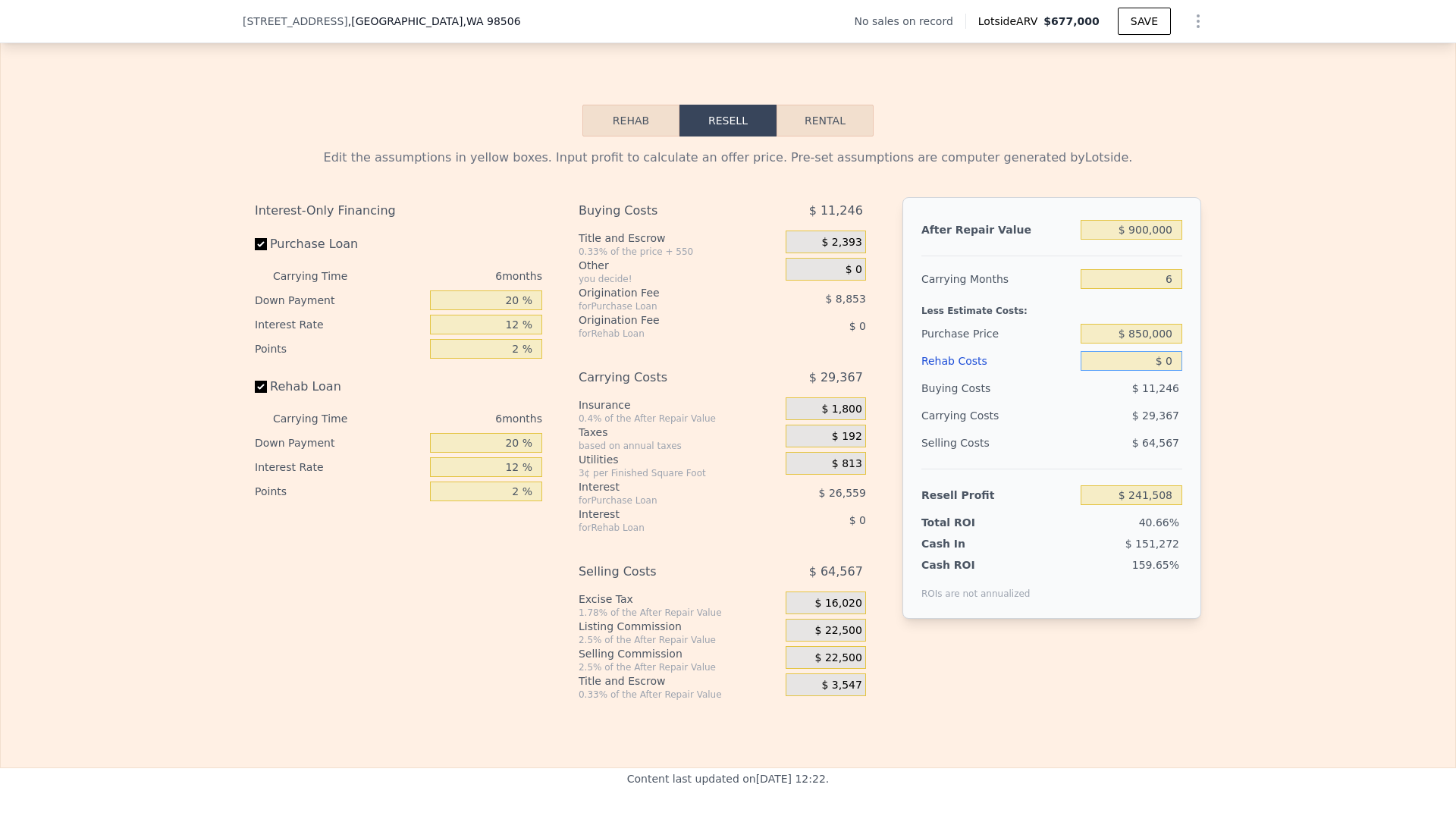
type input "-$ 75,153"
click at [1176, 228] on input "$ 900,000" at bounding box center [1131, 230] width 102 height 20
type input "$ 7"
type input "-$ 909,329"
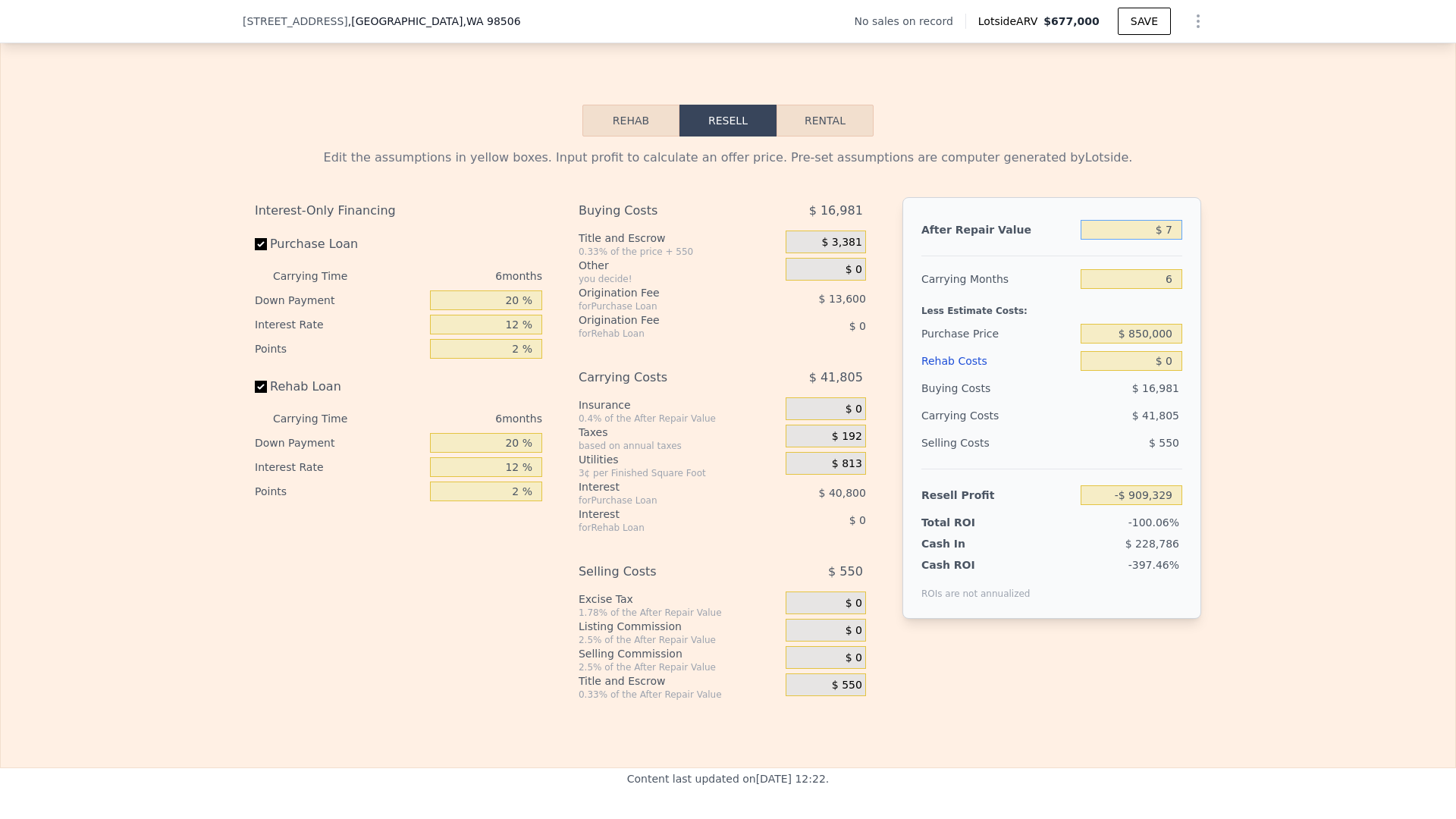
type input "$ 70"
type input "-$ 909,271"
type input "$ 700"
type input "-$ 908,687"
type input "$ 7,000"
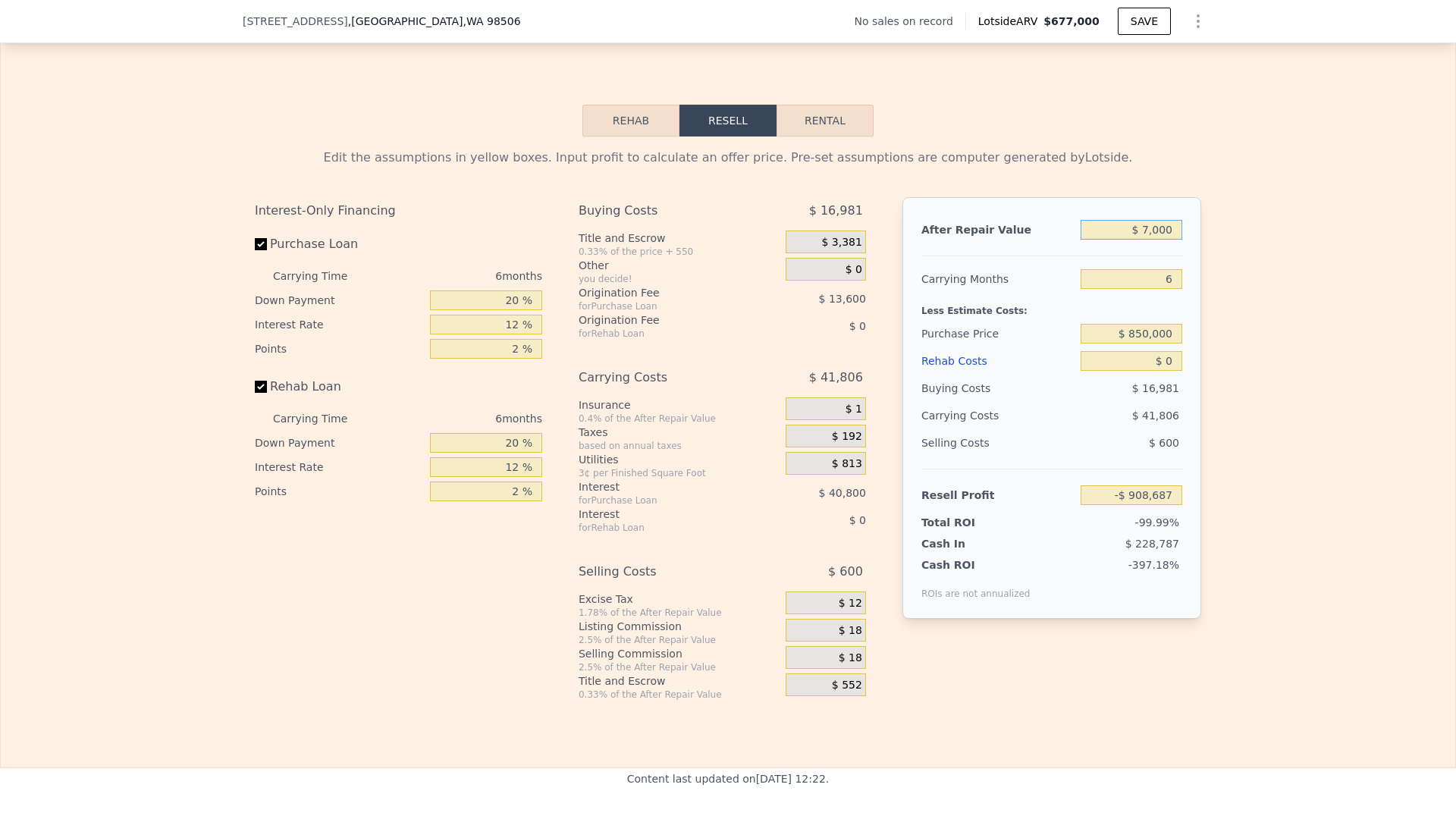
type input "-$ 902,848"
type input "$ 70,000"
type input "-$ 844,455"
type input "$ 700,000"
type input "-$ 260,527"
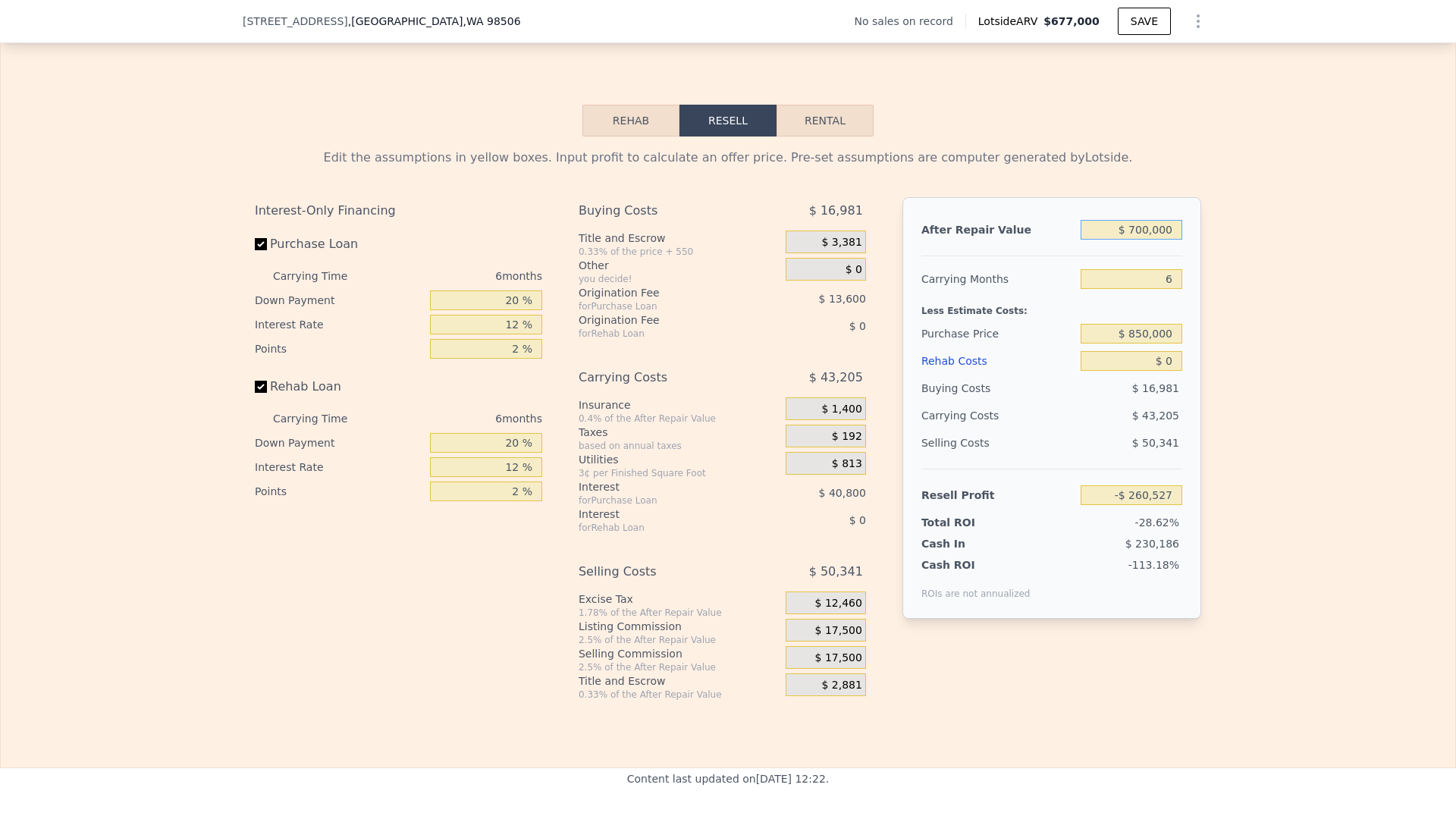
type input "$ 700,000"
click at [1225, 310] on div "Edit the assumptions in yellow boxes. Input profit to calculate an offer price.…" at bounding box center [728, 418] width 1455 height 564
click at [1171, 362] on input "$ 0" at bounding box center [1131, 361] width 102 height 20
type input "$ 01"
type input "-$ 260,528"
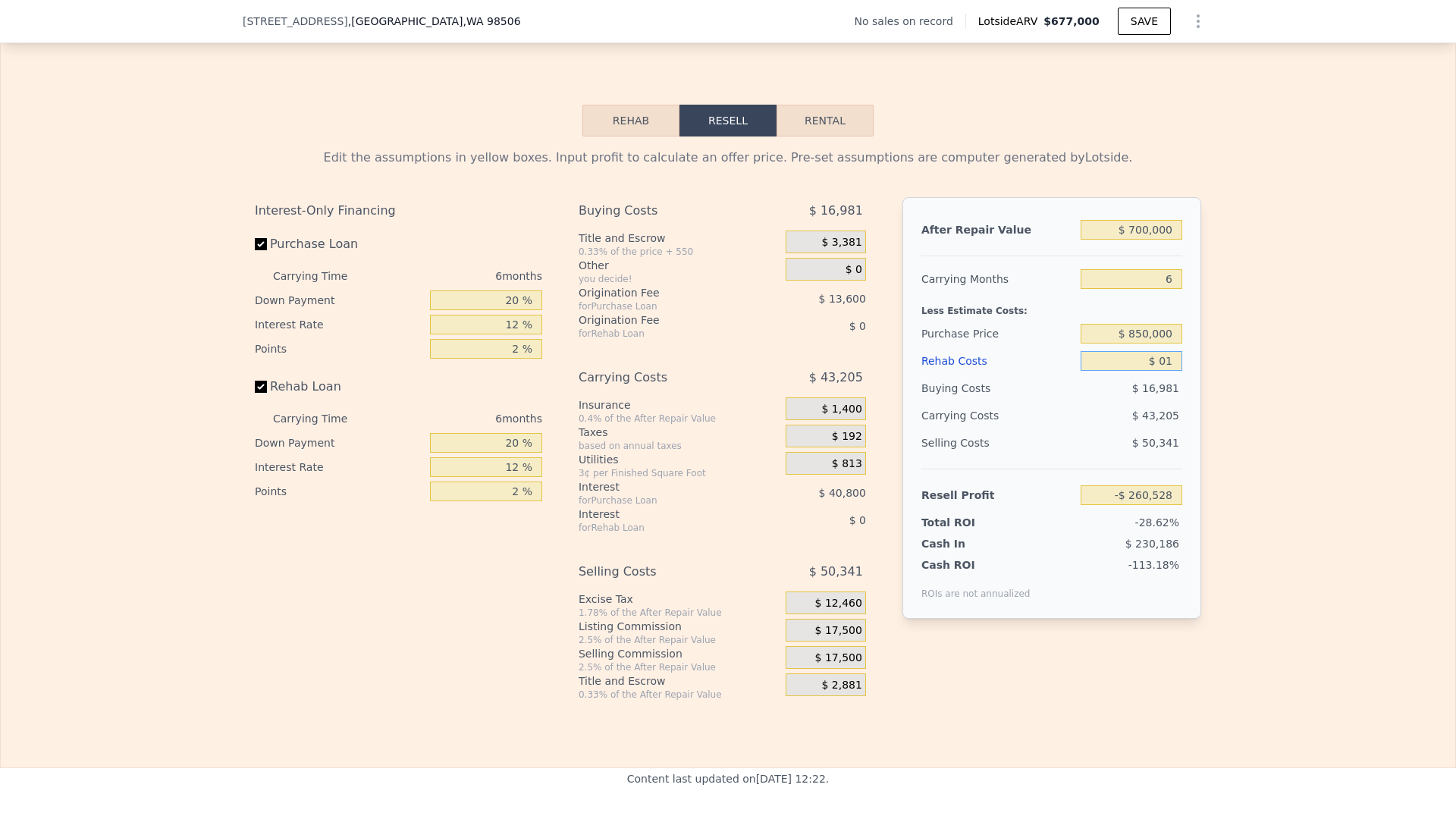
type input "$ 0"
type input "-$ 260,527"
type input "$ 1"
type input "-$ 260,528"
type input "$ 10"
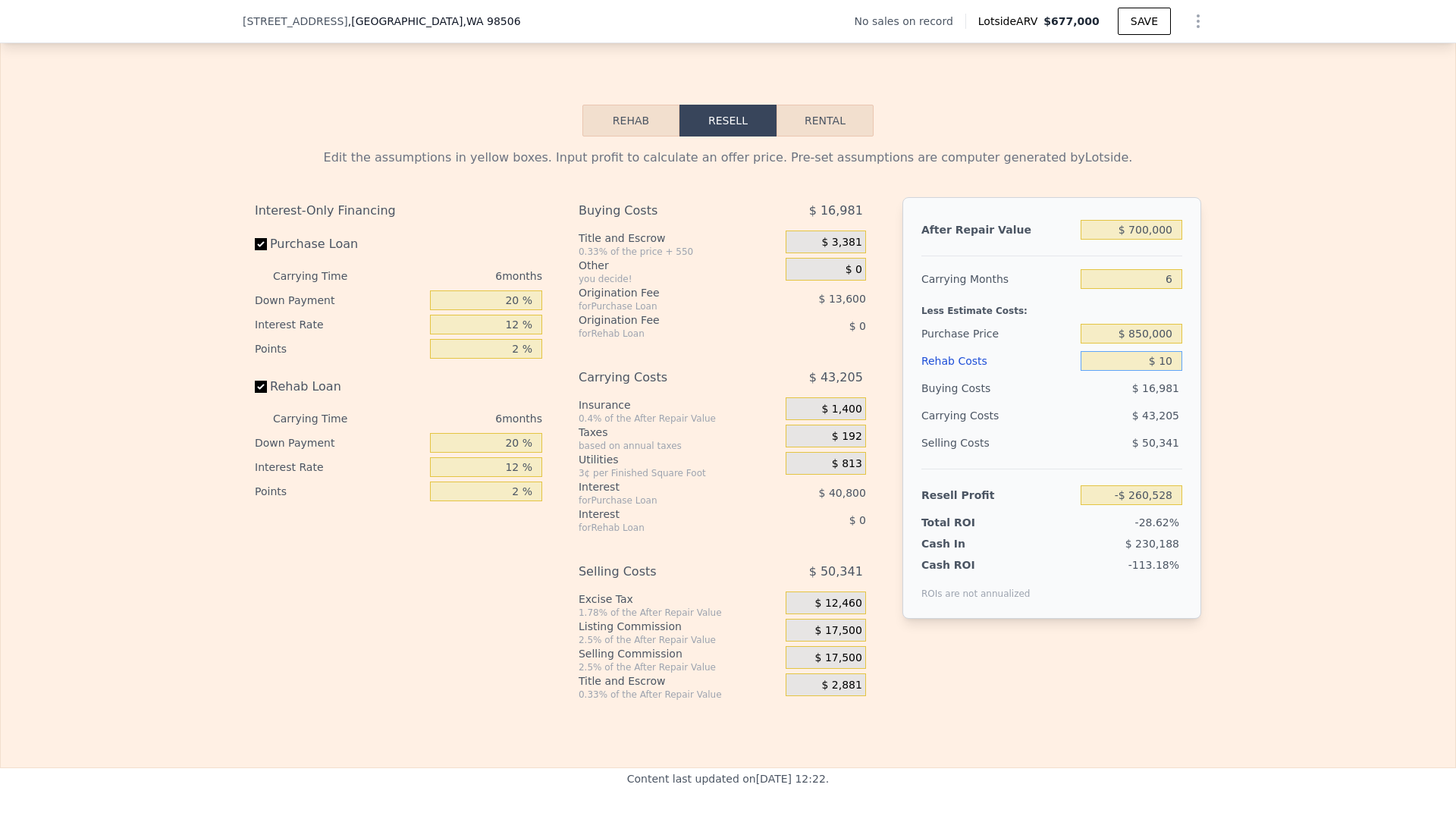
type input "-$ 260,537"
type input "$ 100"
type input "-$ 260,635"
type input "$ 1,000"
type input "-$ 261,591"
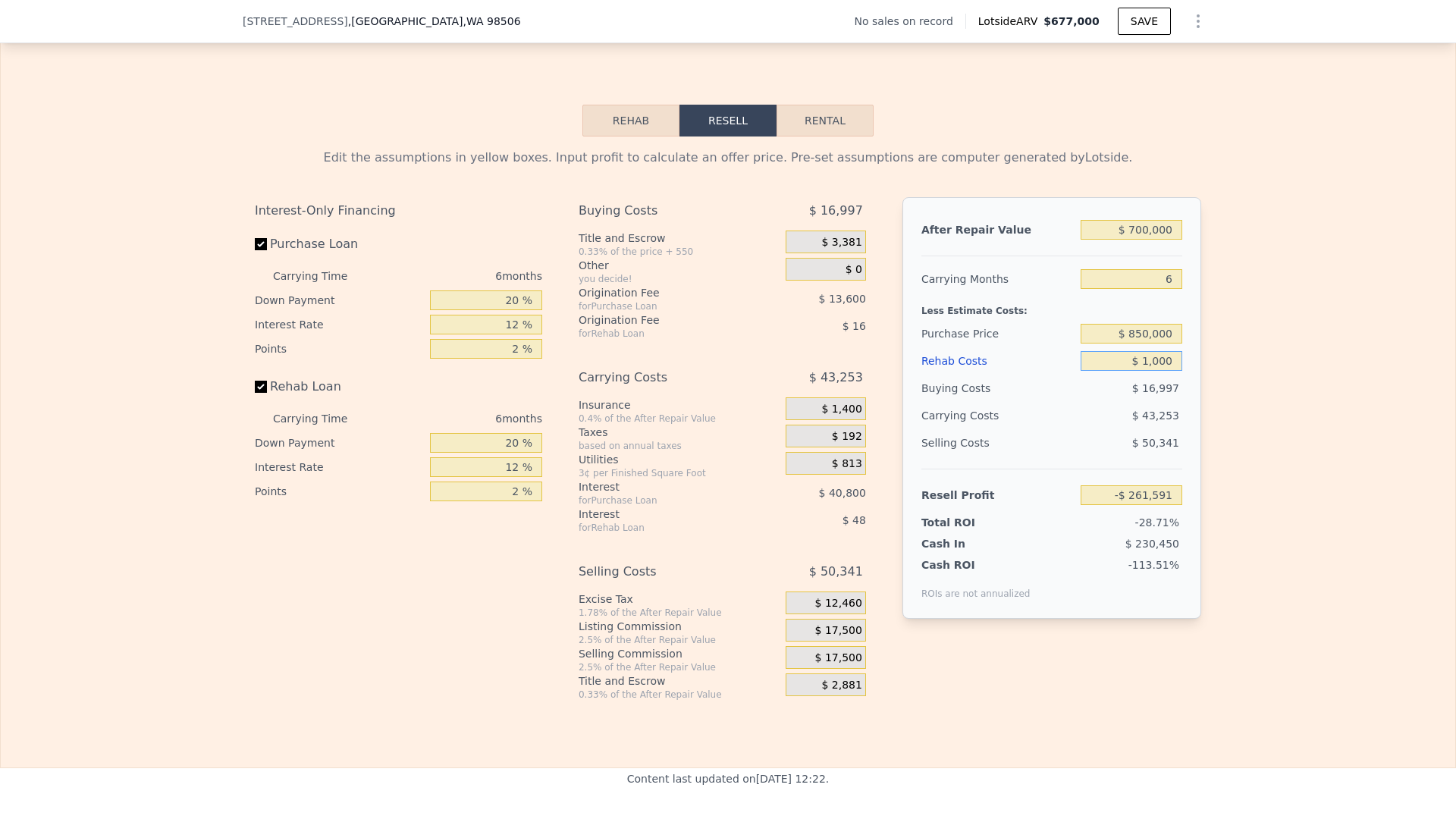
type input "$ 10,000"
type input "-$ 271,167"
type input "$ 100,000"
type input "-$ 366,927"
type input "$ 100,000"
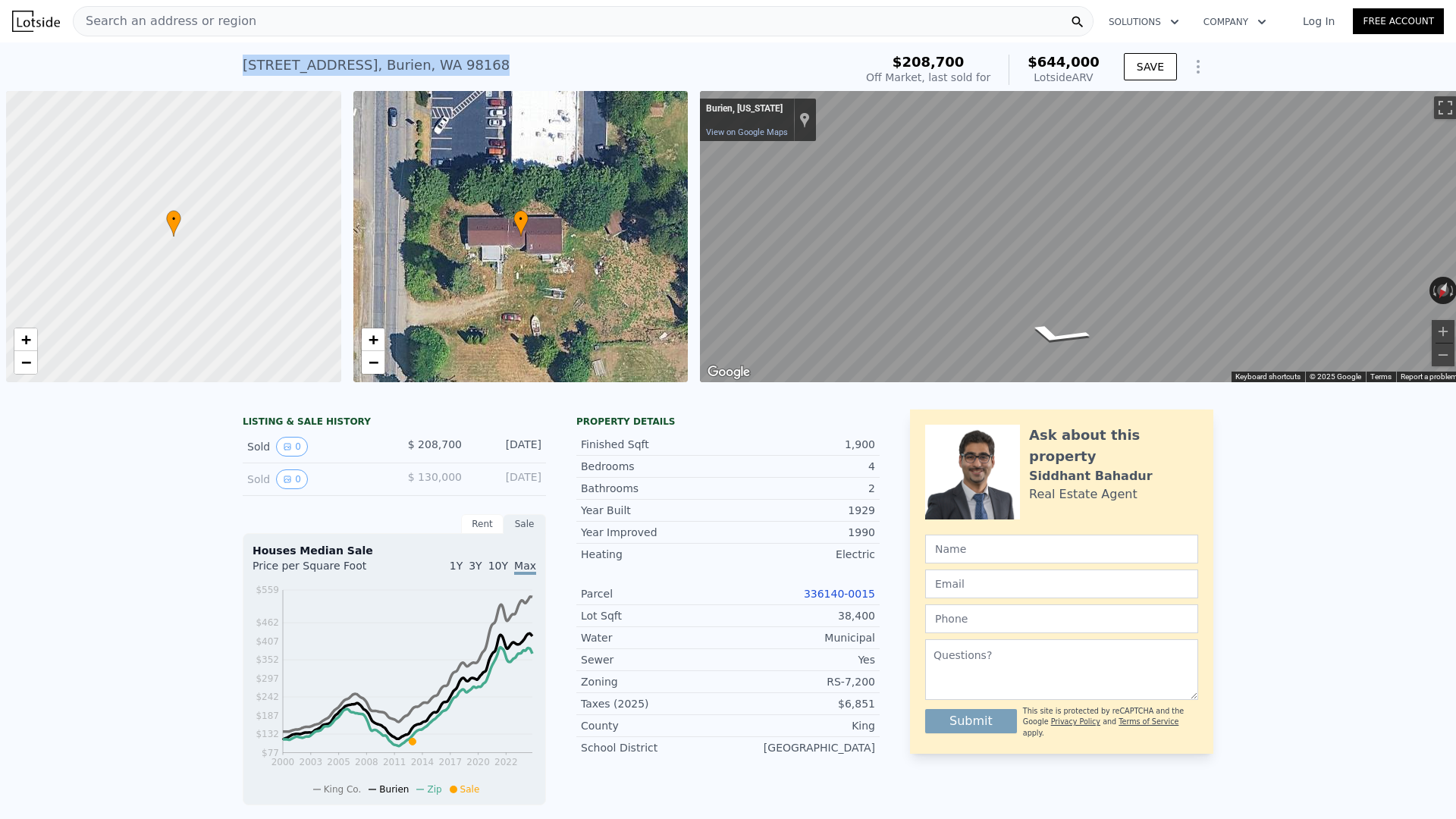
scroll to position [0, 6]
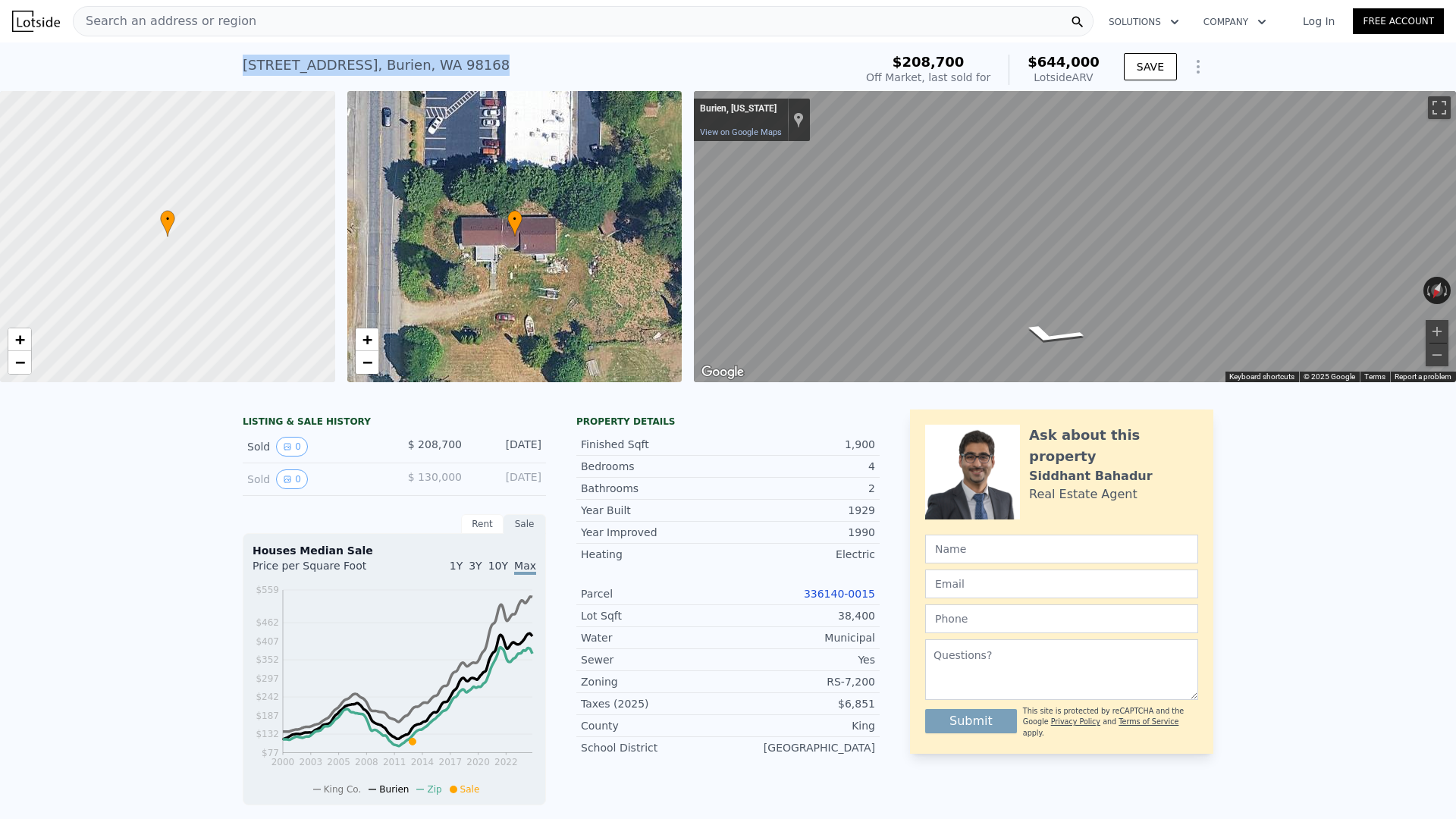
type input "$ 644,000"
type input "$ 0"
type input "$ 368,802"
